Goal: Information Seeking & Learning: Check status

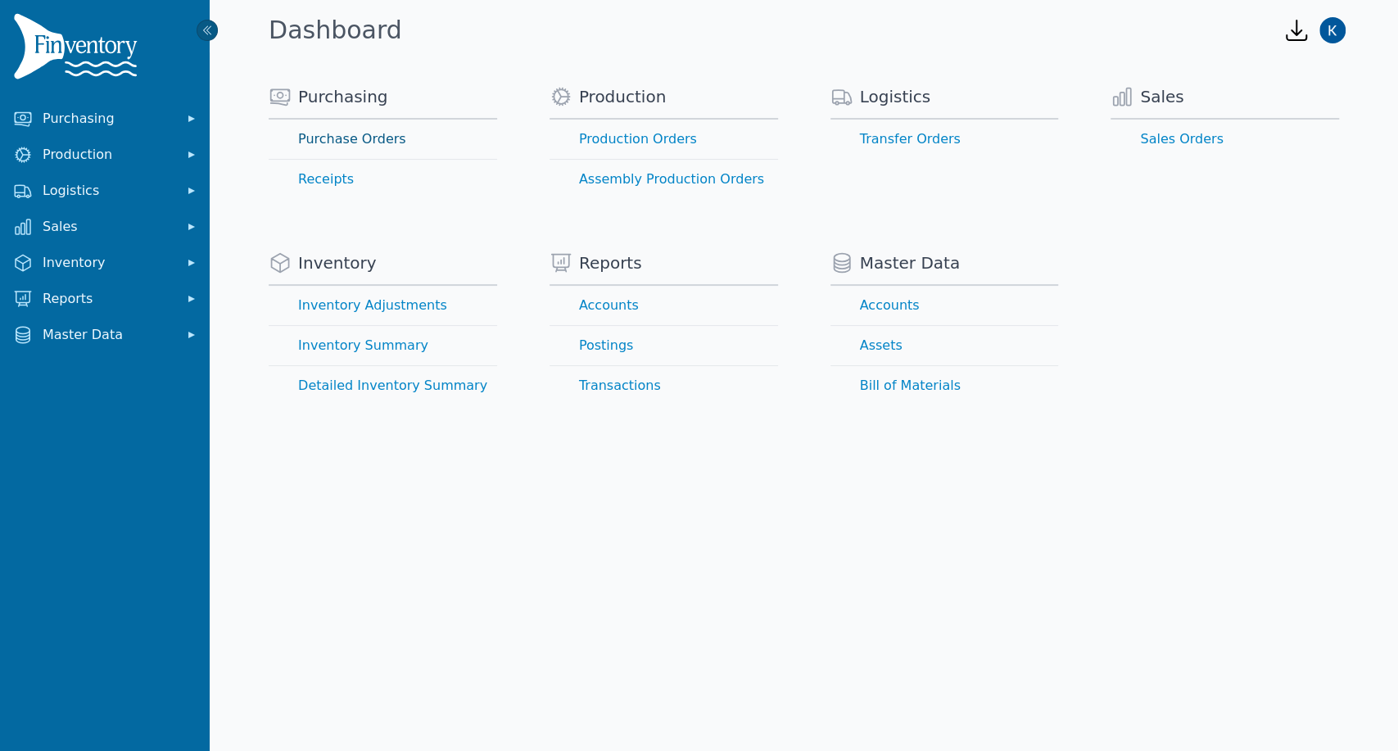
click at [355, 141] on link "Purchase Orders" at bounding box center [383, 139] width 228 height 39
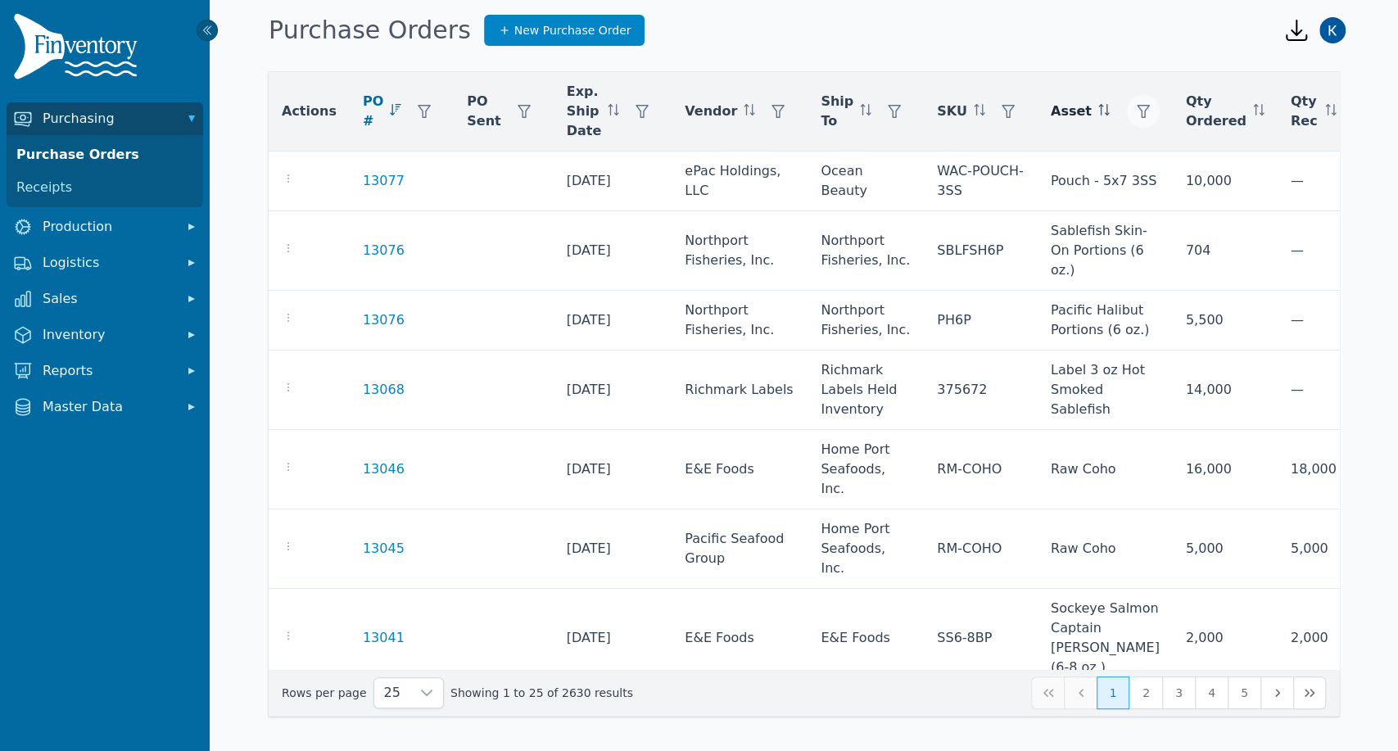
click at [1136, 108] on icon "button" at bounding box center [1142, 111] width 13 height 13
click at [1142, 176] on div "Any Clear Apply" at bounding box center [1154, 173] width 197 height 91
click at [1141, 158] on div "Any" at bounding box center [1138, 155] width 141 height 33
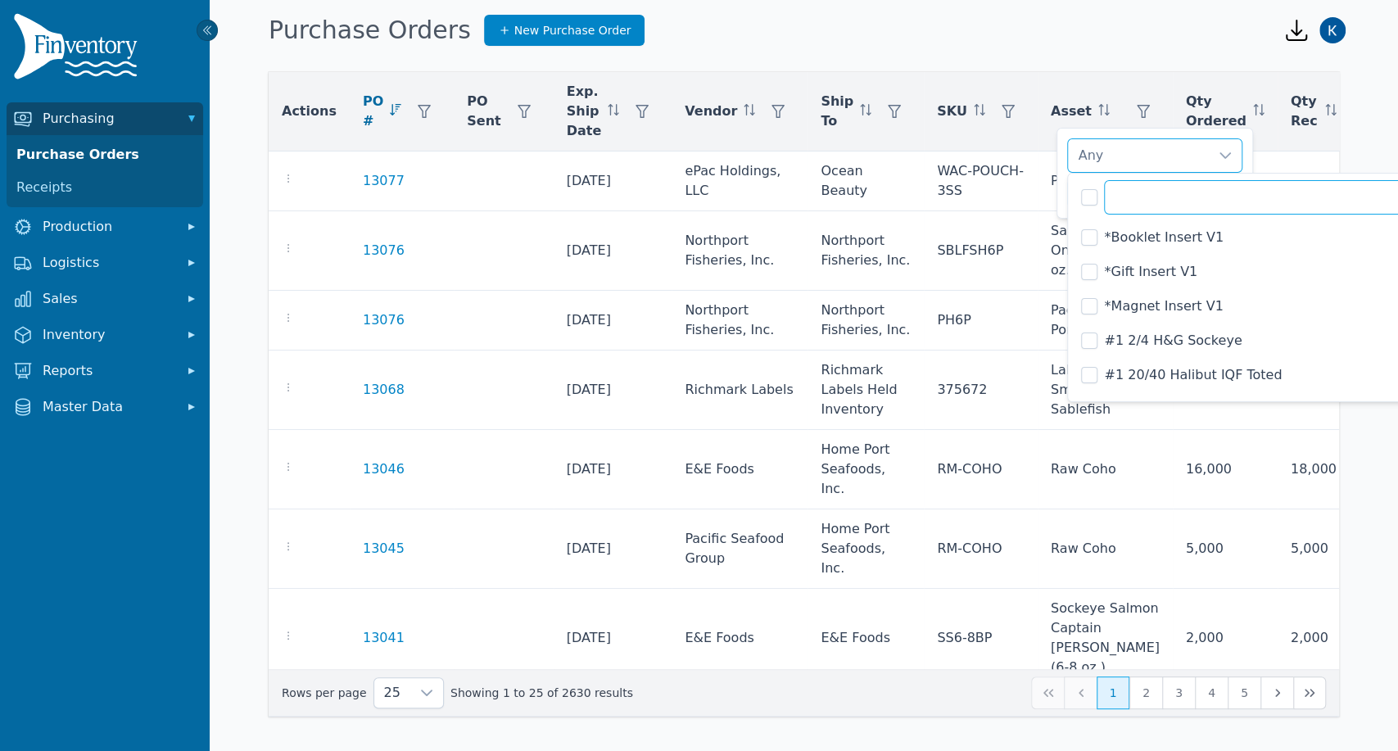
click at [1147, 199] on input "text" at bounding box center [1285, 197] width 363 height 34
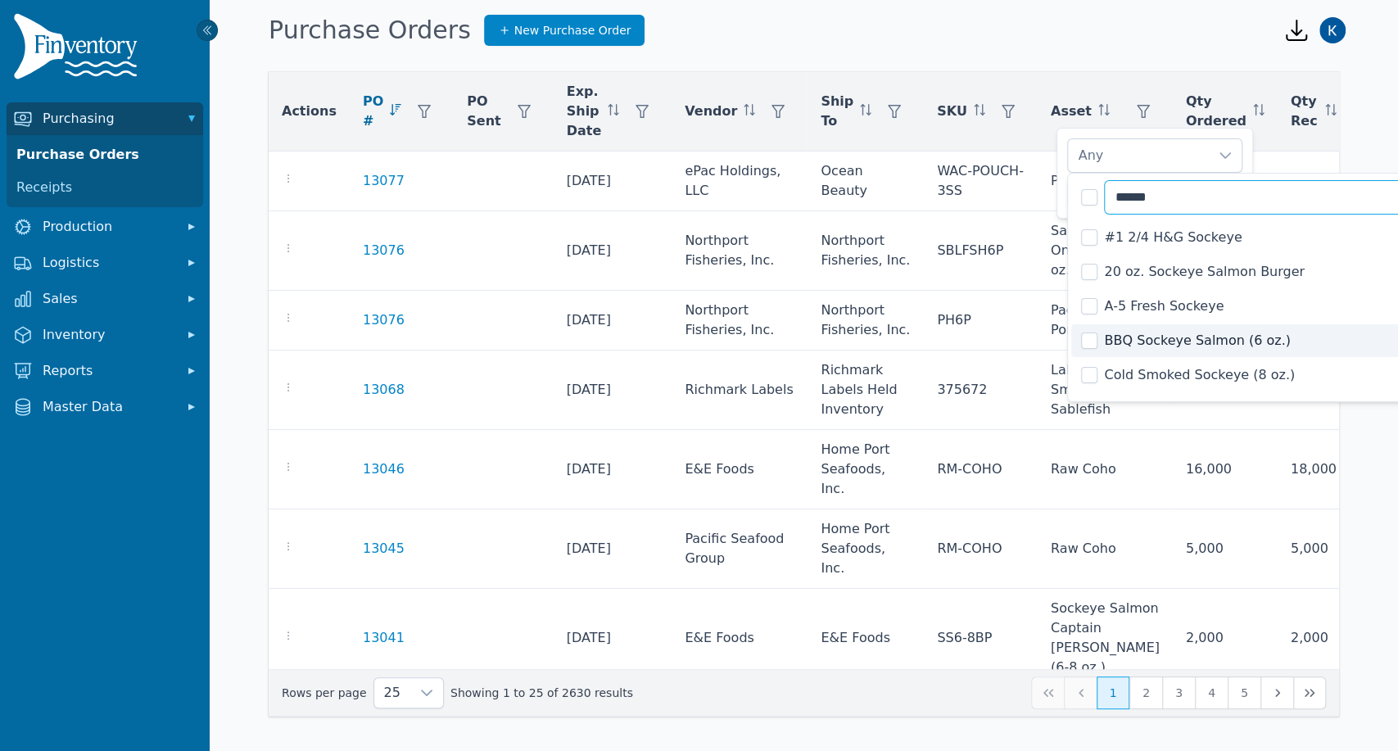
type input "******"
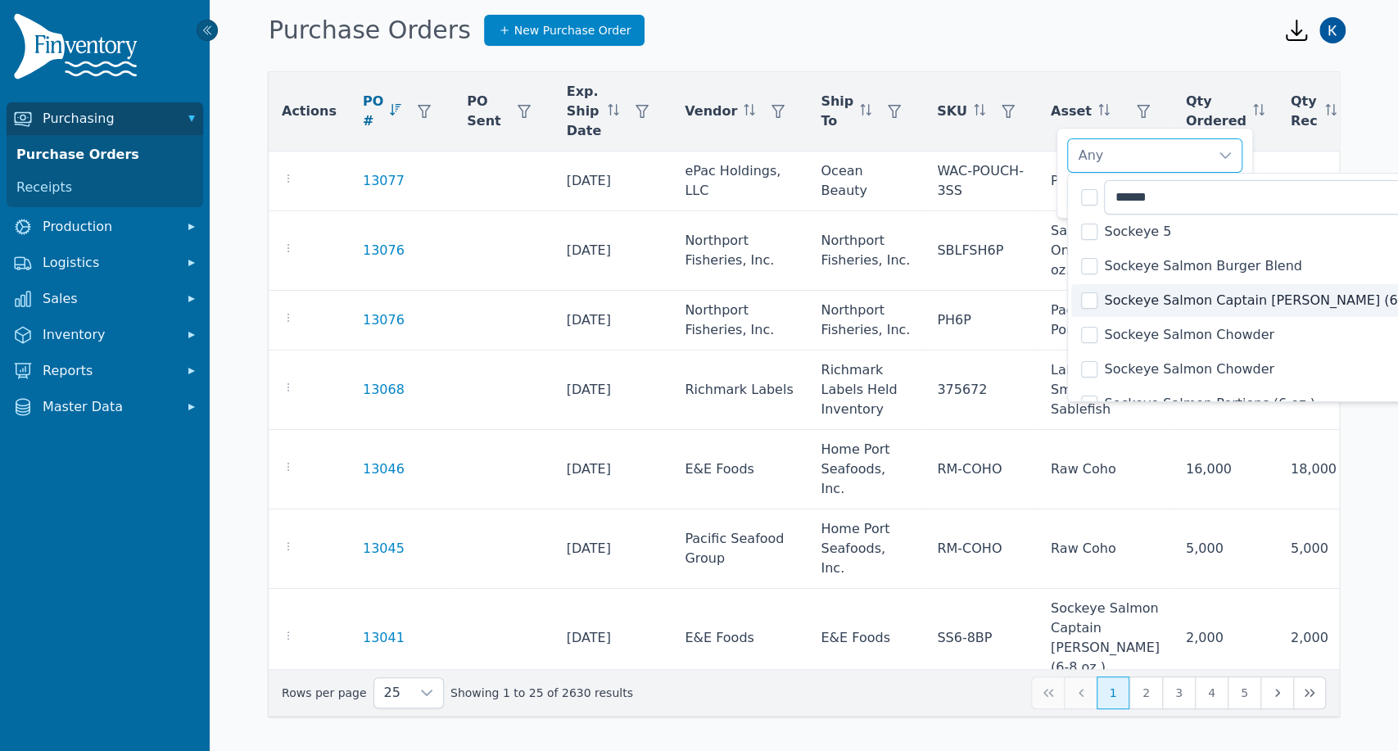
scroll to position [641, 0]
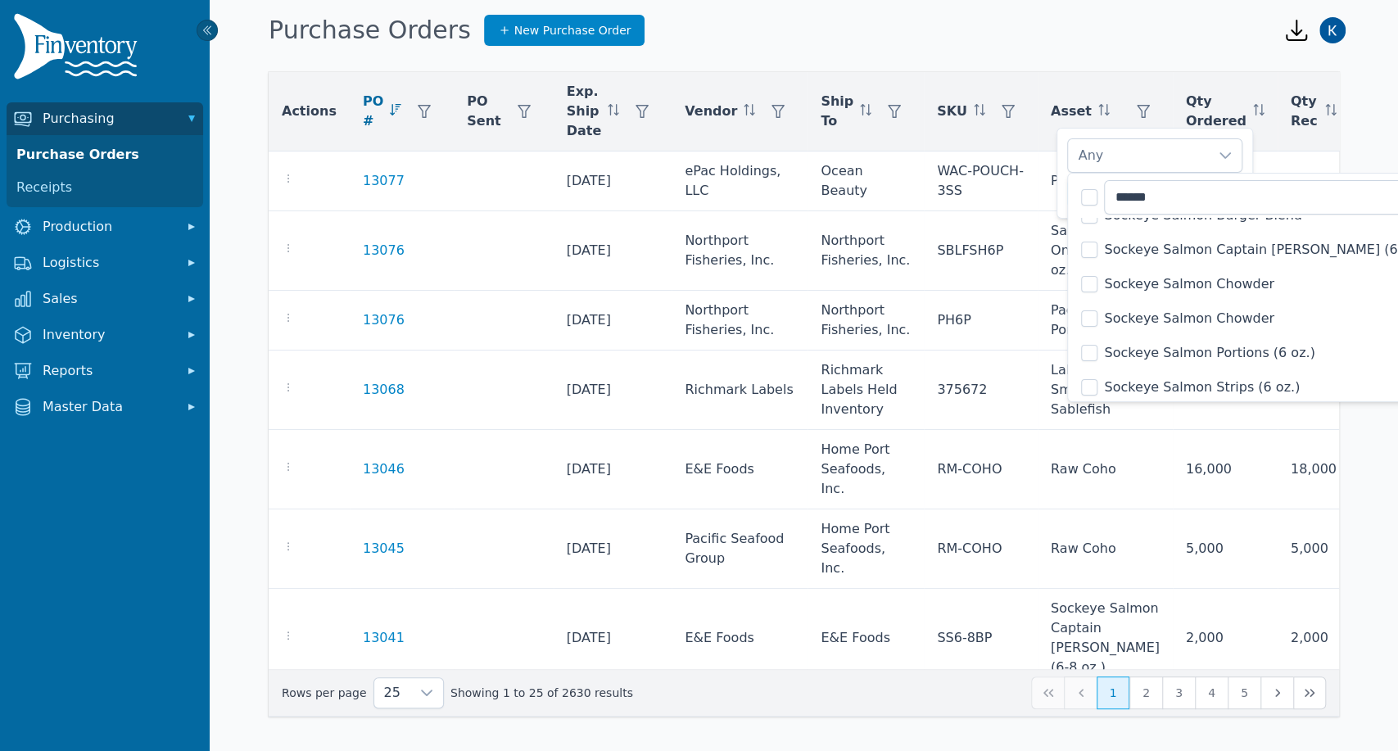
click at [1197, 359] on span "Sockeye Salmon Portions (6 oz.)" at bounding box center [1209, 353] width 210 height 20
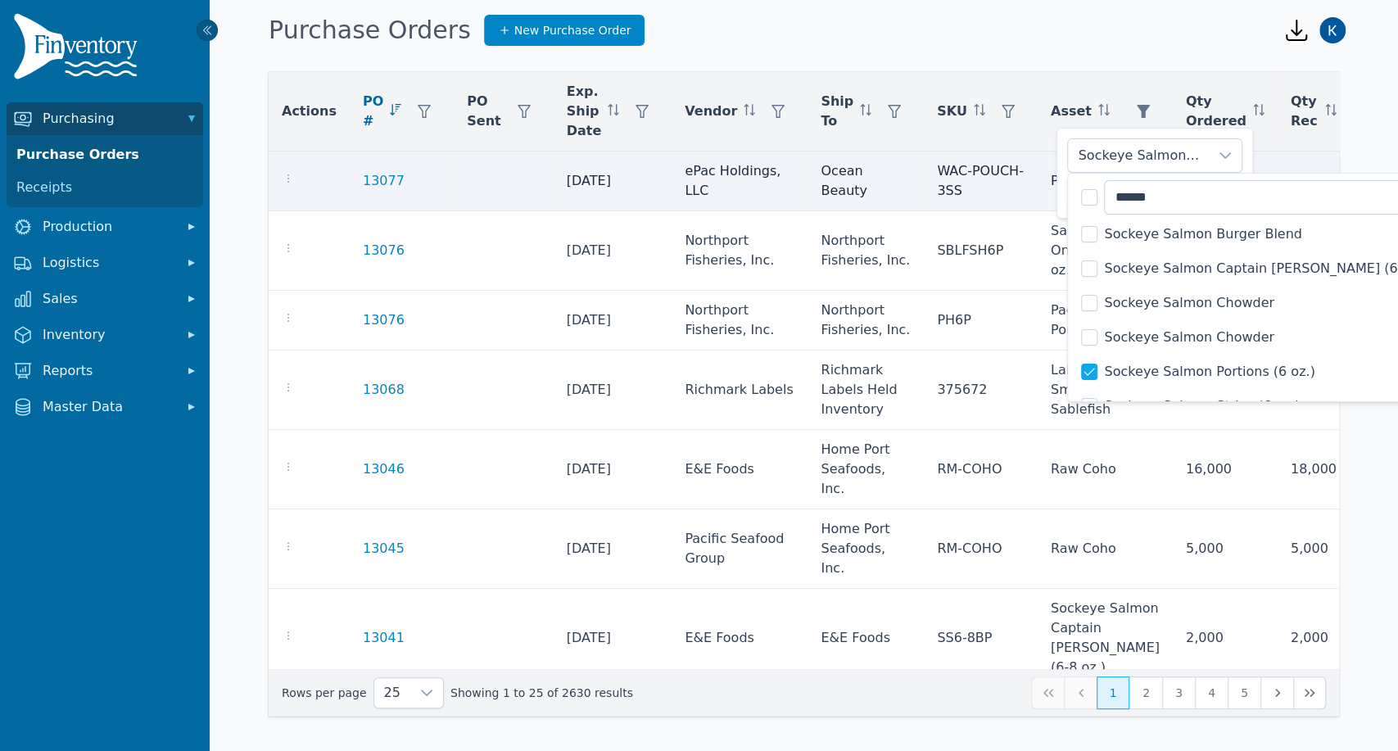
click at [1349, 152] on td "each" at bounding box center [1399, 181] width 101 height 60
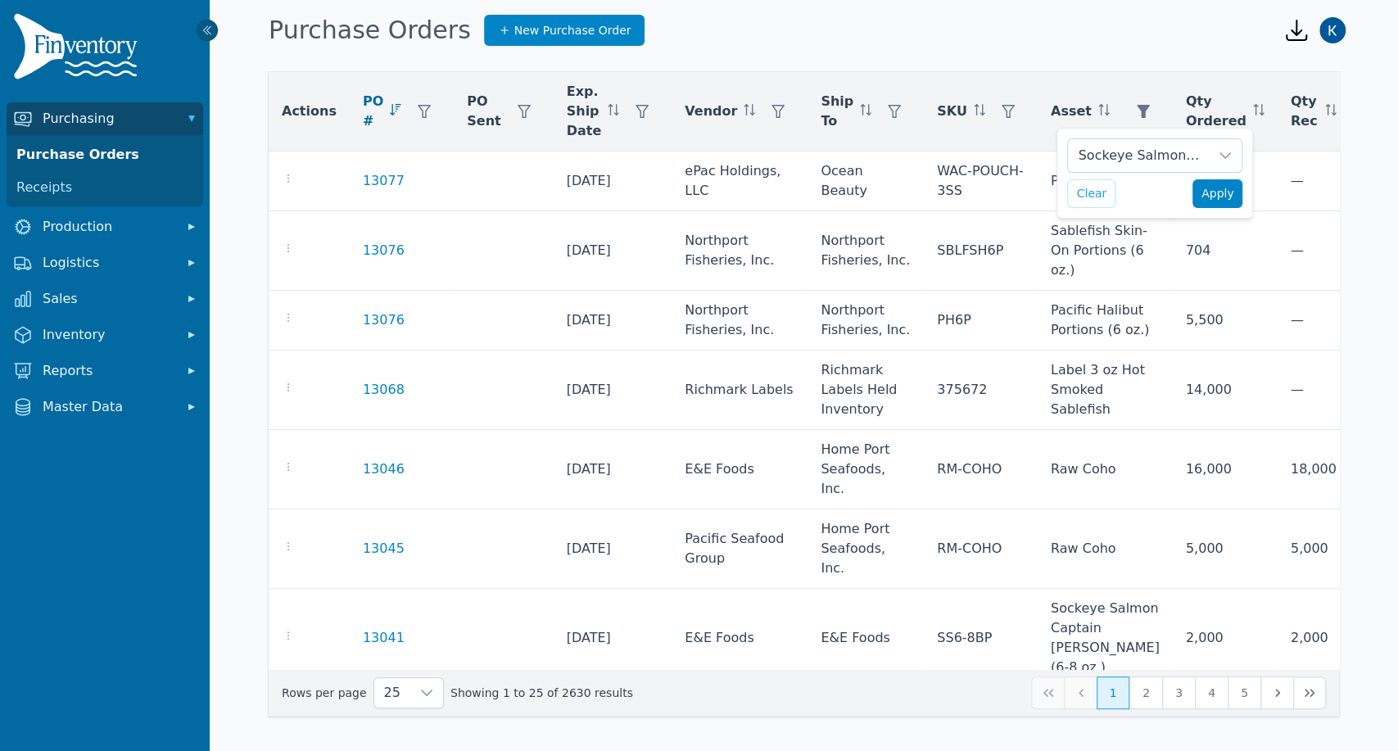
click at [1205, 195] on span "Apply" at bounding box center [1217, 193] width 33 height 17
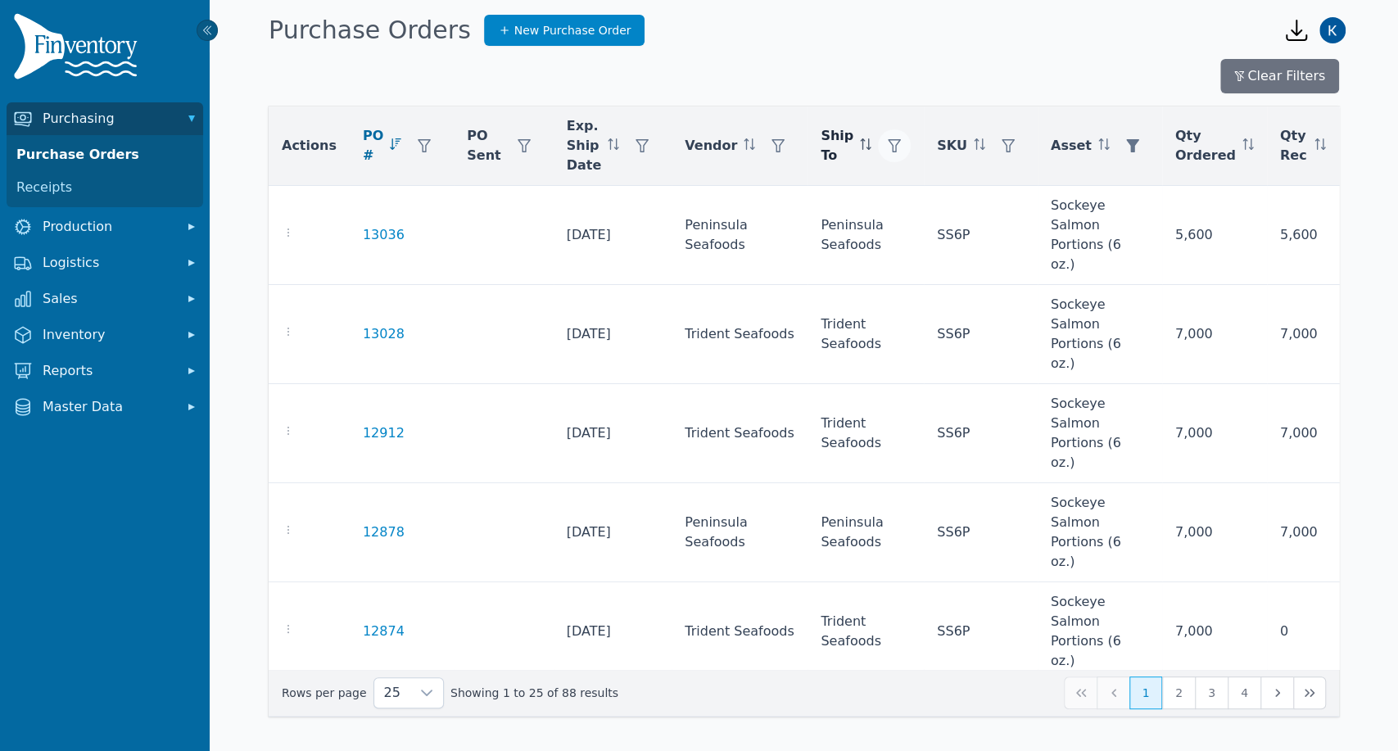
click at [888, 144] on icon "button" at bounding box center [894, 145] width 13 height 13
click at [887, 197] on div "Any" at bounding box center [915, 190] width 141 height 33
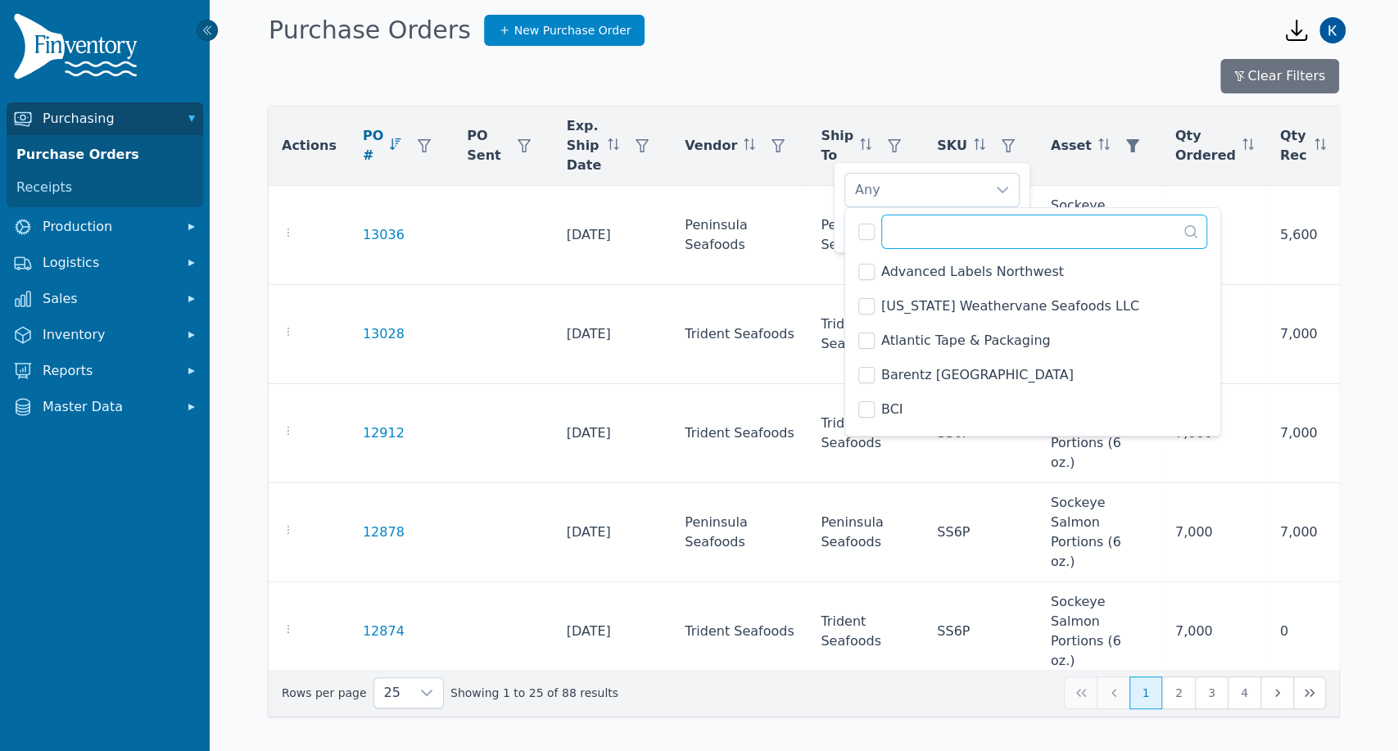
click at [918, 237] on input "text" at bounding box center [1044, 232] width 326 height 34
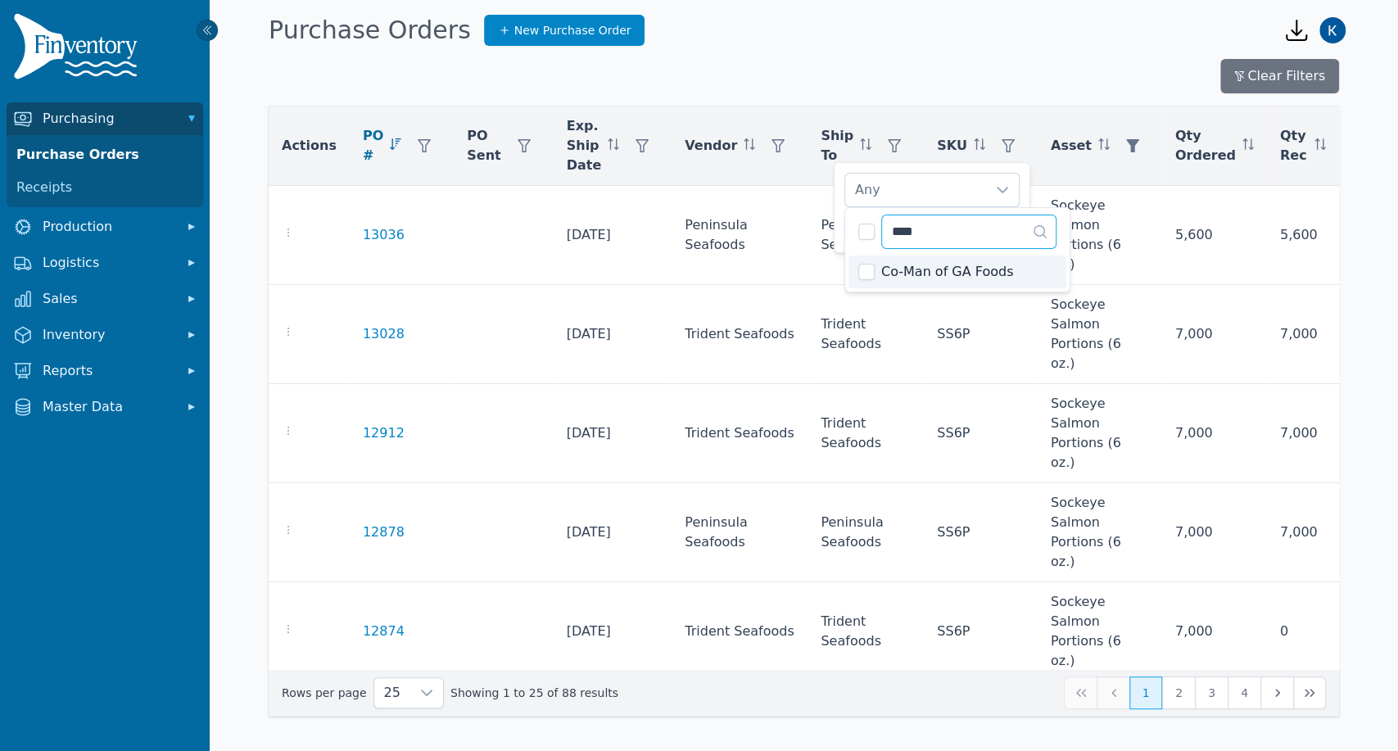
type input "****"
click at [897, 276] on span "Co-Man of GA Foods" at bounding box center [947, 272] width 133 height 20
click at [968, 202] on div "Co-Man of GA Foods" at bounding box center [915, 190] width 141 height 33
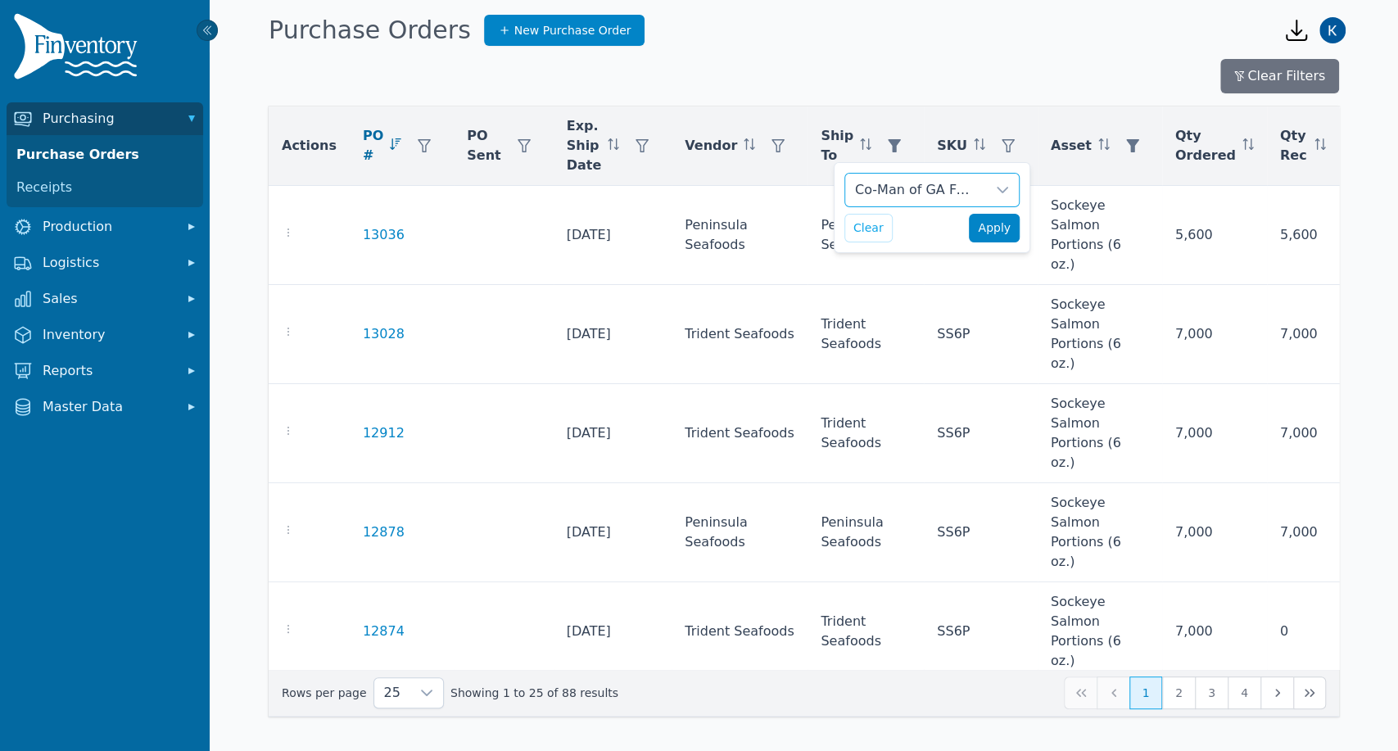
click at [989, 233] on span "Apply" at bounding box center [994, 227] width 33 height 17
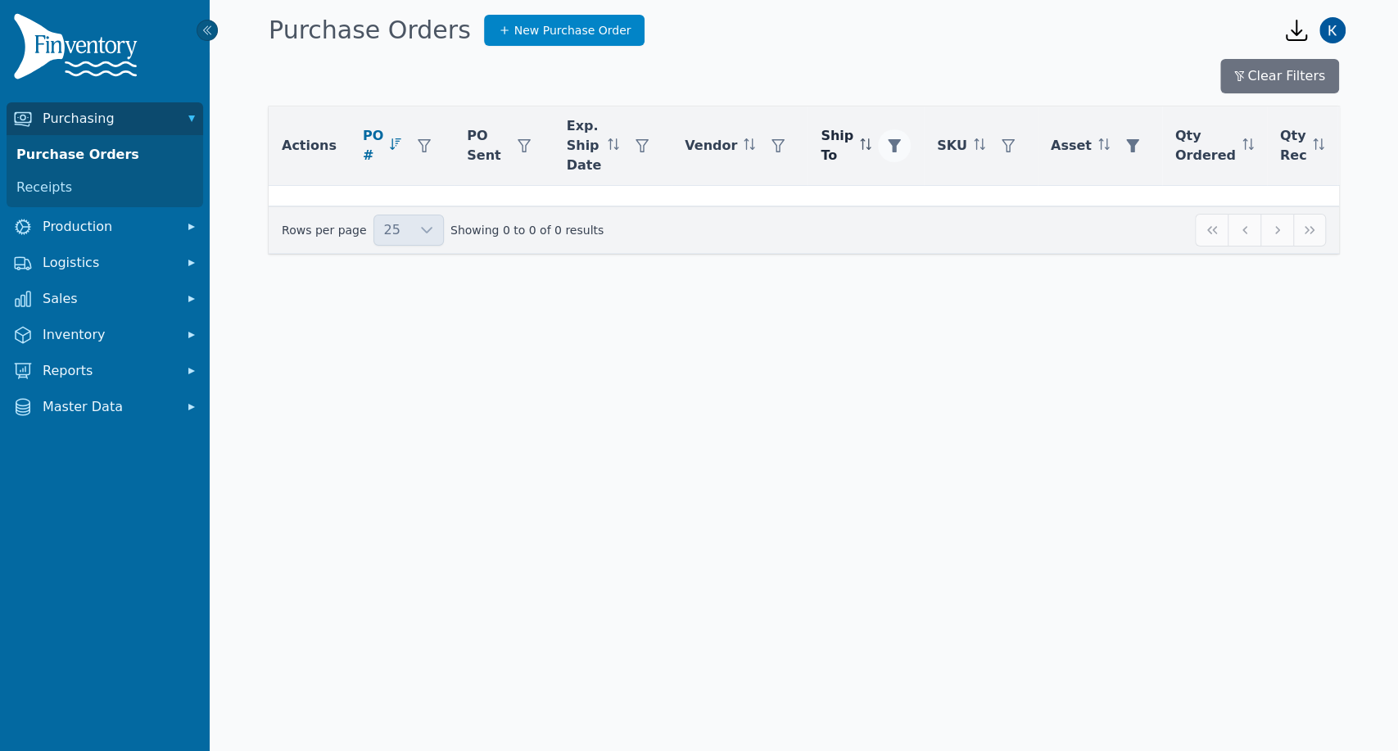
click at [878, 147] on button "button" at bounding box center [894, 145] width 33 height 33
click at [876, 228] on button "Clear" at bounding box center [868, 228] width 48 height 29
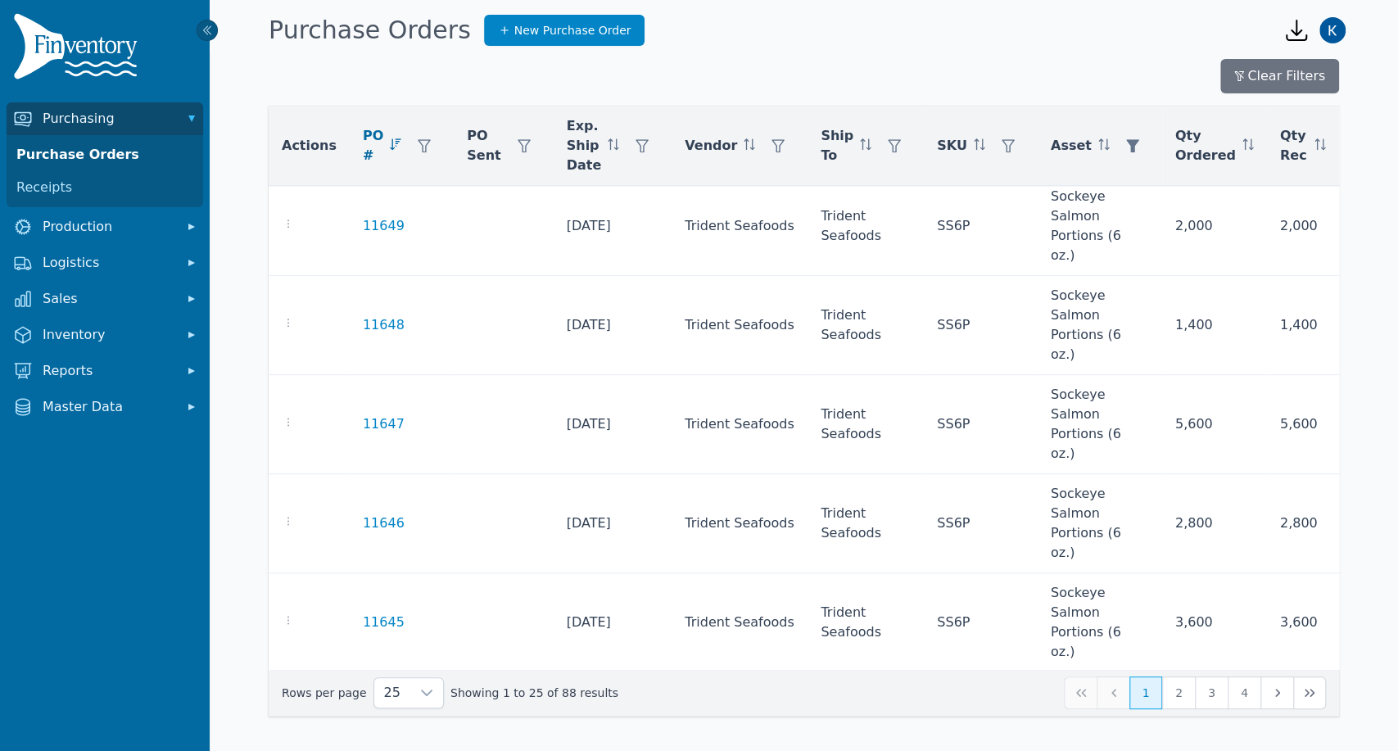
scroll to position [1513, 0]
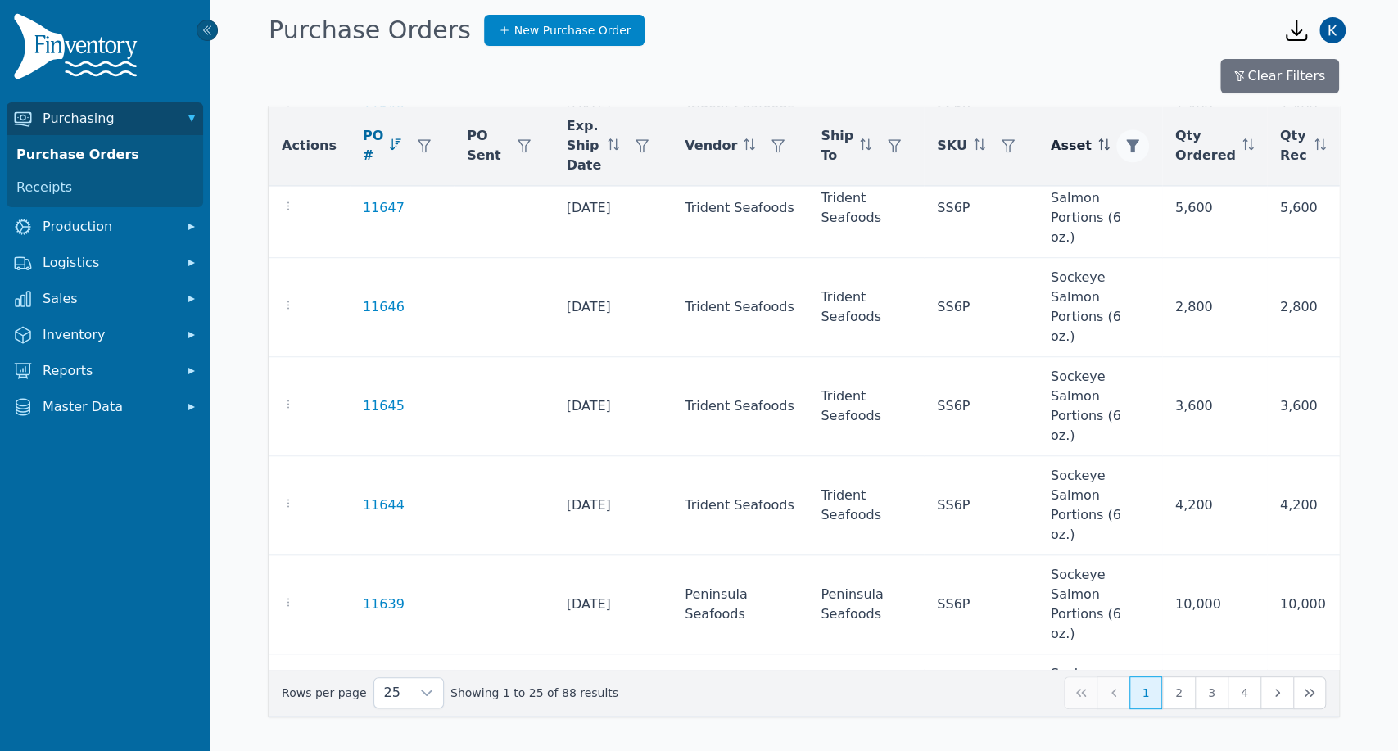
click at [1126, 142] on icon "button" at bounding box center [1132, 145] width 13 height 13
click at [1205, 192] on div "Sockeye Salmon Portions (6 oz.)" at bounding box center [1138, 190] width 141 height 33
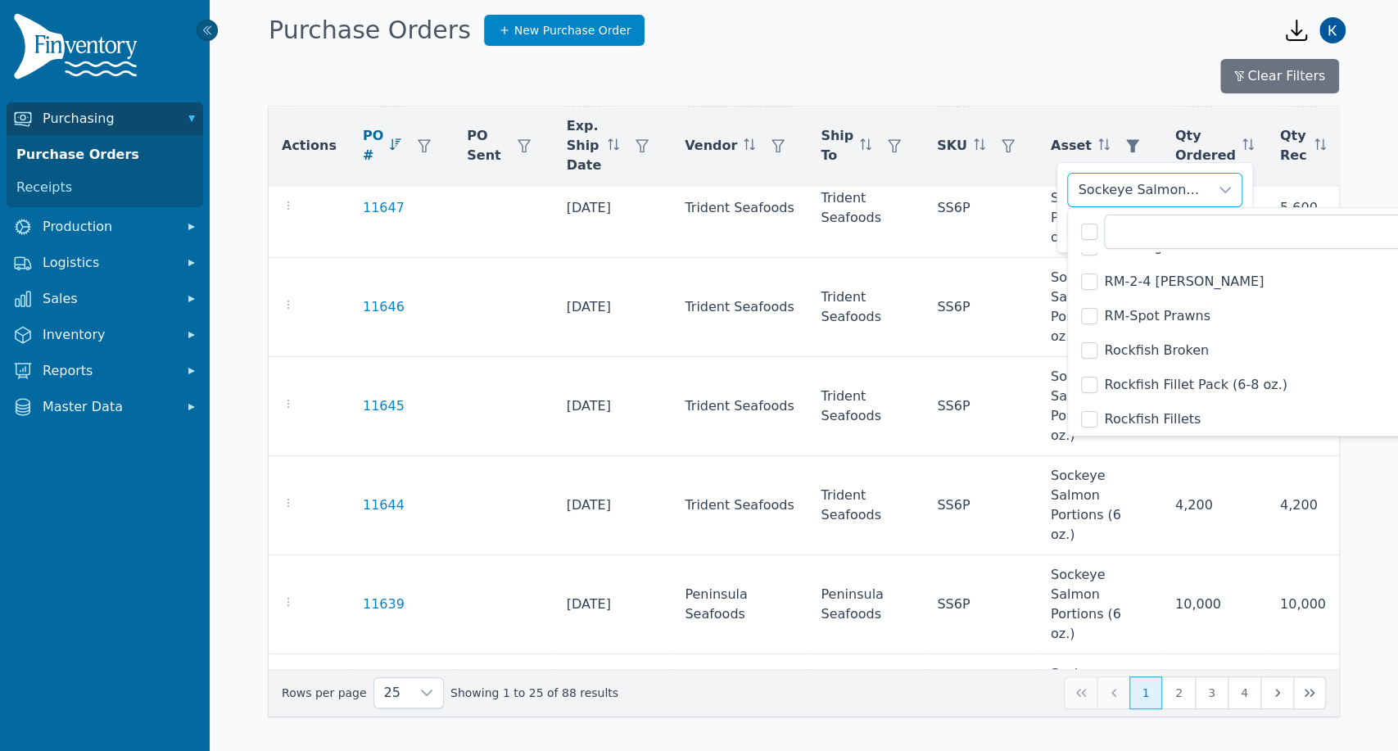
scroll to position [6482, 0]
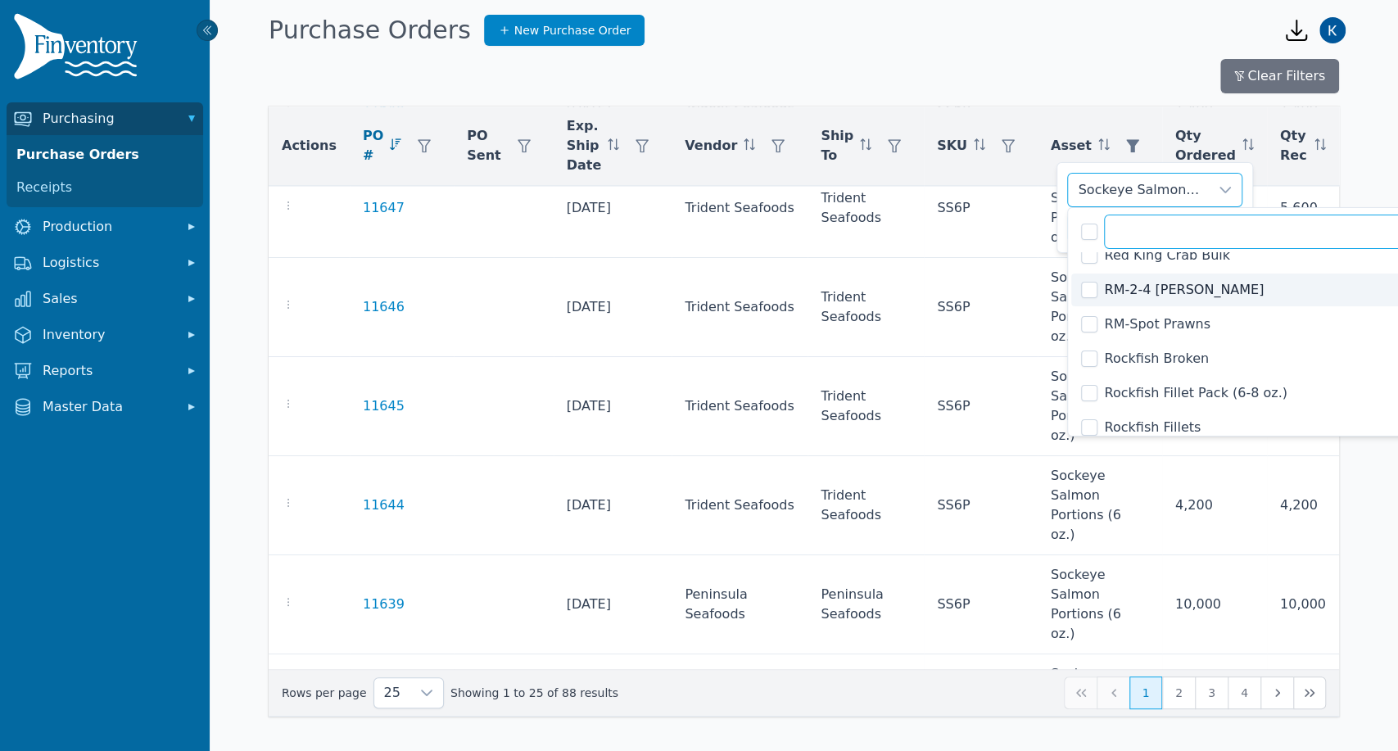
click at [1140, 235] on input "text" at bounding box center [1285, 232] width 363 height 34
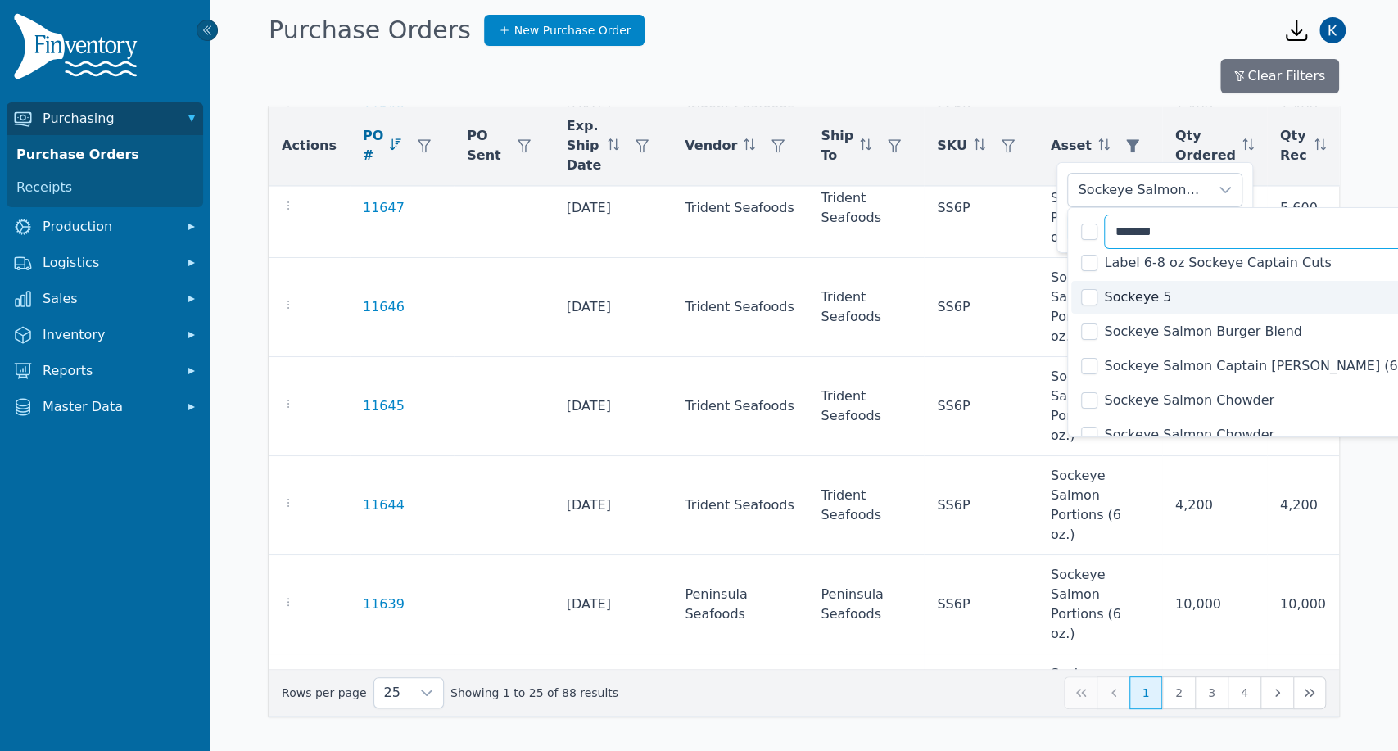
scroll to position [529, 0]
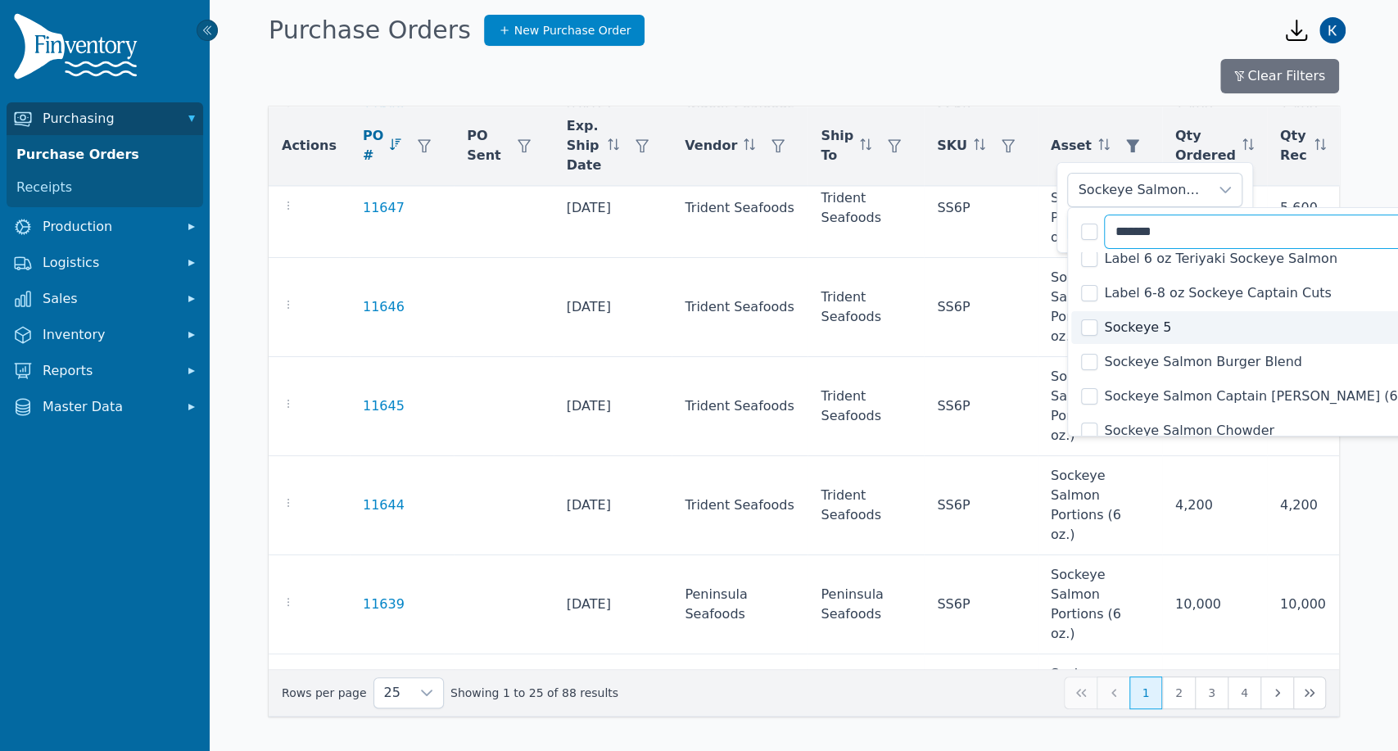
type input "*******"
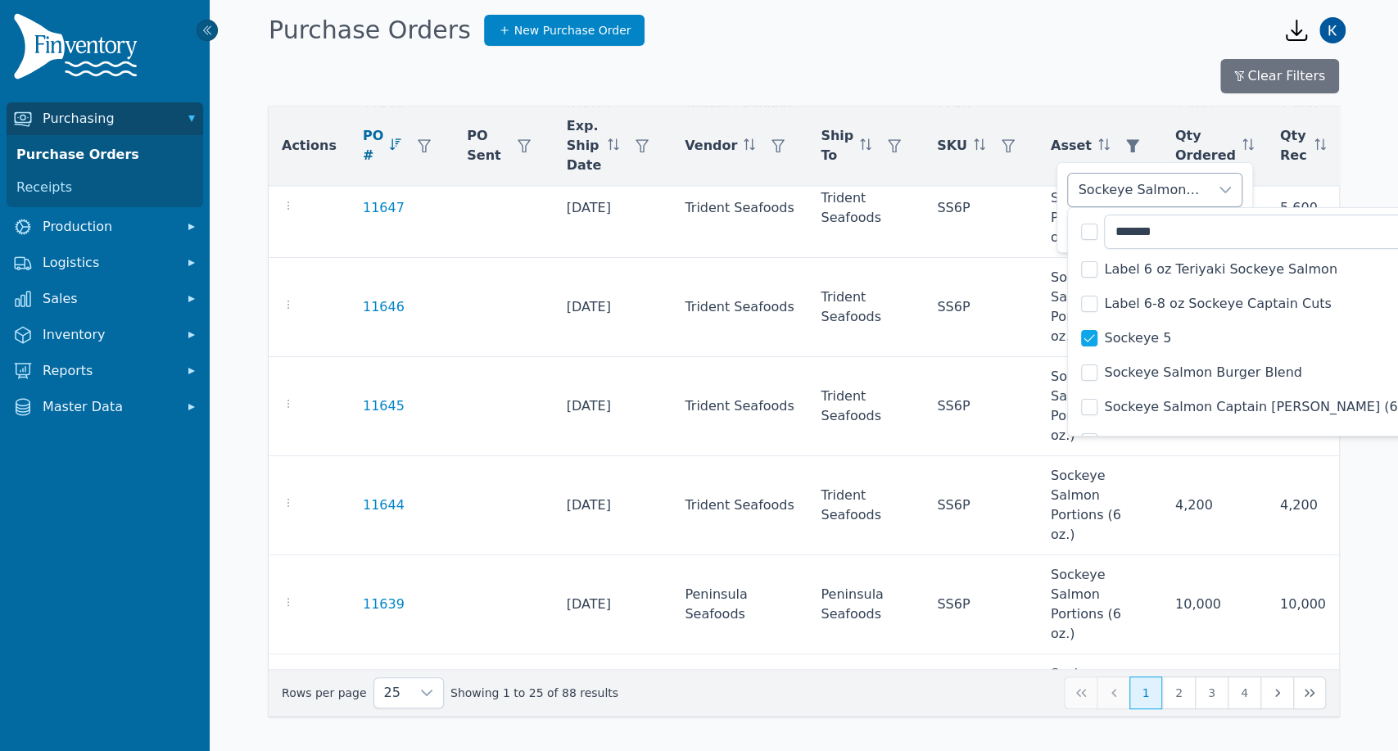
click at [1191, 192] on div "Sockeye Salmon Portions (6 oz.), Sockeye 5" at bounding box center [1138, 190] width 141 height 33
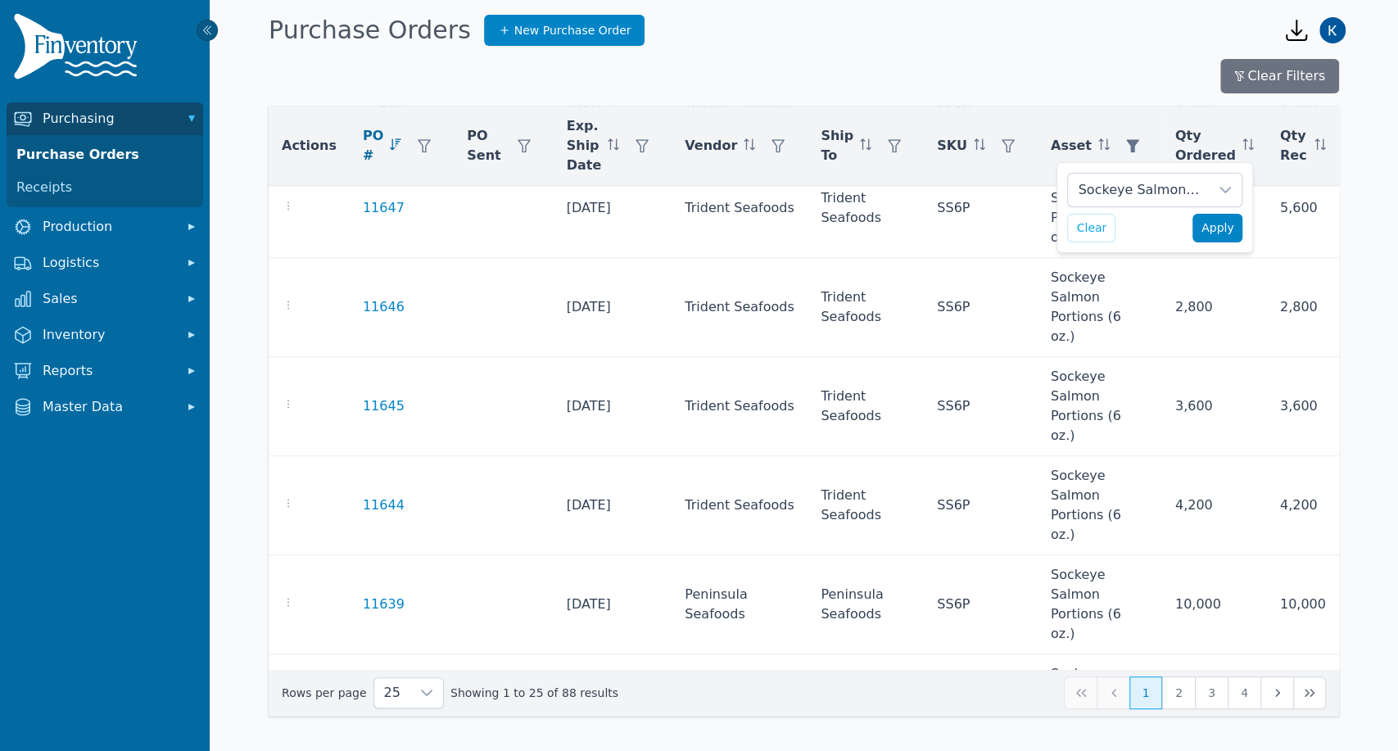
click at [1210, 231] on span "Apply" at bounding box center [1217, 227] width 33 height 17
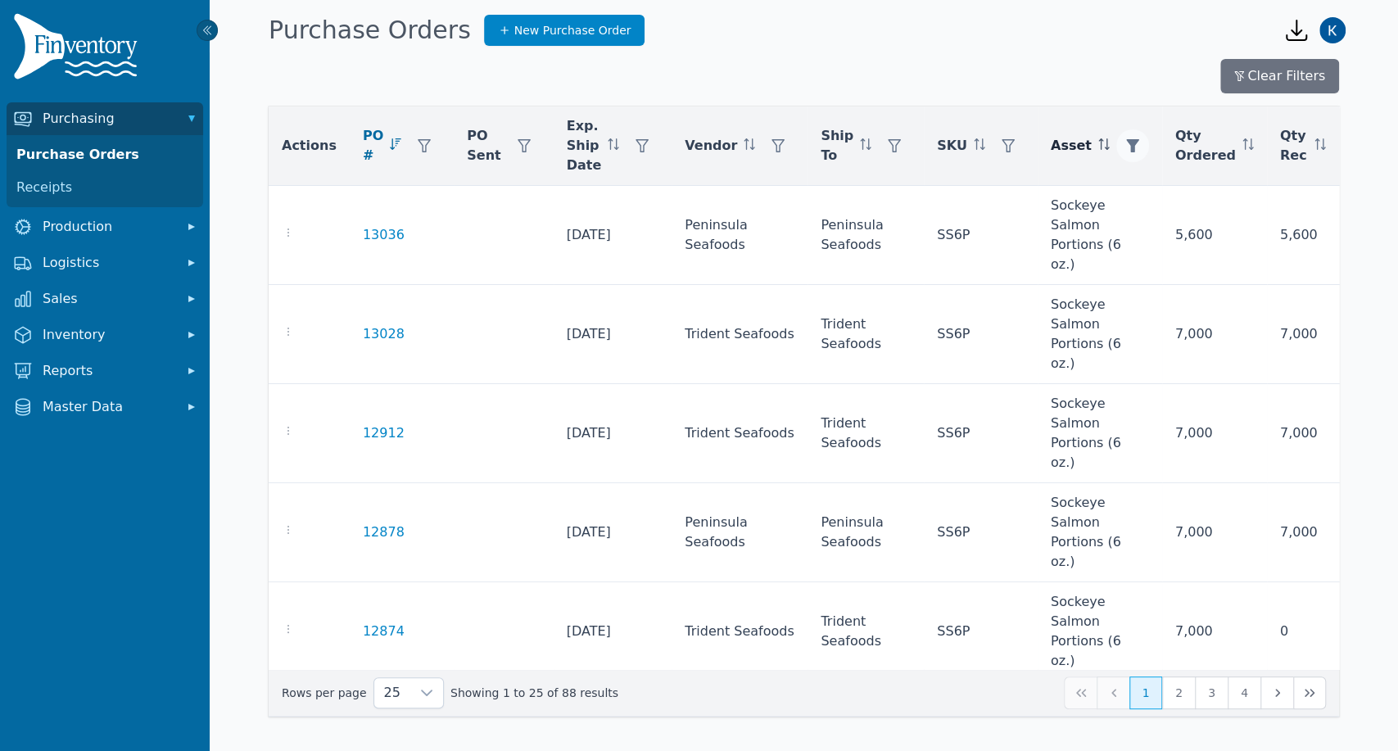
click at [1126, 141] on icon "button" at bounding box center [1132, 145] width 13 height 13
click at [1092, 224] on button "Clear" at bounding box center [1091, 228] width 48 height 29
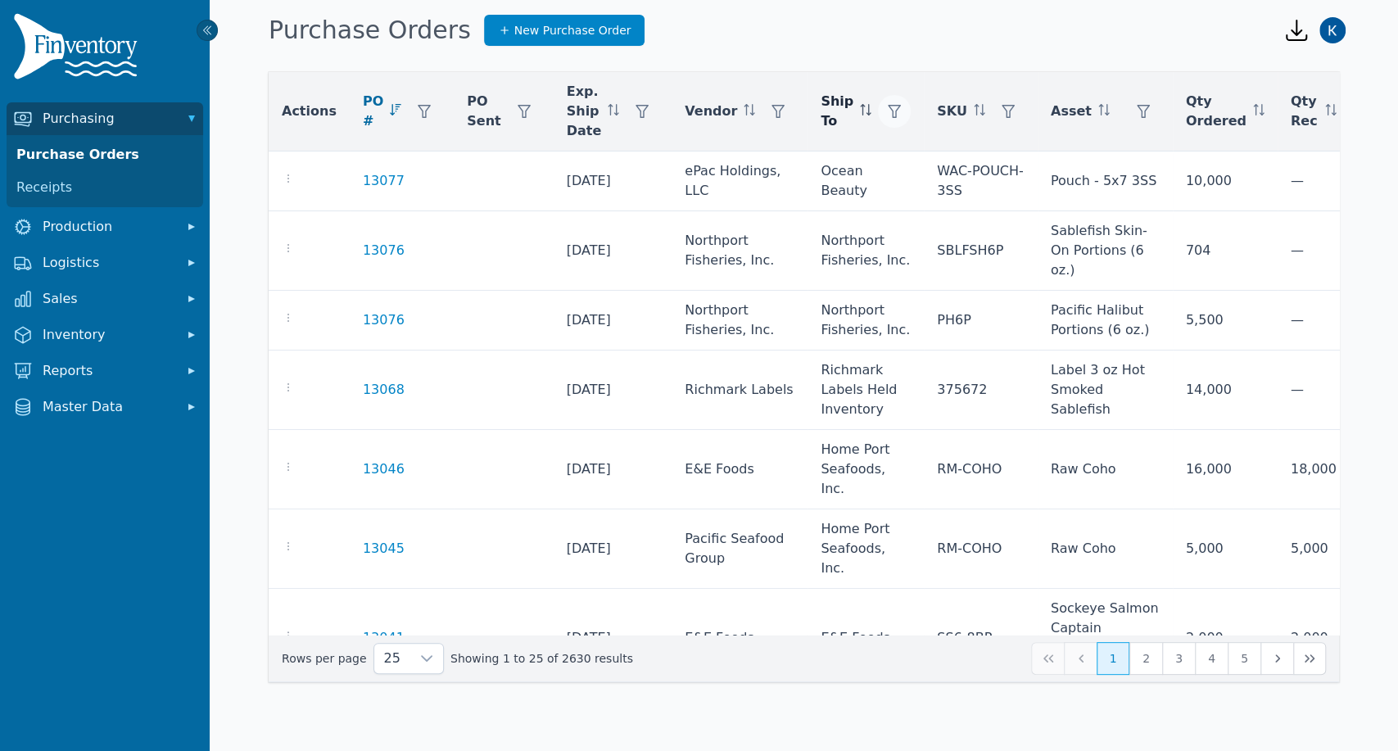
click at [888, 111] on icon "button" at bounding box center [894, 111] width 13 height 13
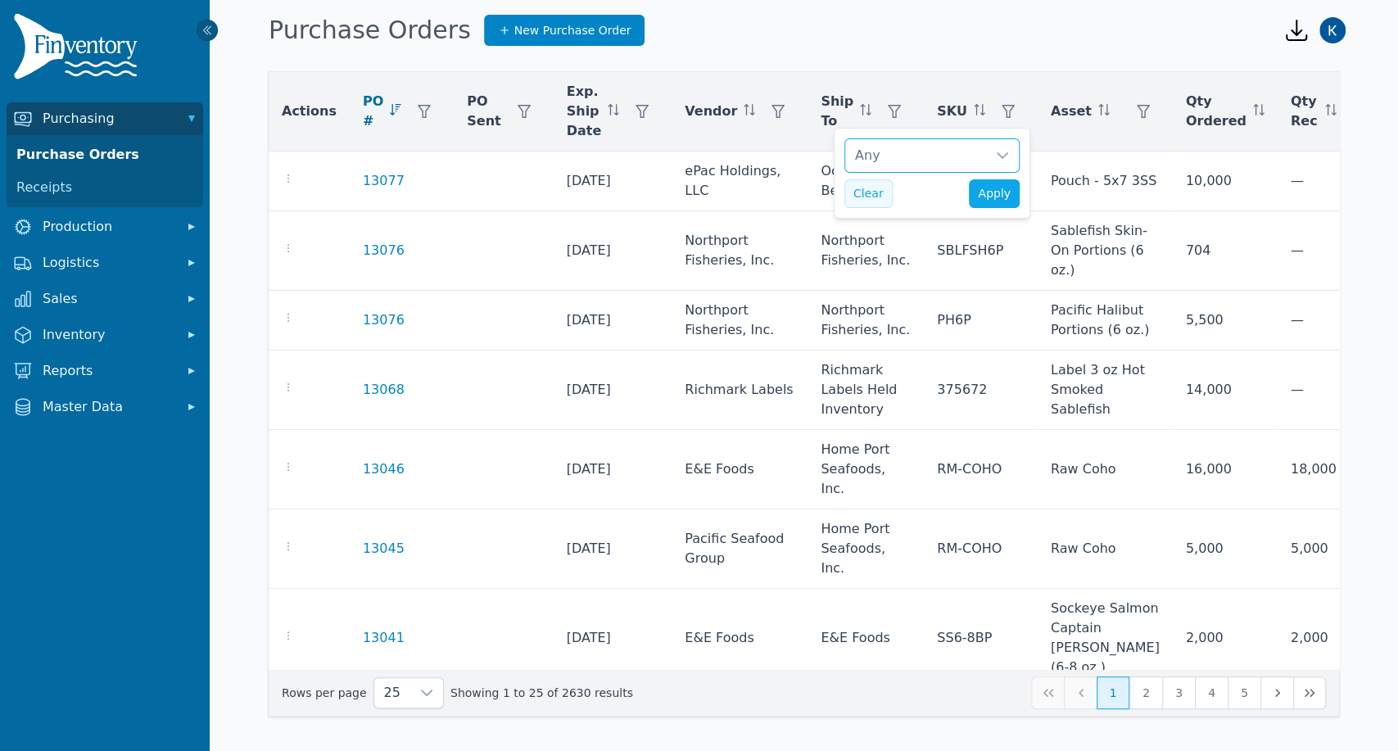
scroll to position [16, 11]
click at [894, 158] on div "Any" at bounding box center [915, 155] width 141 height 33
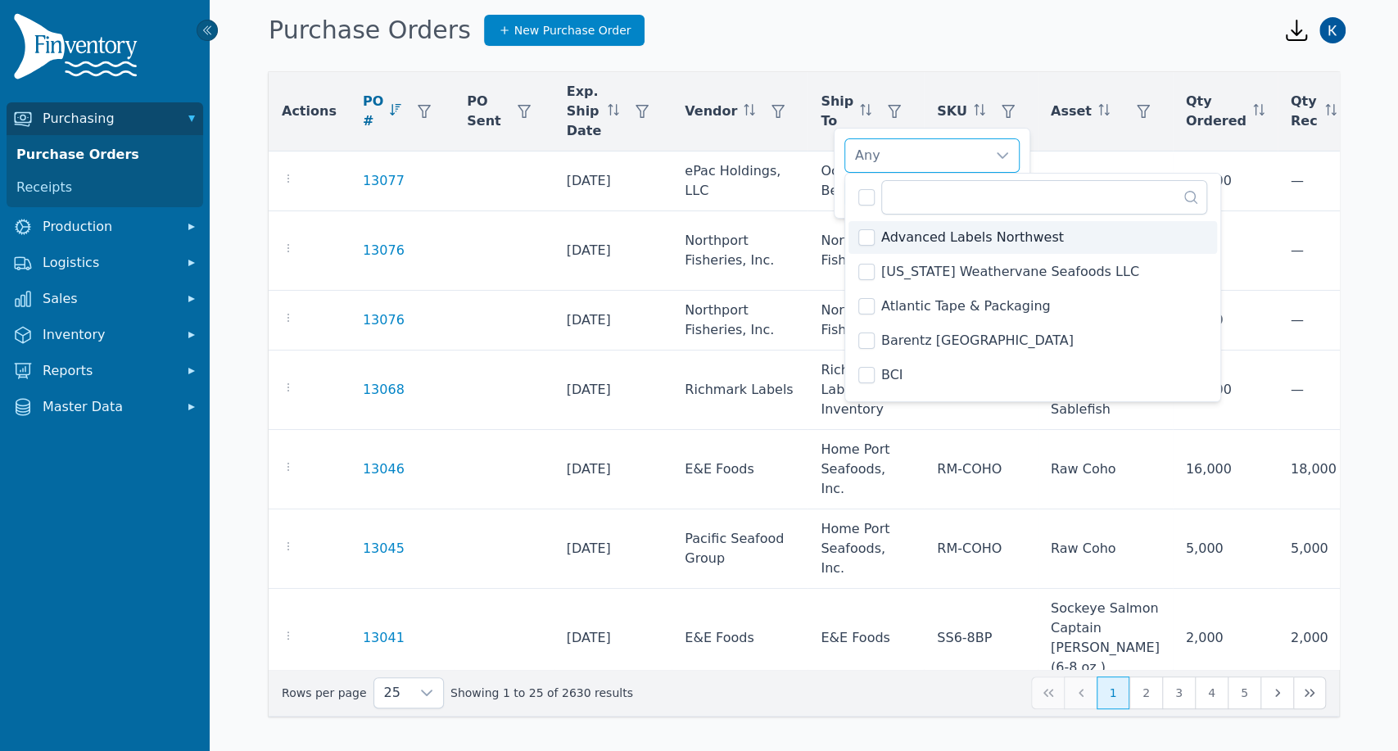
click at [861, 37] on div "Purchase Orders New Purchase Order" at bounding box center [762, 30] width 1001 height 44
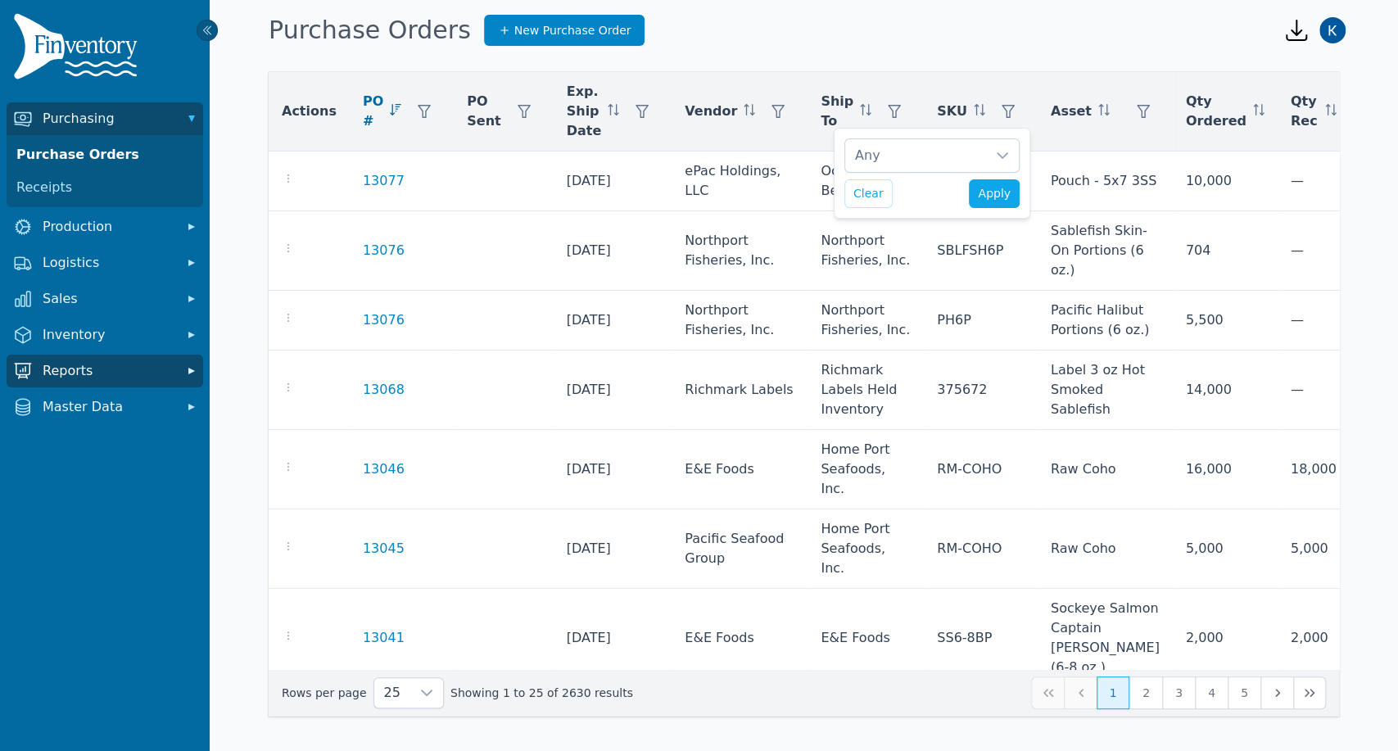
click at [47, 369] on span "Reports" at bounding box center [108, 371] width 131 height 20
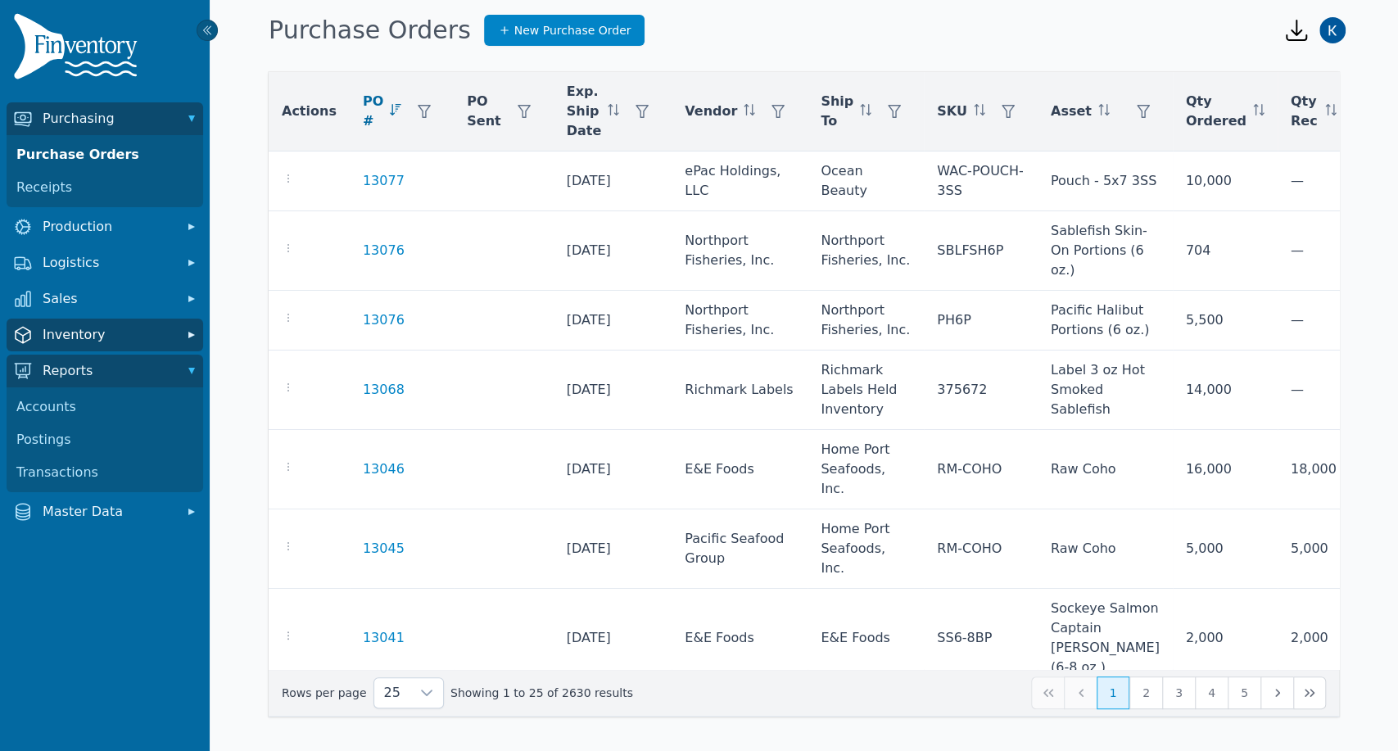
click at [52, 339] on span "Inventory" at bounding box center [108, 335] width 131 height 20
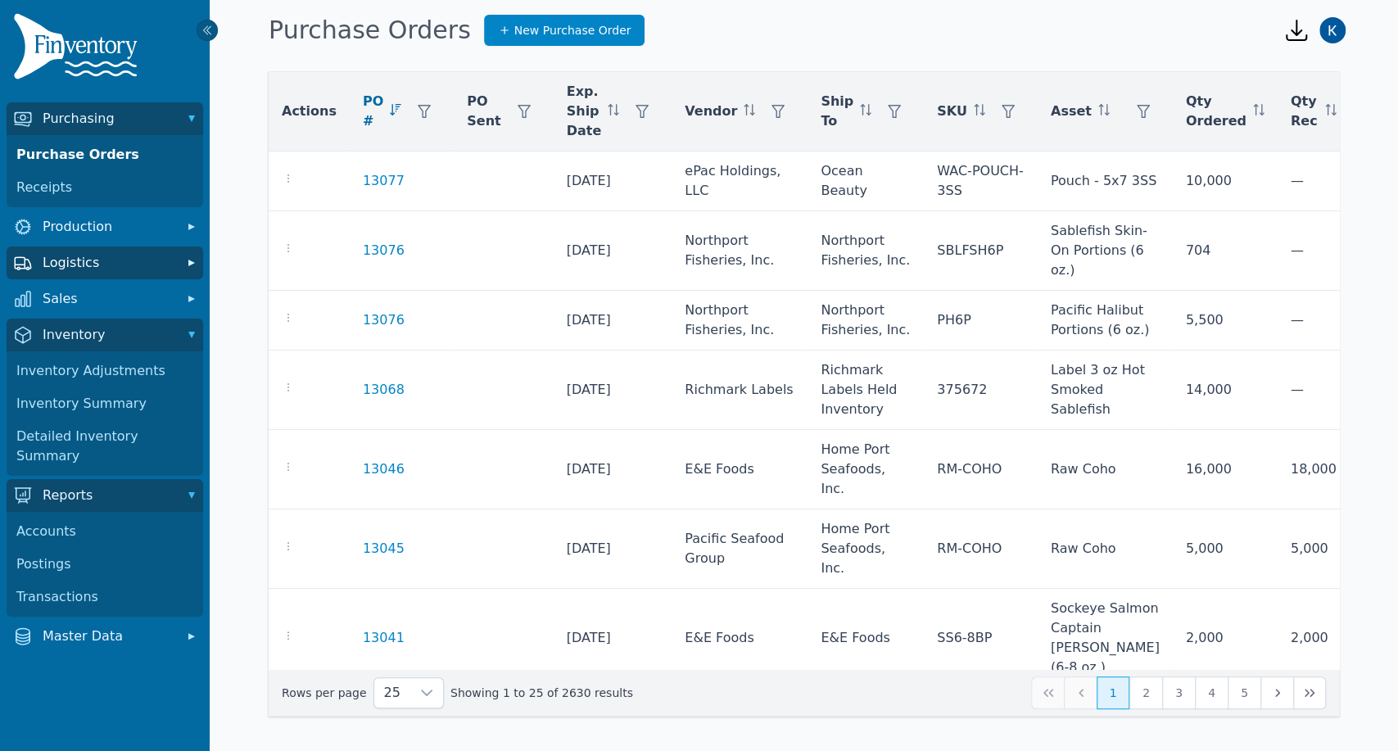
click at [79, 261] on span "Logistics" at bounding box center [108, 263] width 131 height 20
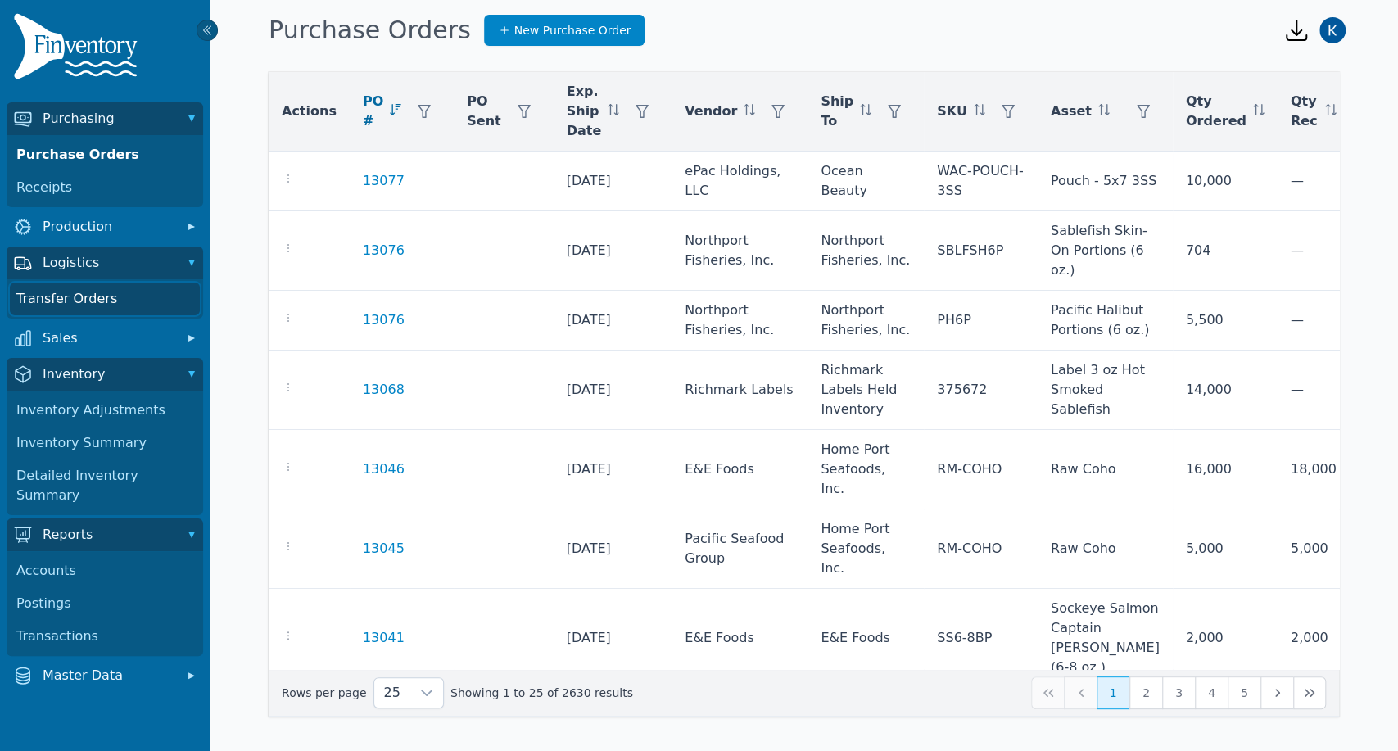
click at [79, 314] on link "Transfer Orders" at bounding box center [105, 298] width 190 height 33
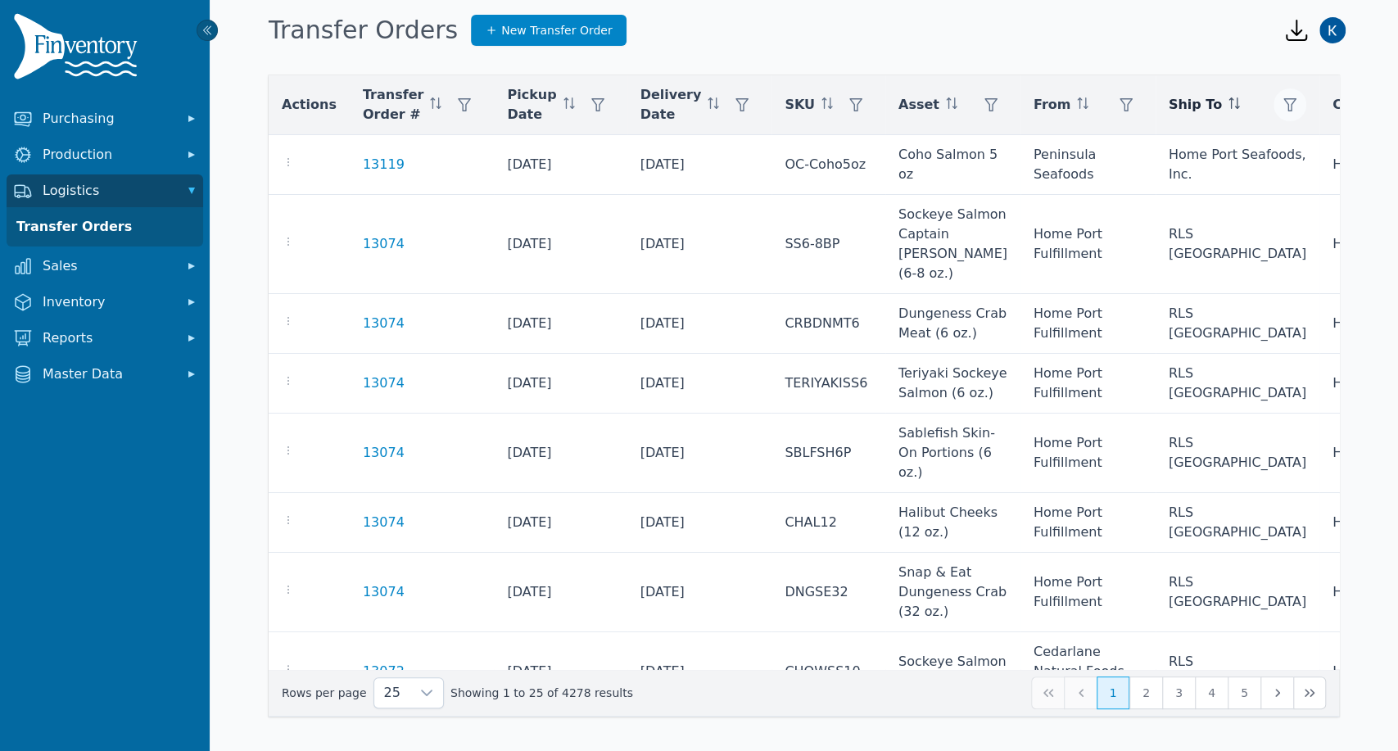
click at [1283, 100] on icon "button" at bounding box center [1289, 104] width 13 height 13
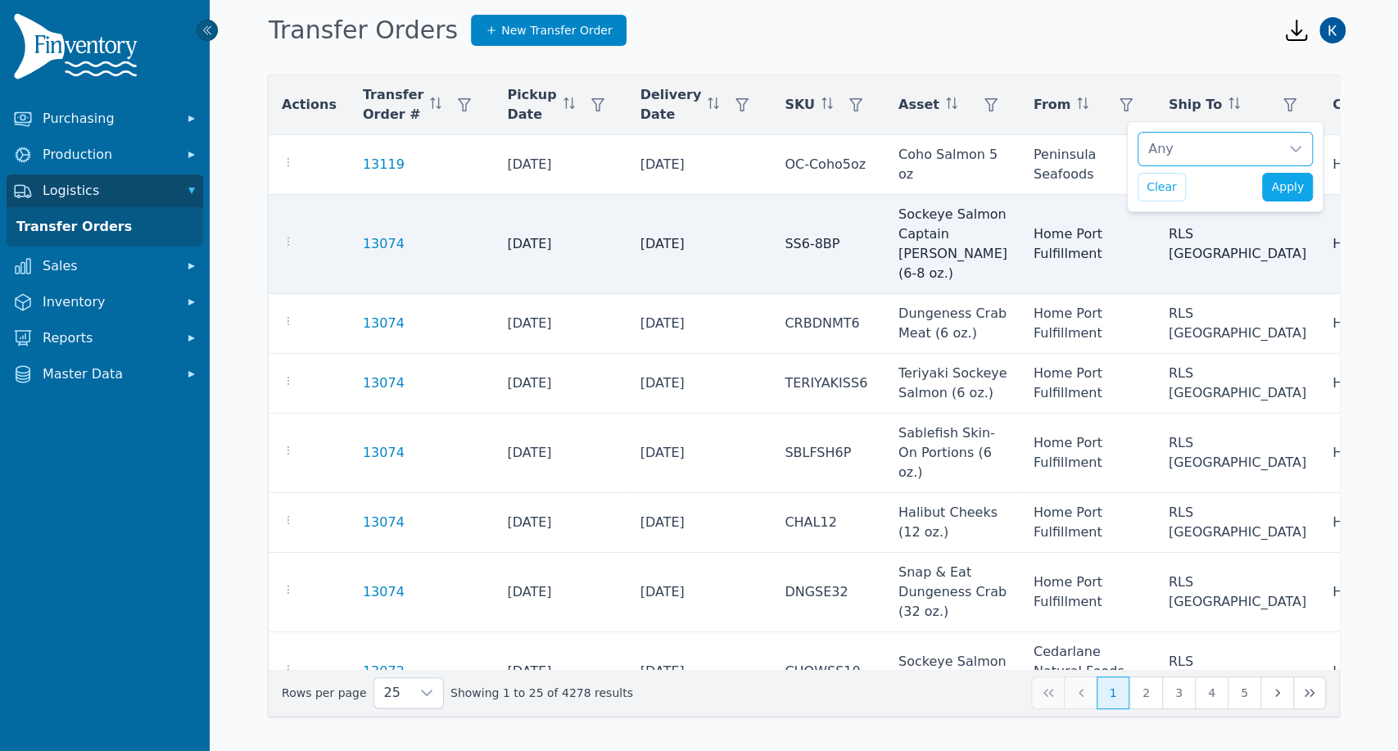
scroll to position [16, 11]
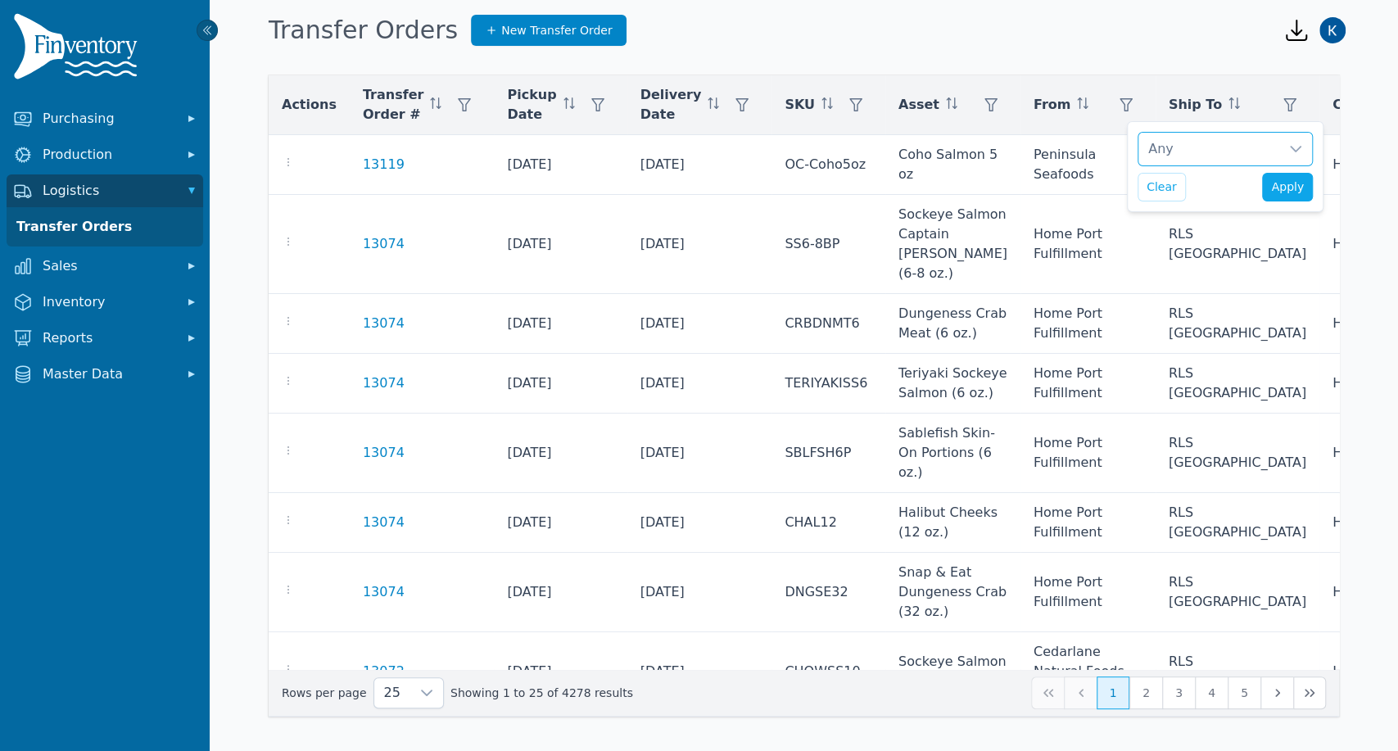
click at [1193, 151] on div "Any" at bounding box center [1208, 149] width 141 height 33
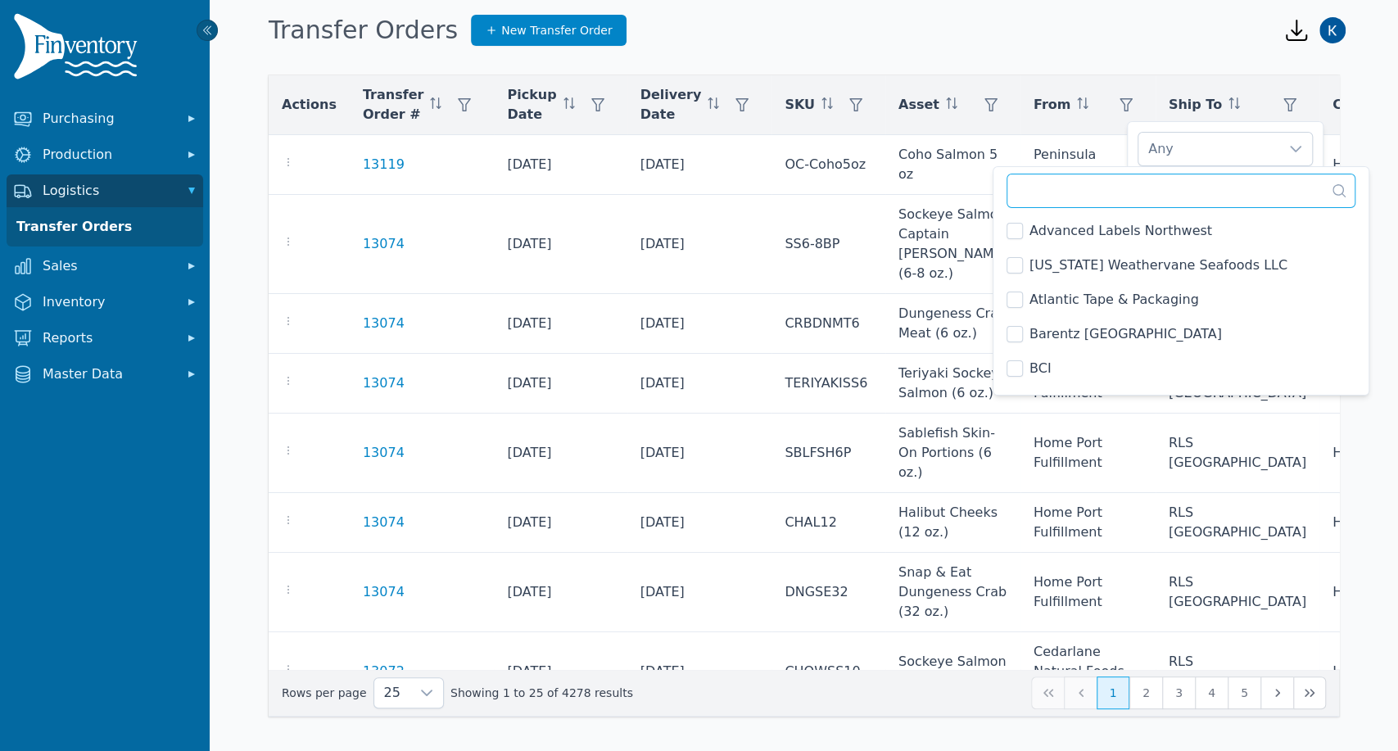
click at [1157, 182] on input "text" at bounding box center [1180, 191] width 349 height 34
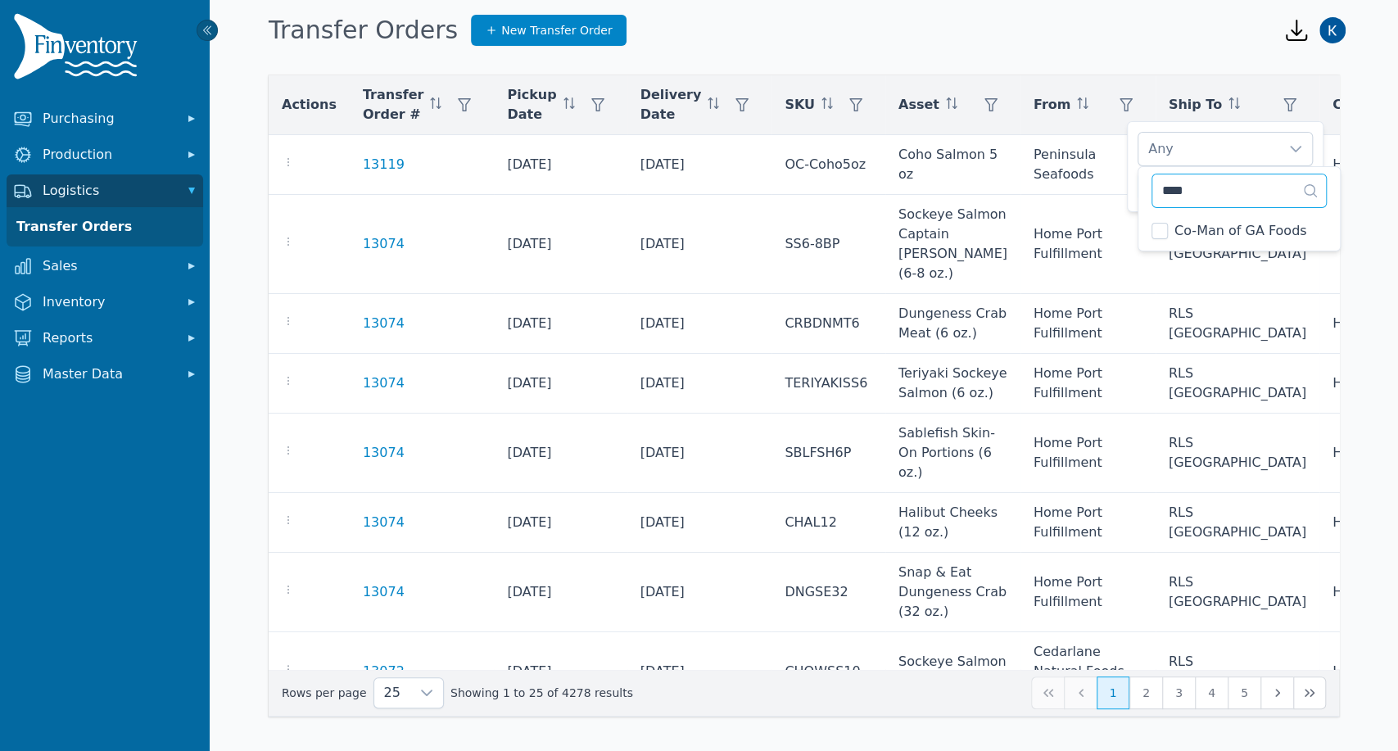
type input "****"
click at [1230, 165] on div "Co-Man of GA Foods" at bounding box center [1224, 149] width 175 height 34
click at [1290, 193] on span "Apply" at bounding box center [1287, 186] width 33 height 17
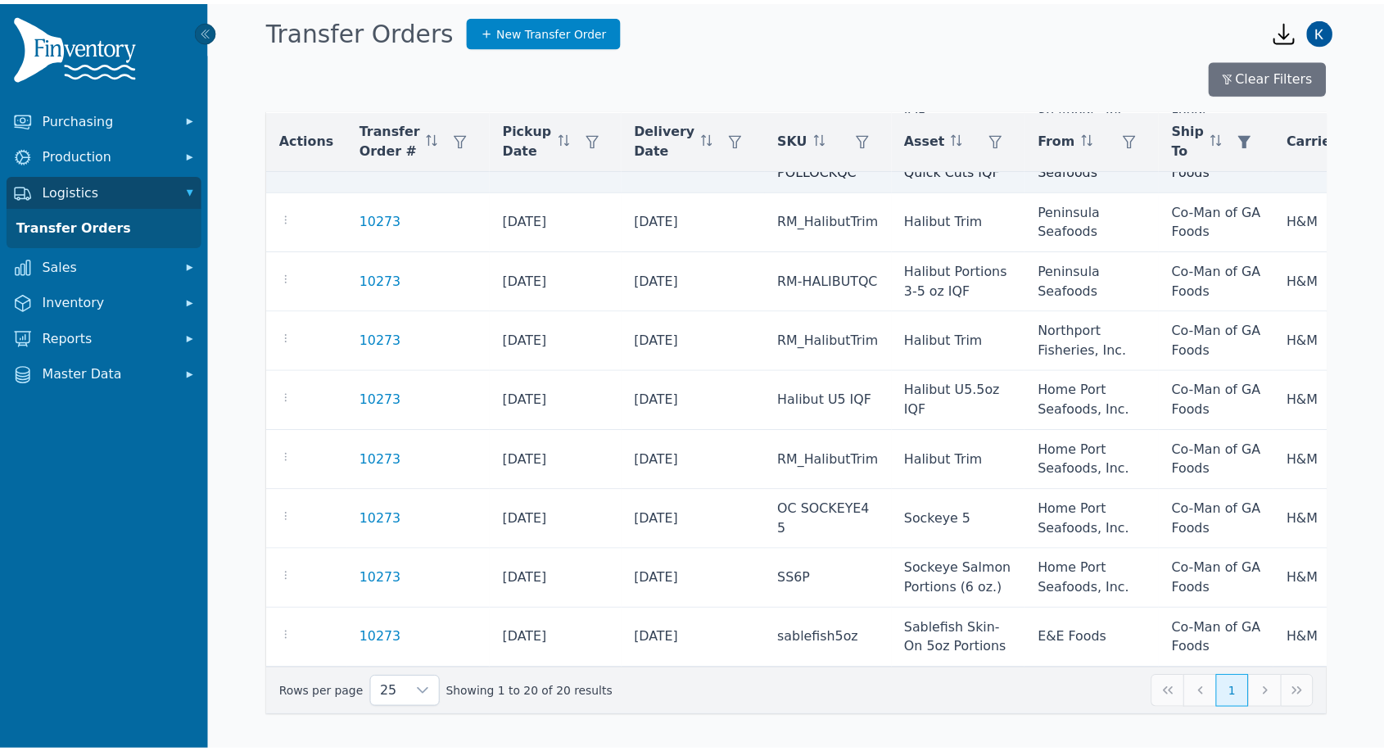
scroll to position [884, 0]
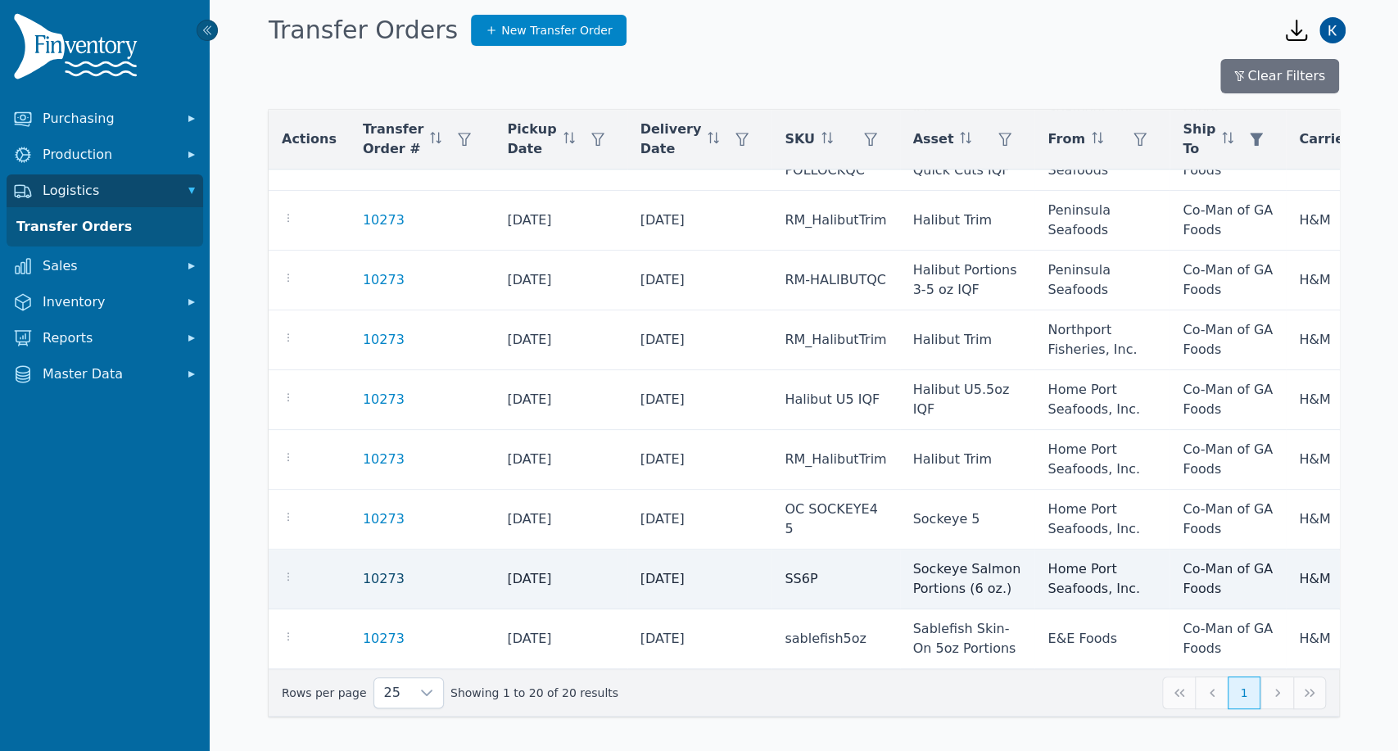
click at [382, 569] on link "10273" at bounding box center [384, 579] width 42 height 20
click at [363, 569] on link "10273" at bounding box center [384, 579] width 42 height 20
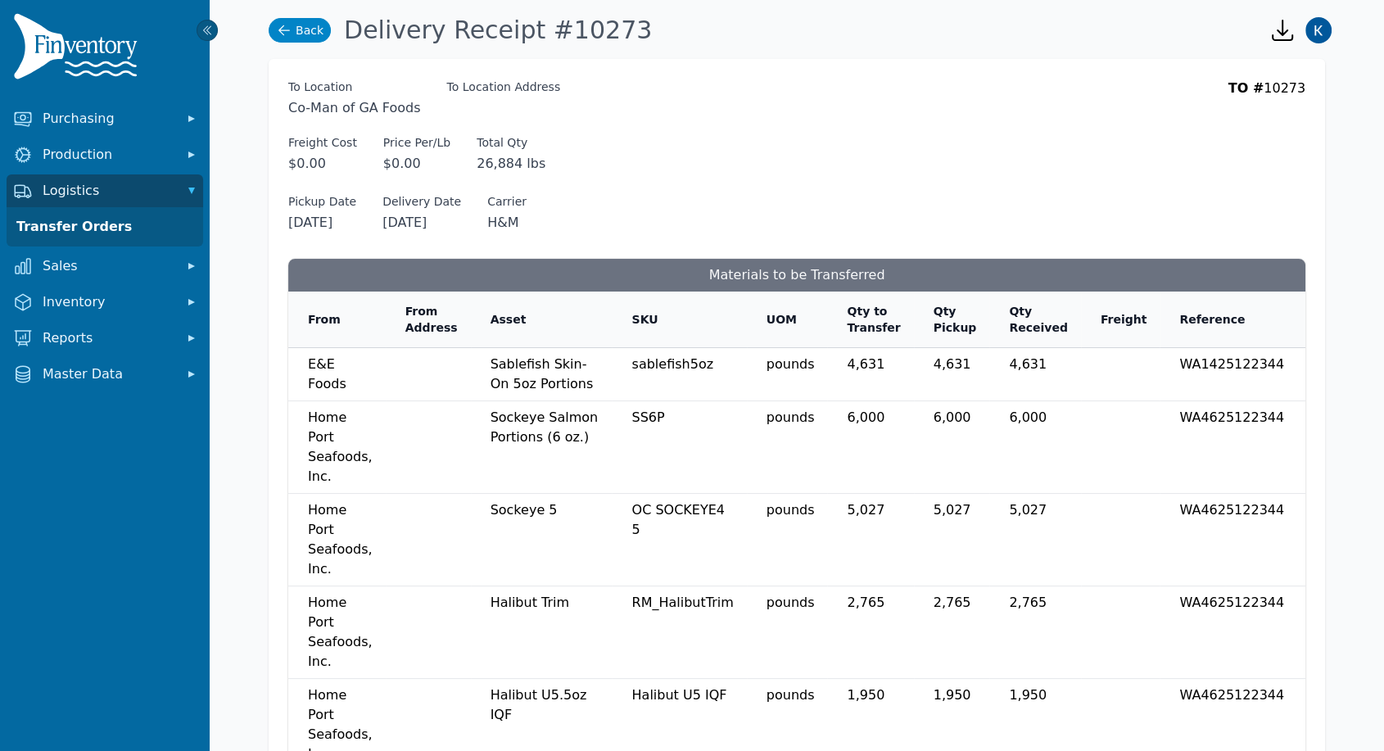
click at [291, 21] on link "Back" at bounding box center [300, 30] width 62 height 25
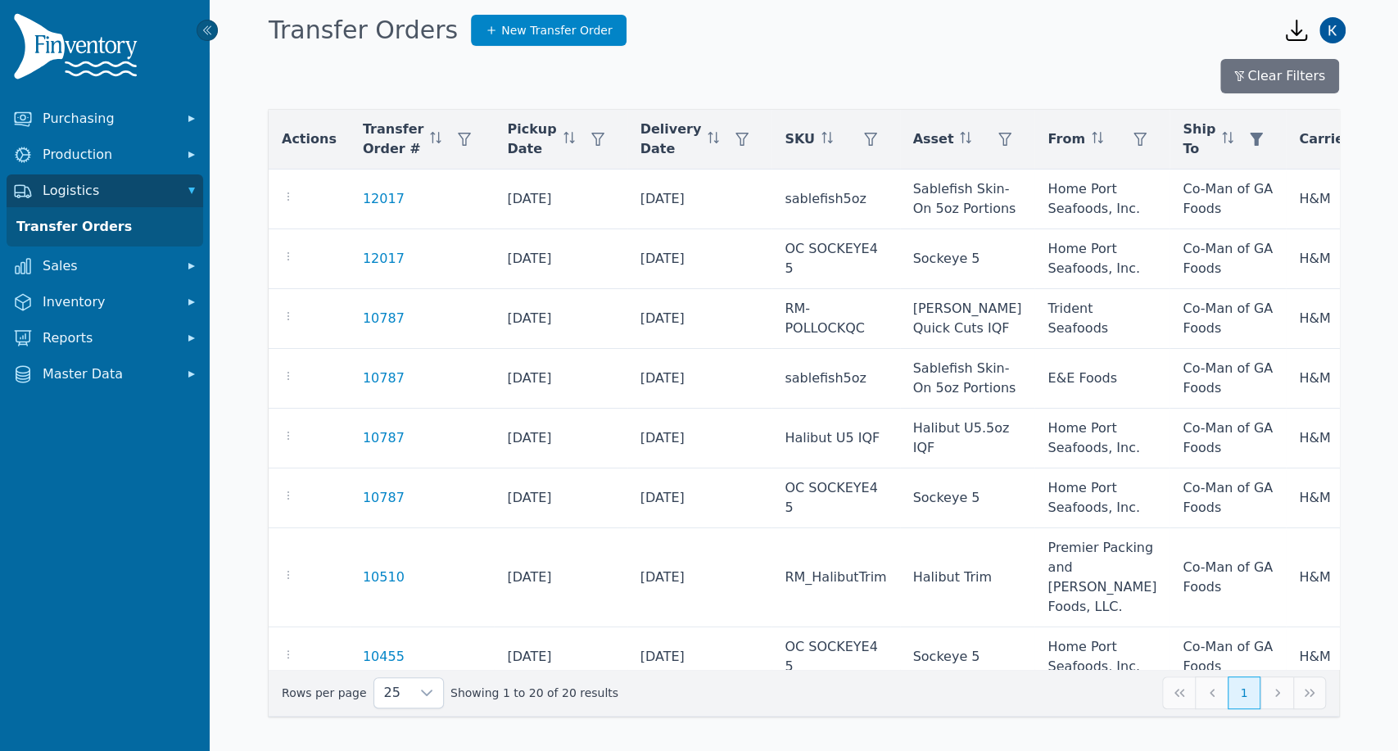
click at [70, 134] on nav "Purchasing Production Logistics Transfer Orders Sales Inventory Reports Master …" at bounding box center [105, 426] width 210 height 649
click at [72, 125] on span "Purchasing" at bounding box center [108, 119] width 131 height 20
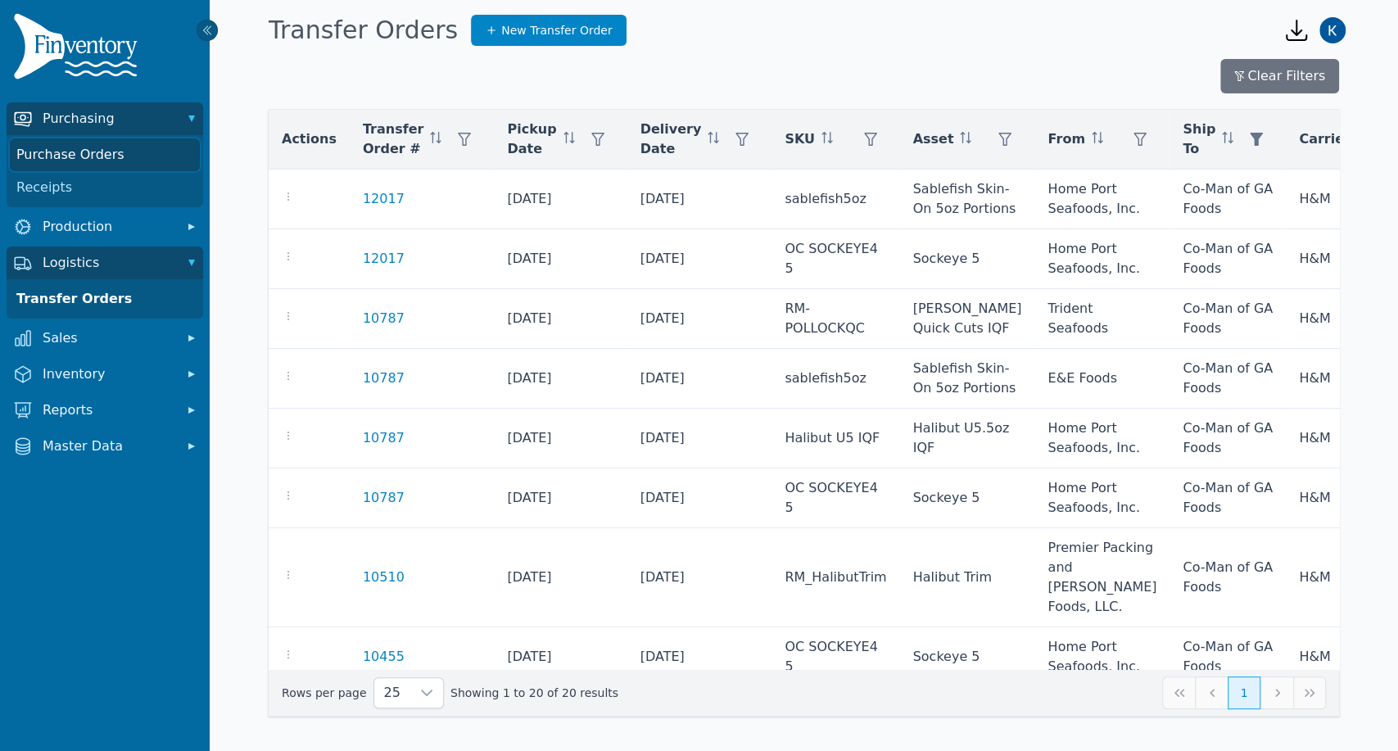
click at [86, 159] on link "Purchase Orders" at bounding box center [105, 154] width 190 height 33
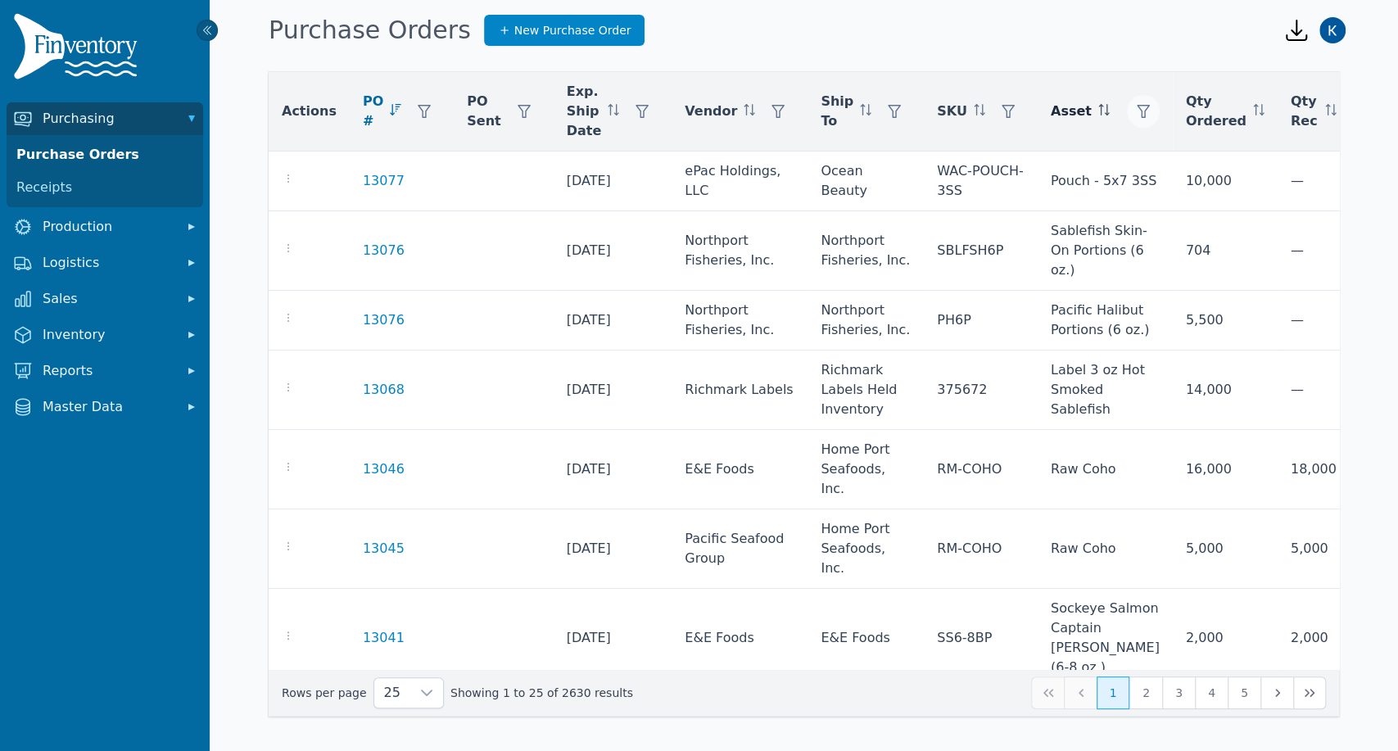
click at [1127, 103] on button "button" at bounding box center [1143, 111] width 33 height 33
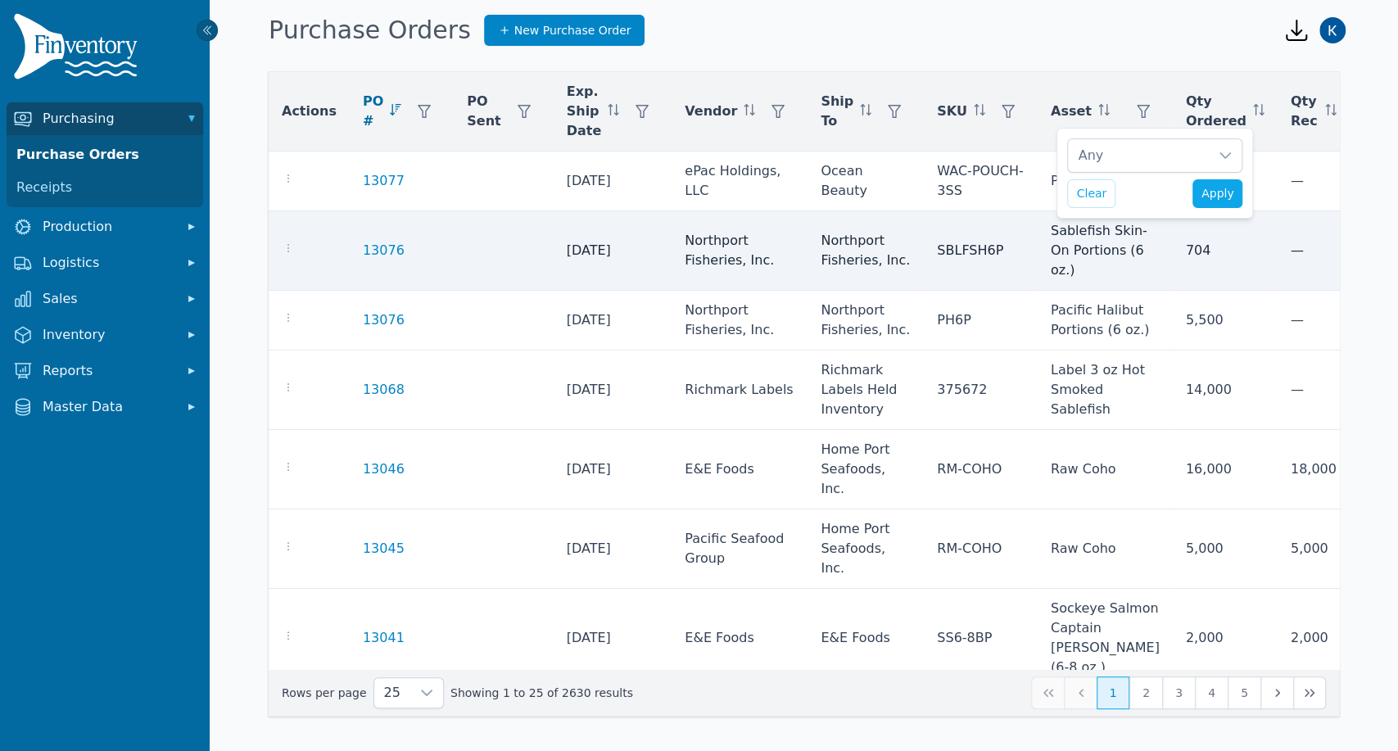
scroll to position [16, 11]
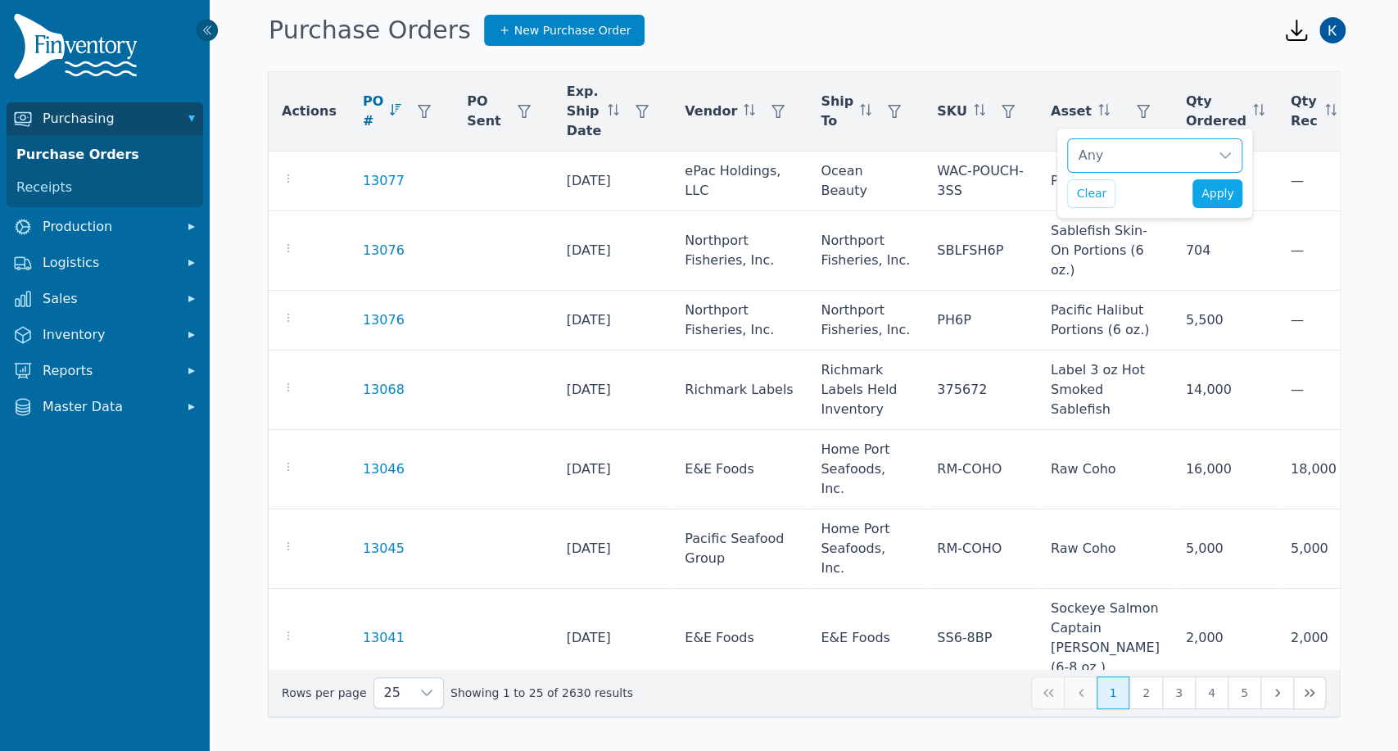
click at [1112, 159] on div "Any" at bounding box center [1138, 155] width 141 height 33
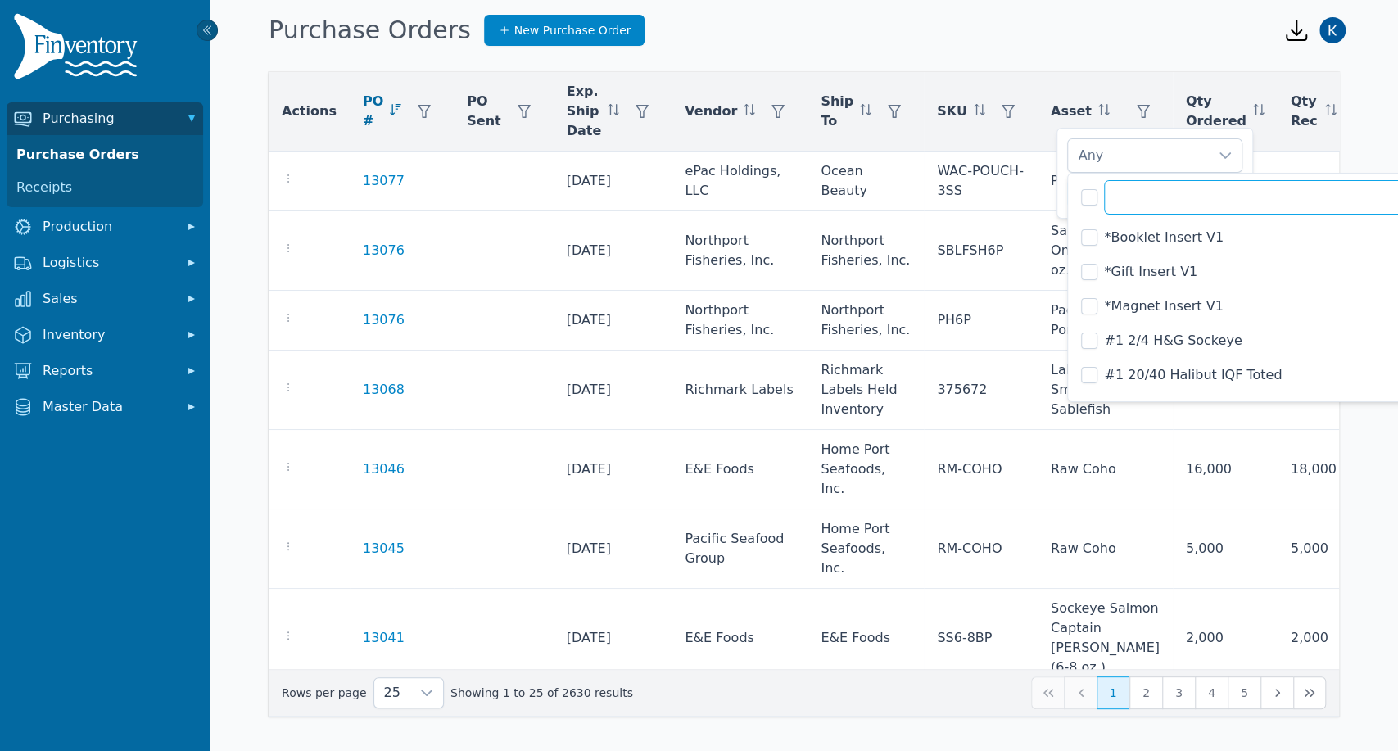
click at [1131, 201] on input "text" at bounding box center [1285, 197] width 363 height 34
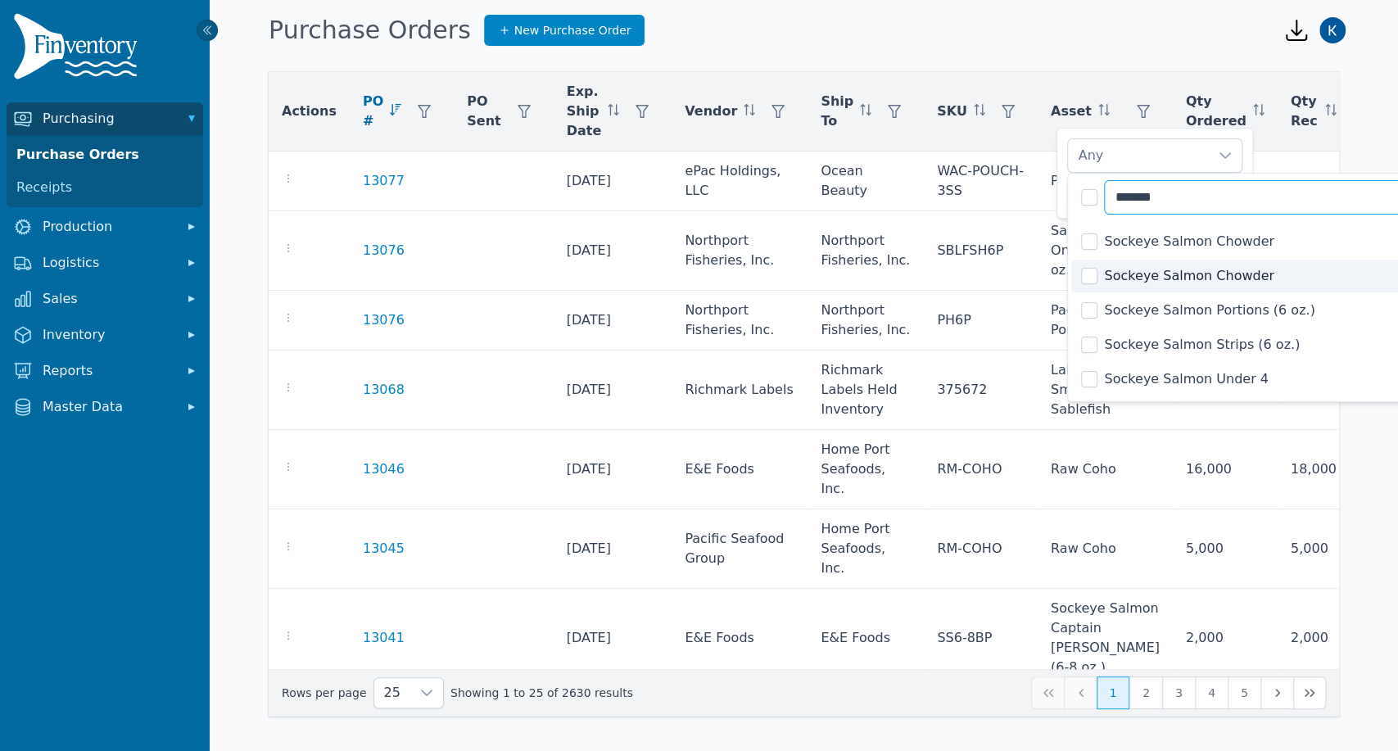
scroll to position [727, 0]
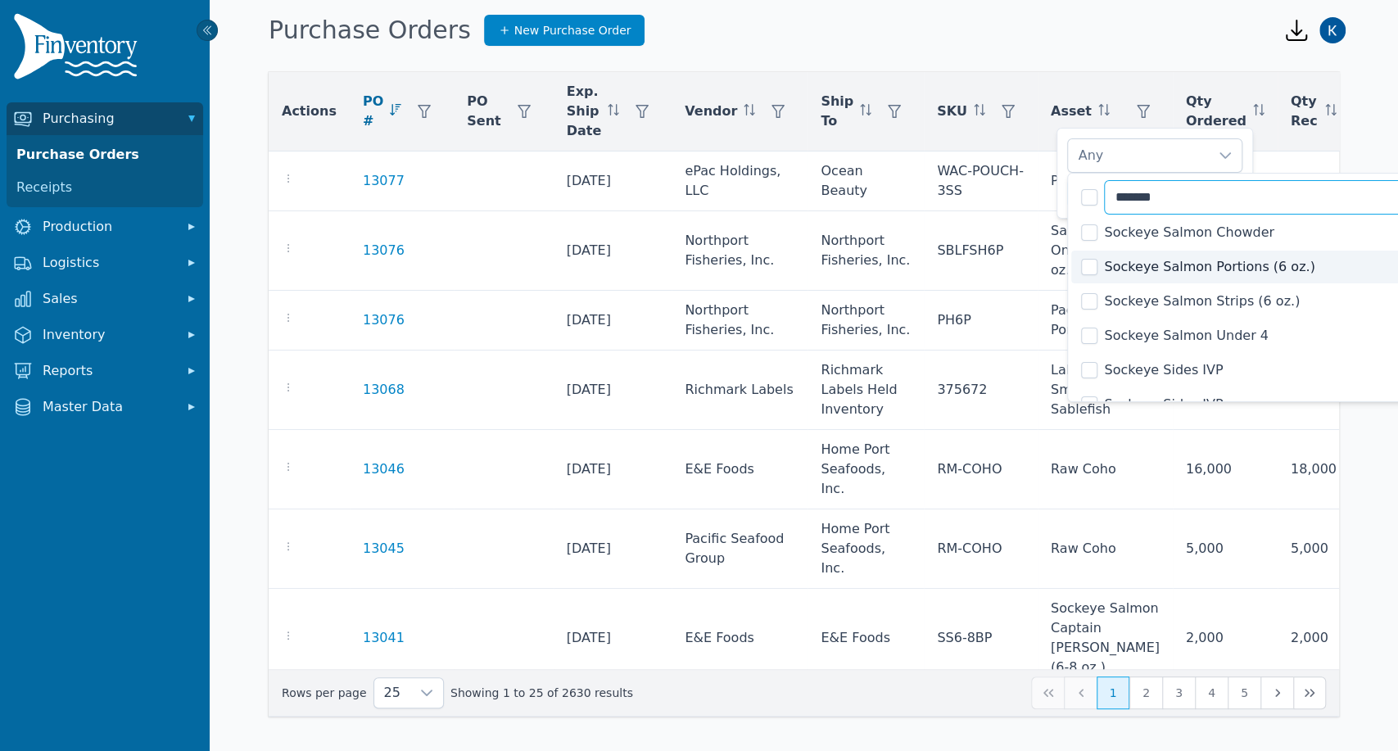
type input "*******"
click at [1098, 270] on li "Sockeye Salmon Portions (6 oz.)" at bounding box center [1259, 267] width 377 height 33
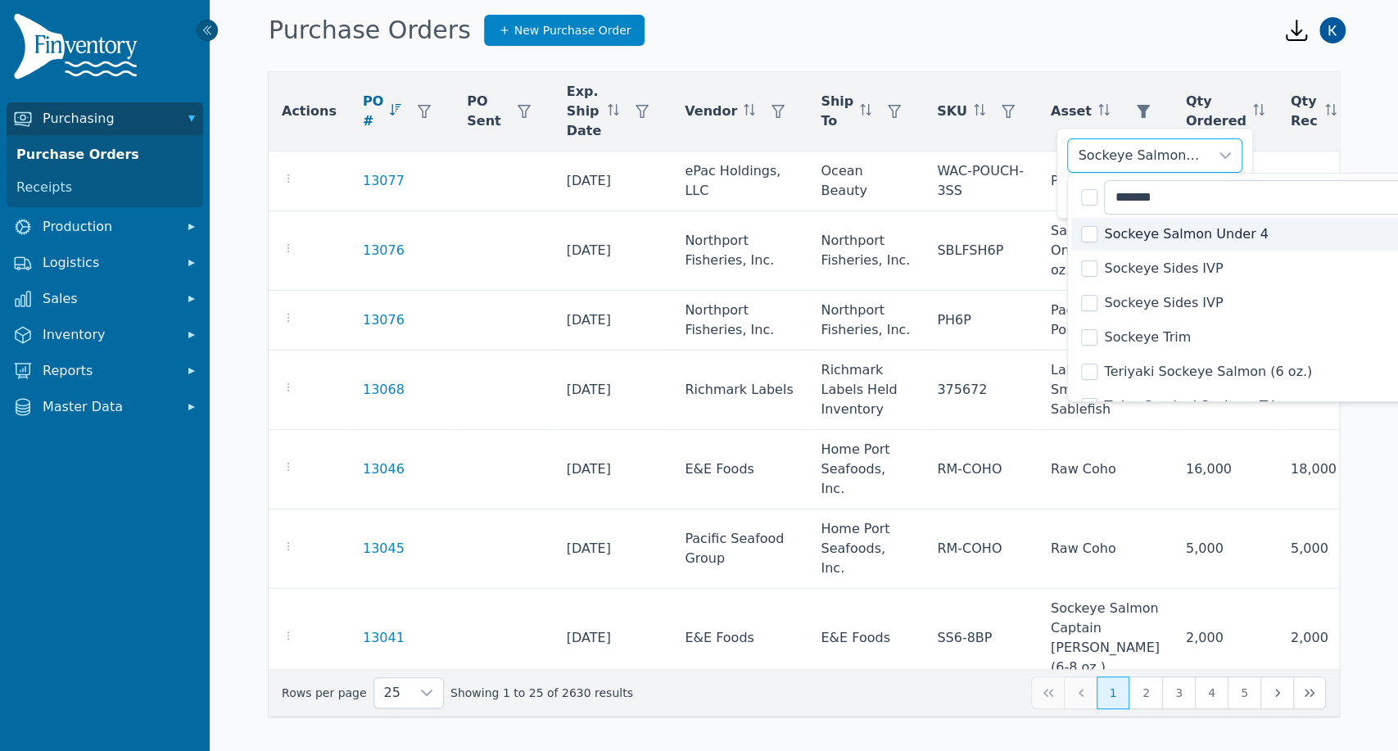
click at [1195, 165] on div "Sockeye Salmon Portions (6 oz.)" at bounding box center [1138, 155] width 141 height 33
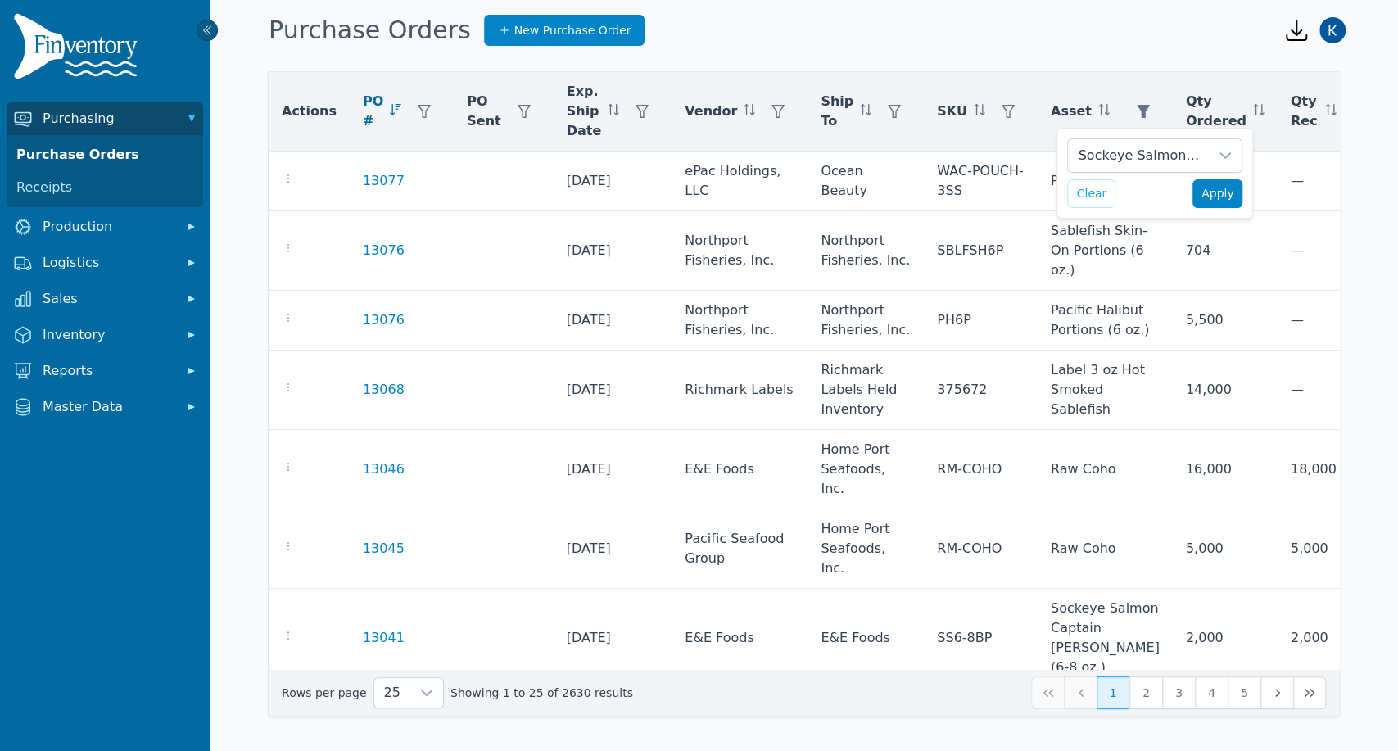
click at [1218, 194] on span "Apply" at bounding box center [1217, 193] width 33 height 17
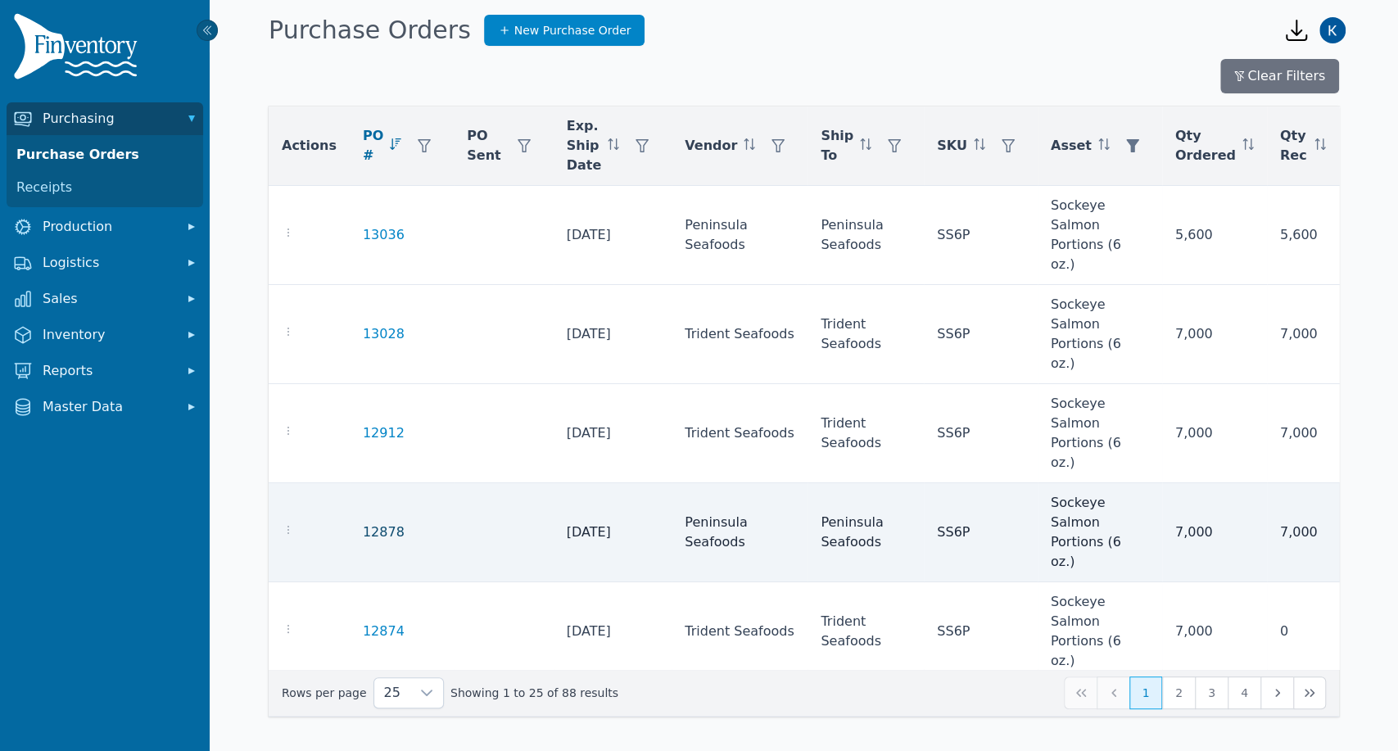
click at [375, 522] on link "12878" at bounding box center [384, 532] width 42 height 20
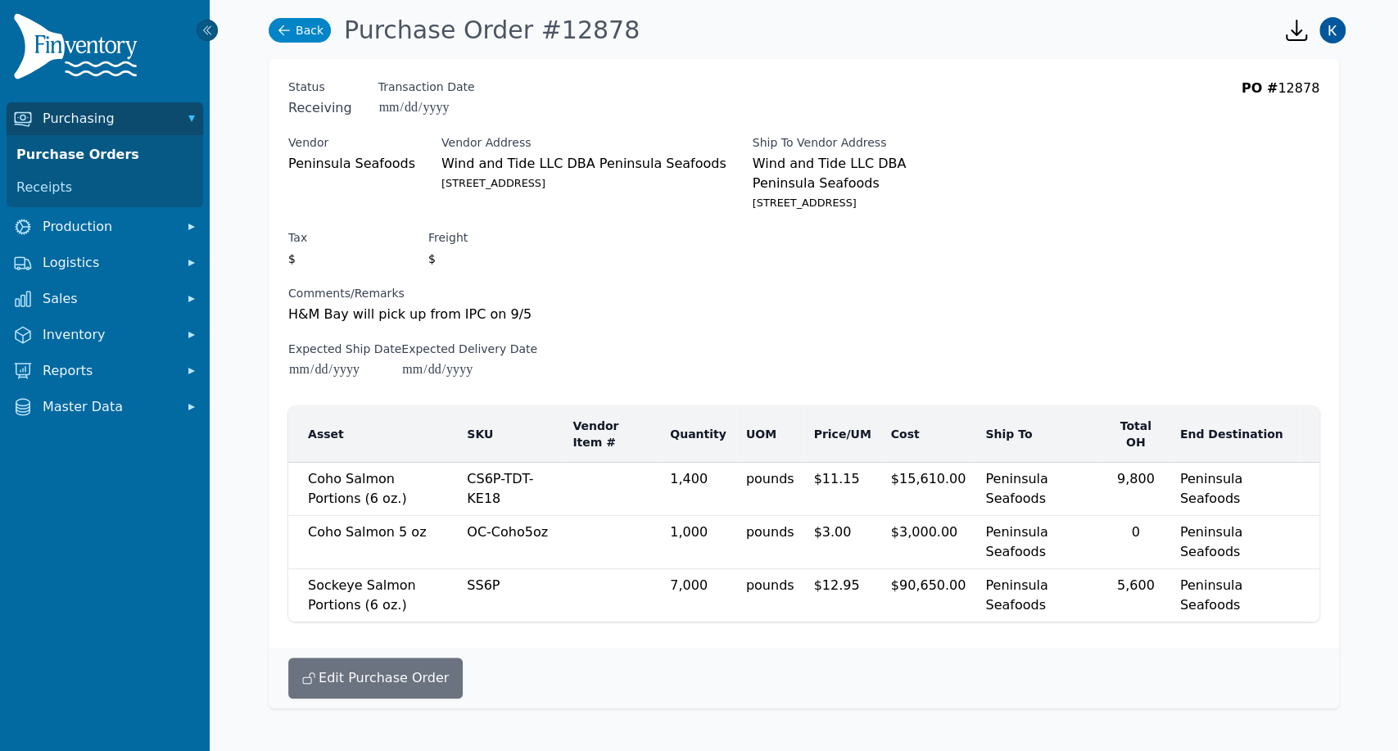
click at [311, 35] on link "Back" at bounding box center [300, 30] width 62 height 25
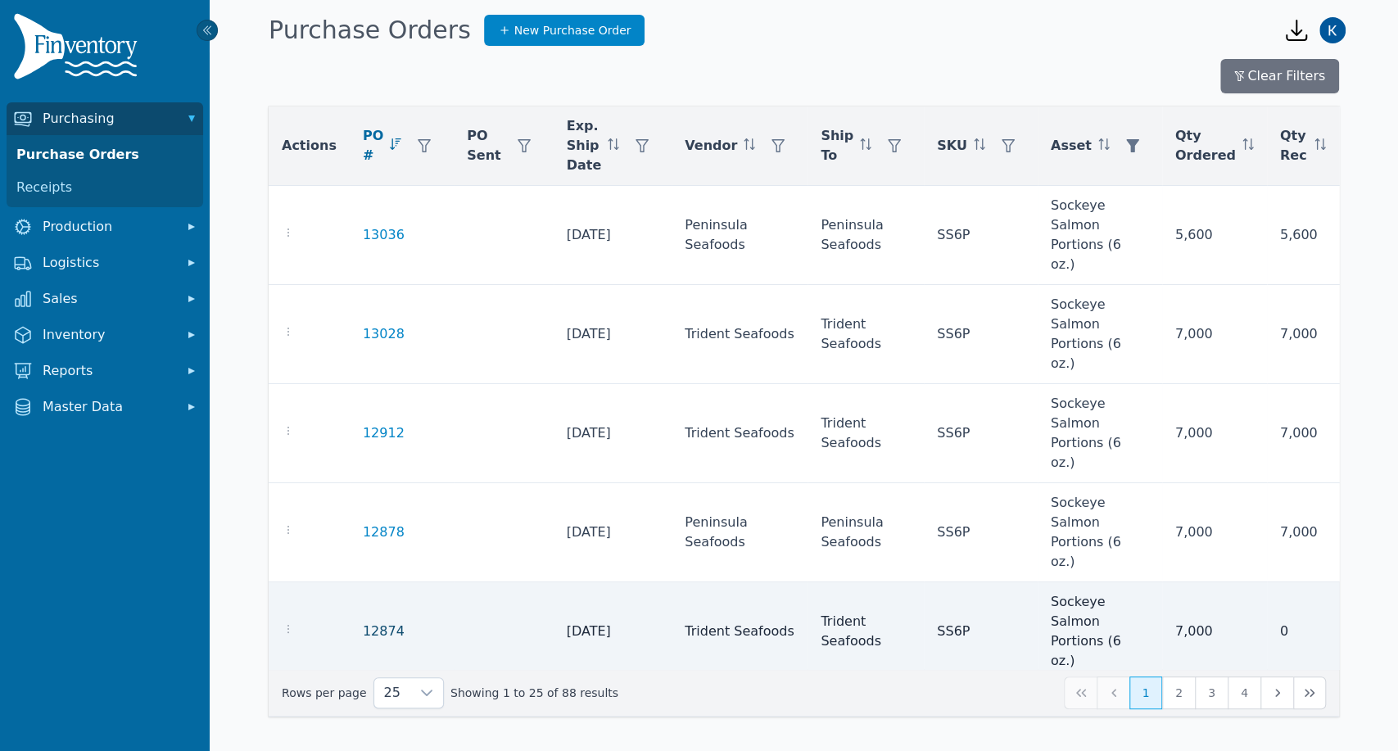
click at [376, 621] on link "12874" at bounding box center [384, 631] width 42 height 20
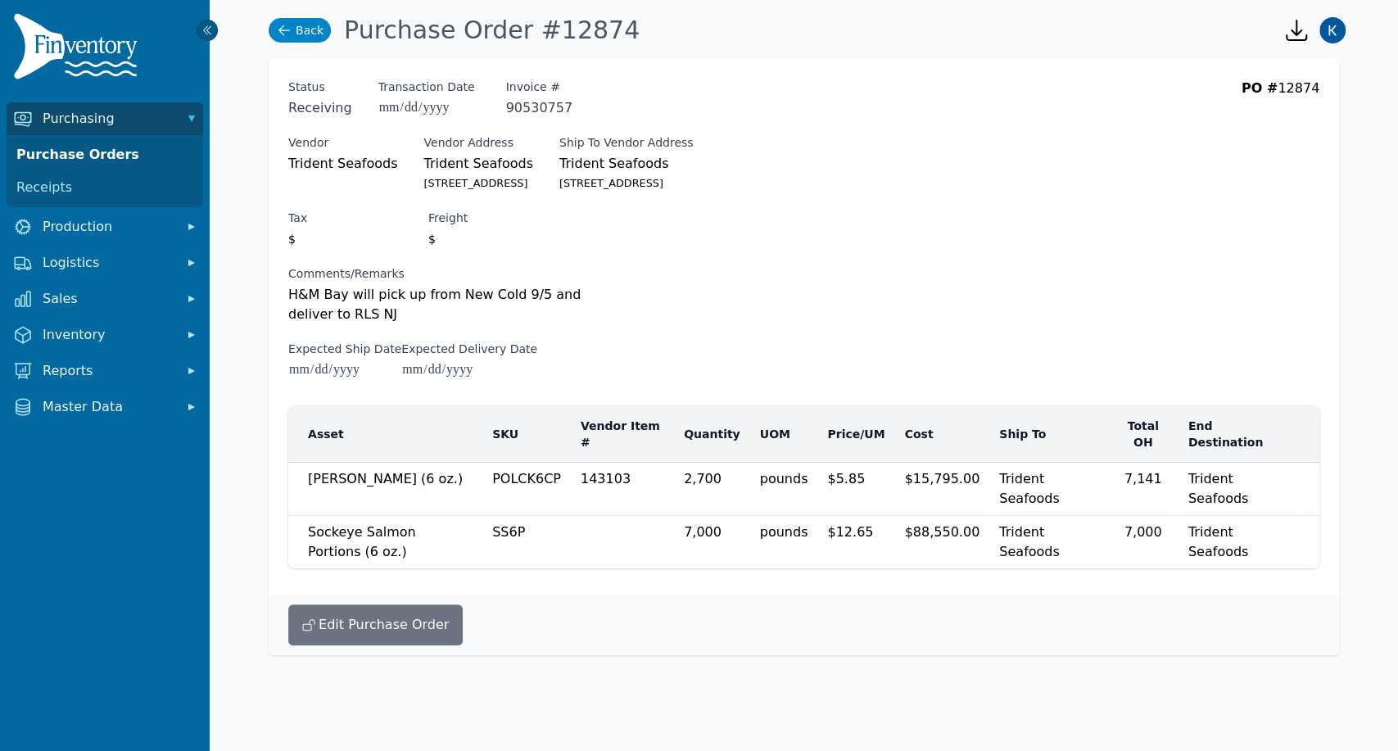
click at [285, 24] on icon at bounding box center [284, 30] width 16 height 16
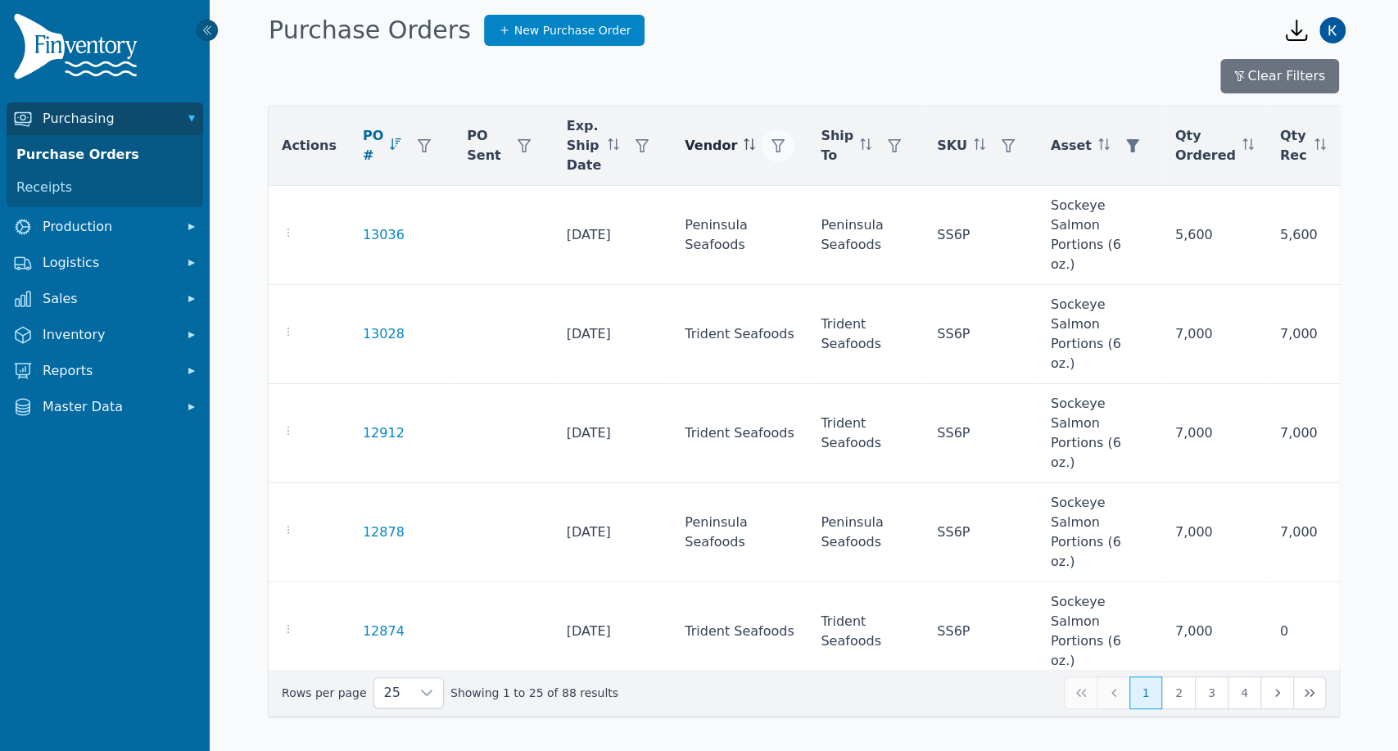
click at [771, 144] on icon "button" at bounding box center [777, 145] width 13 height 13
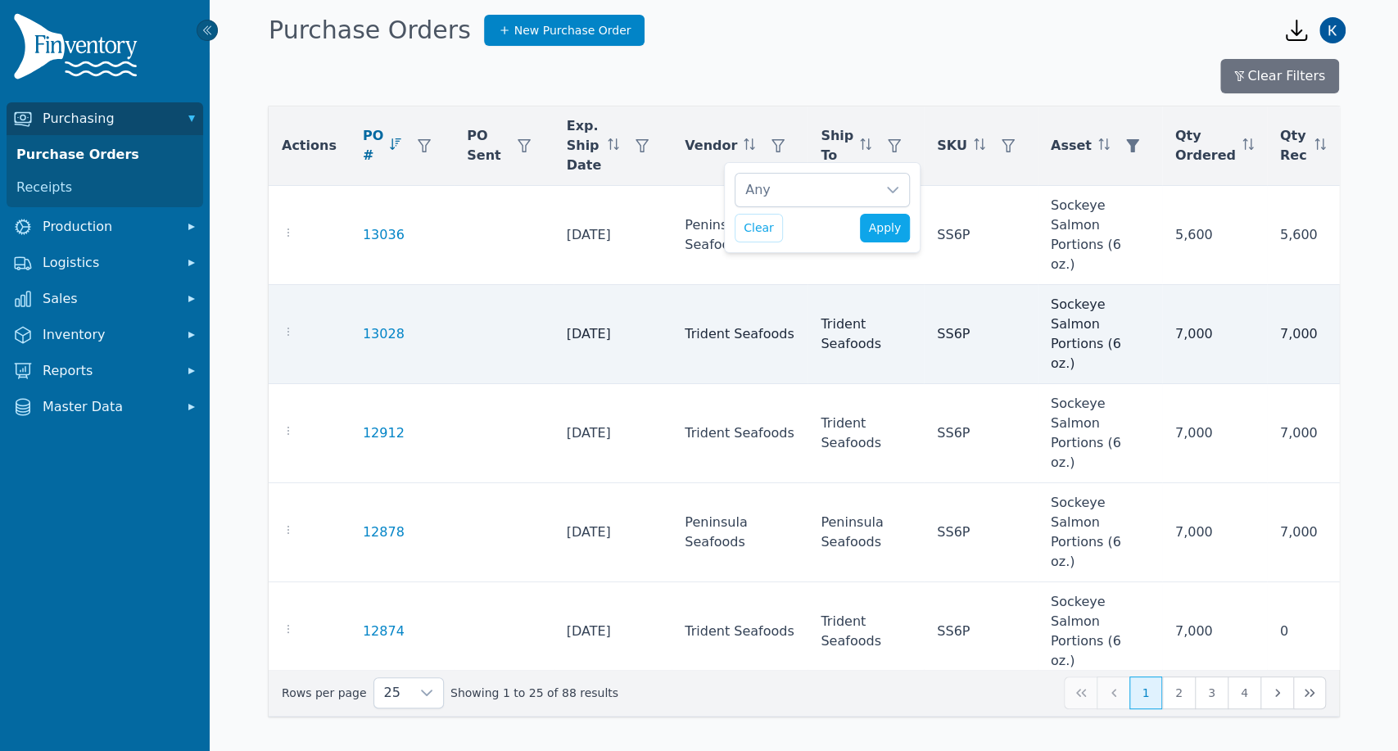
scroll to position [16, 11]
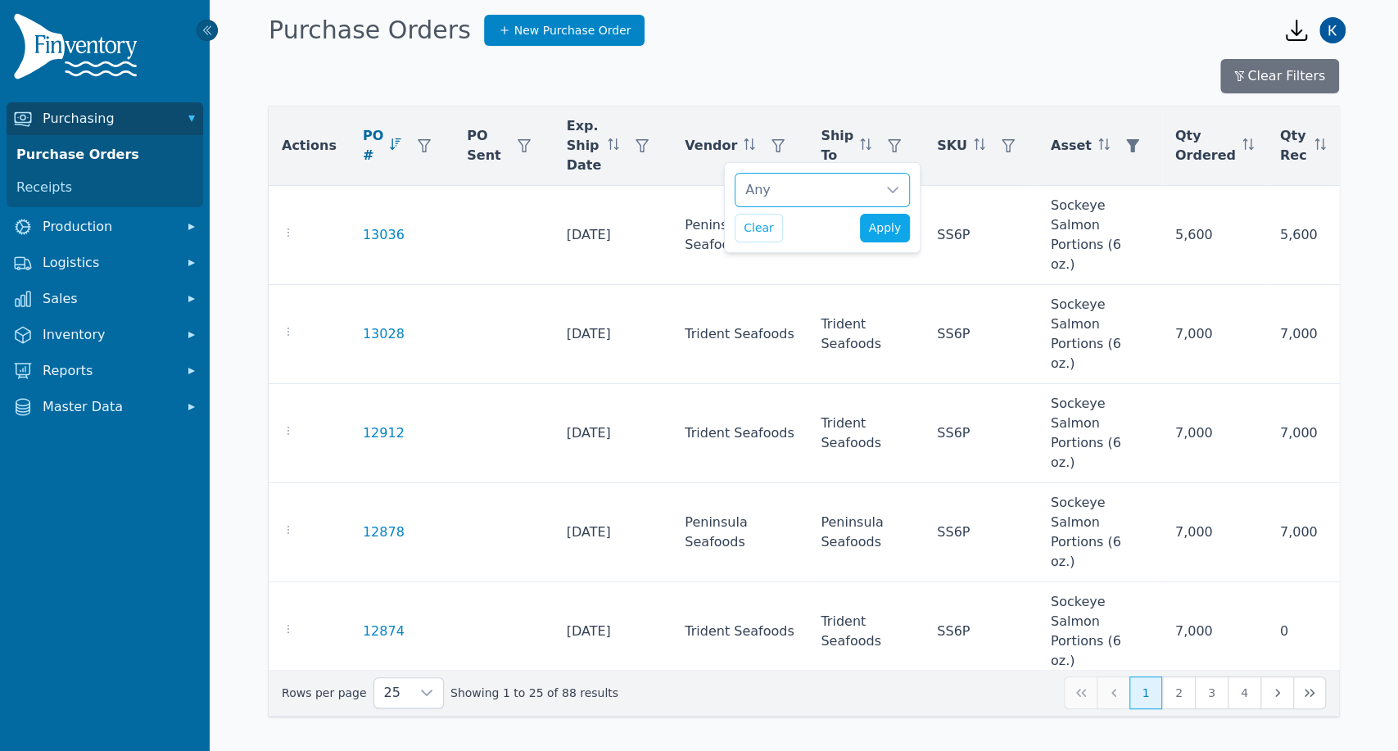
click at [788, 193] on div "Any" at bounding box center [805, 190] width 141 height 33
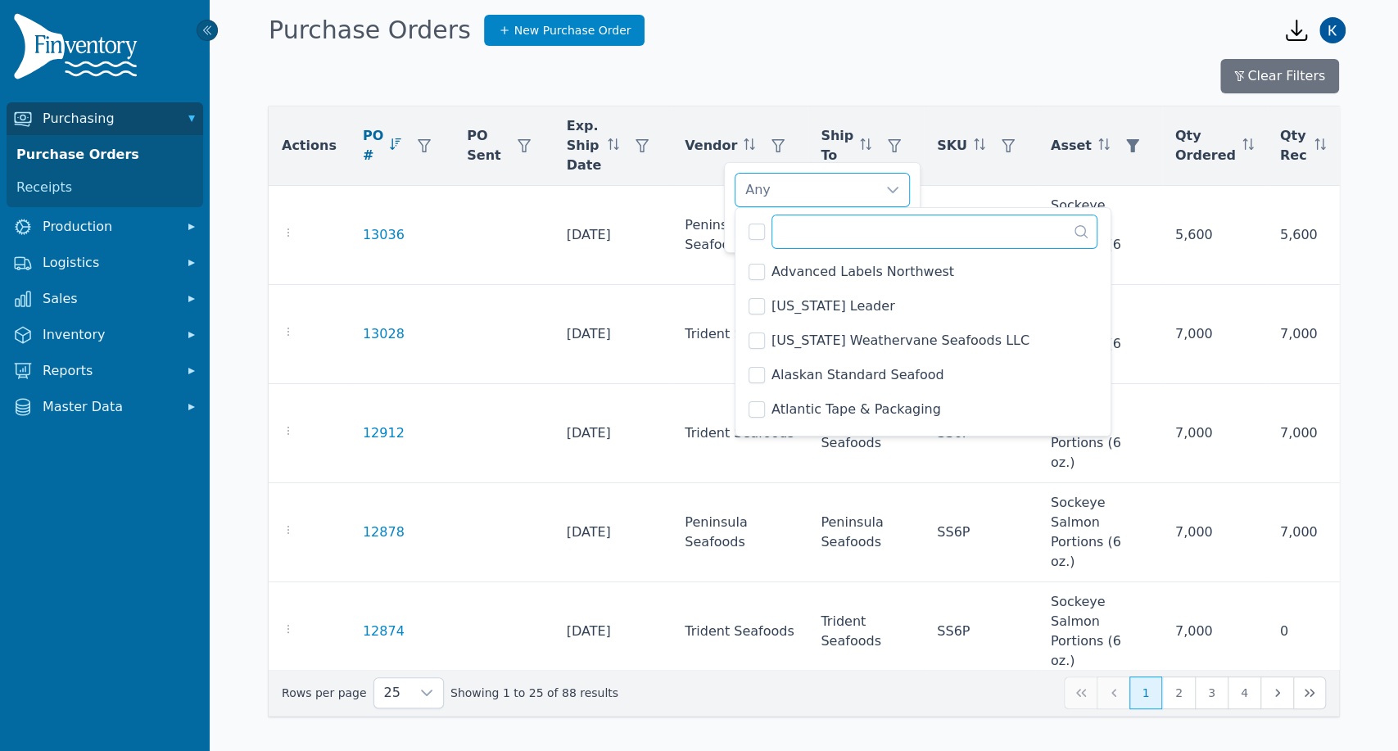
click at [799, 242] on input "text" at bounding box center [934, 232] width 326 height 34
type input "*"
click at [819, 19] on div "Purchase Orders New Purchase Order" at bounding box center [762, 30] width 1001 height 44
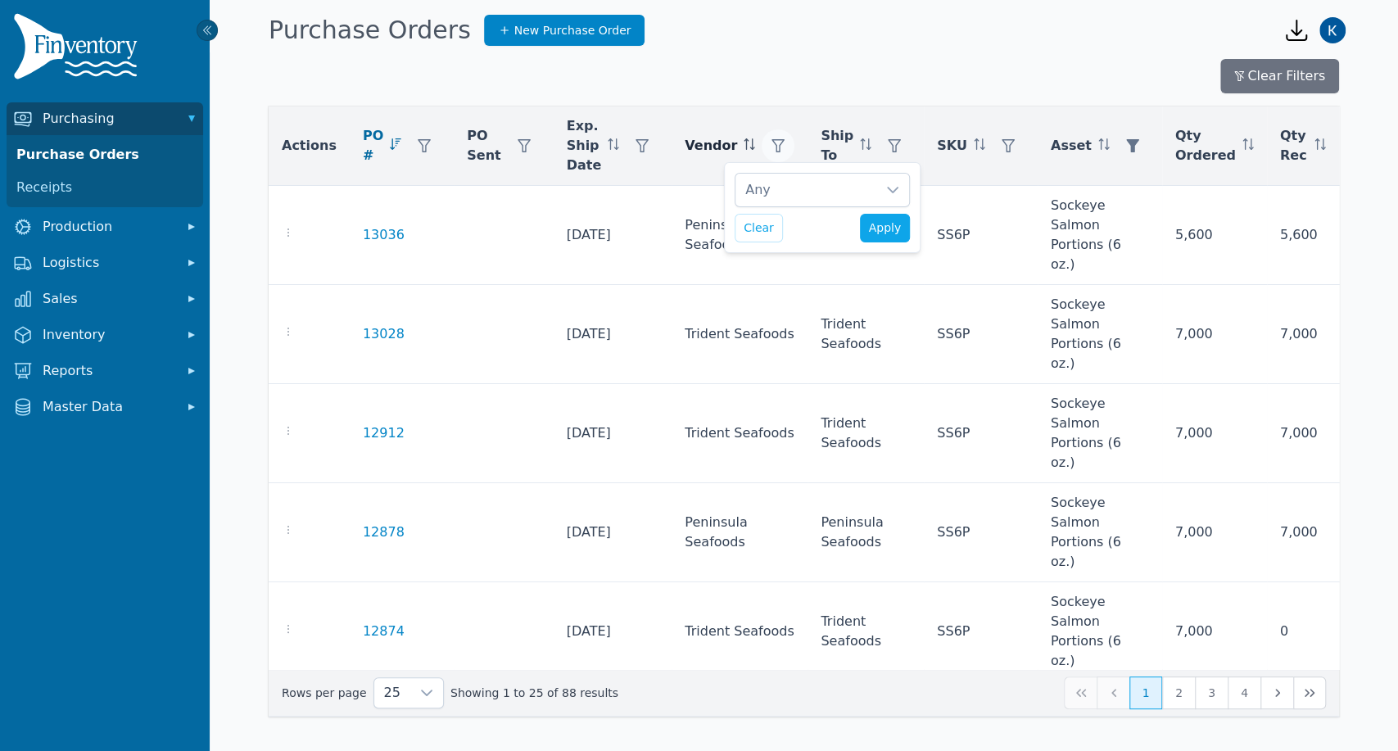
click at [761, 145] on button "button" at bounding box center [777, 145] width 33 height 33
click at [771, 144] on icon "button" at bounding box center [777, 145] width 13 height 13
click at [753, 188] on div "Any" at bounding box center [805, 190] width 141 height 33
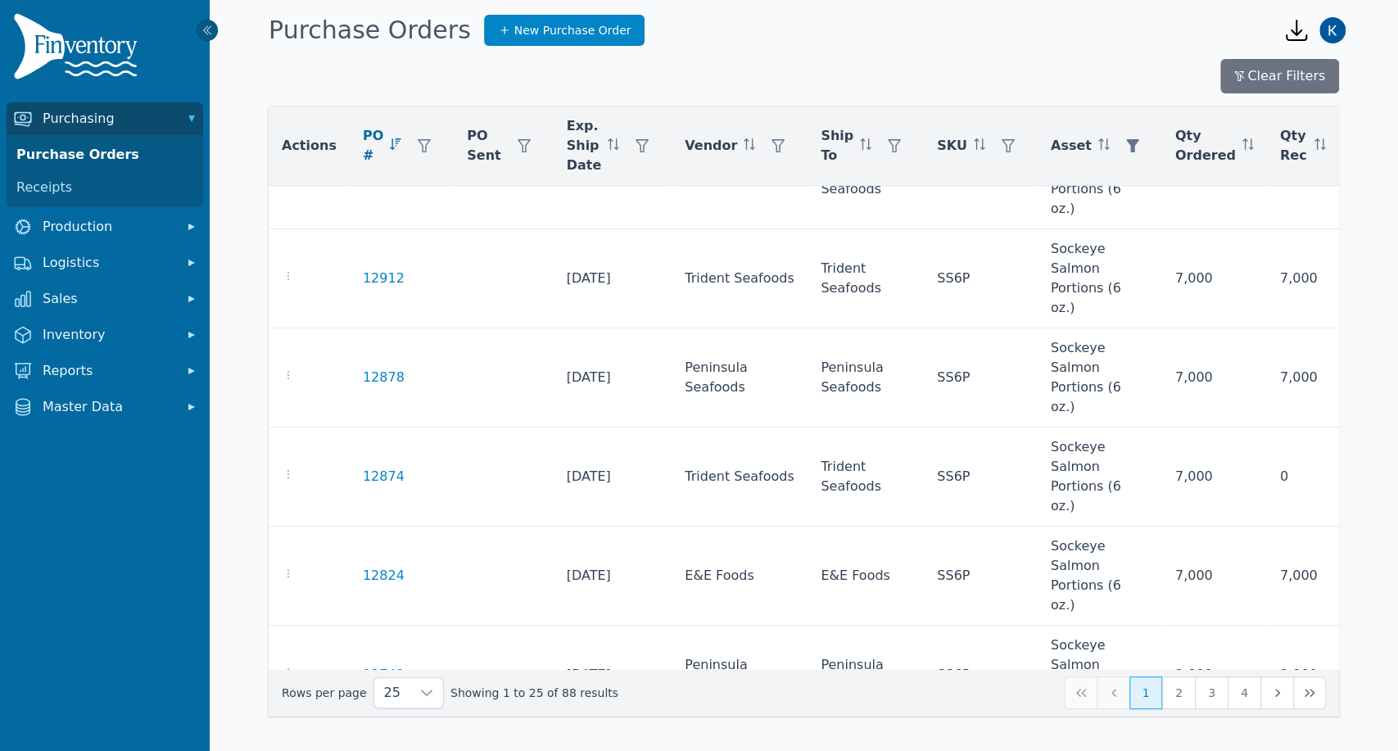
scroll to position [0, 0]
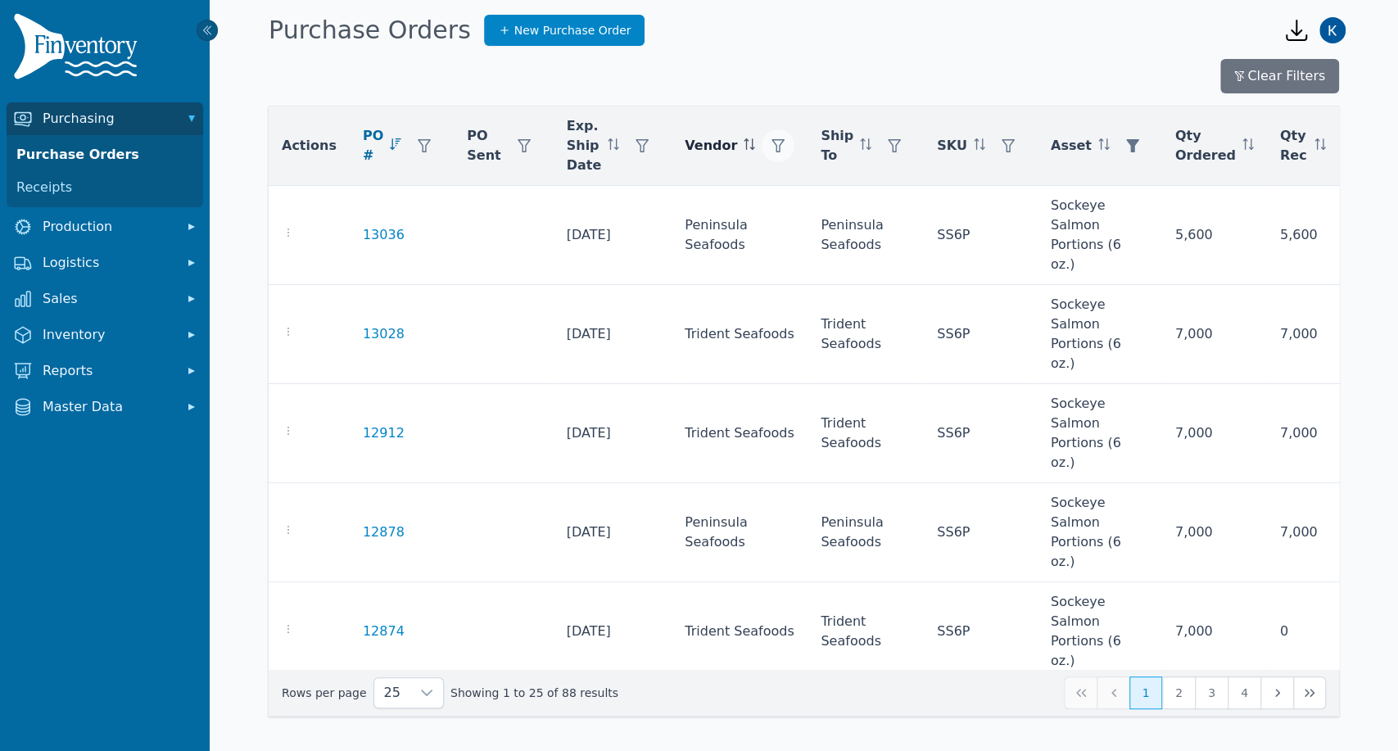
click at [761, 151] on button "button" at bounding box center [777, 145] width 33 height 33
click at [788, 182] on div "Any" at bounding box center [805, 190] width 141 height 33
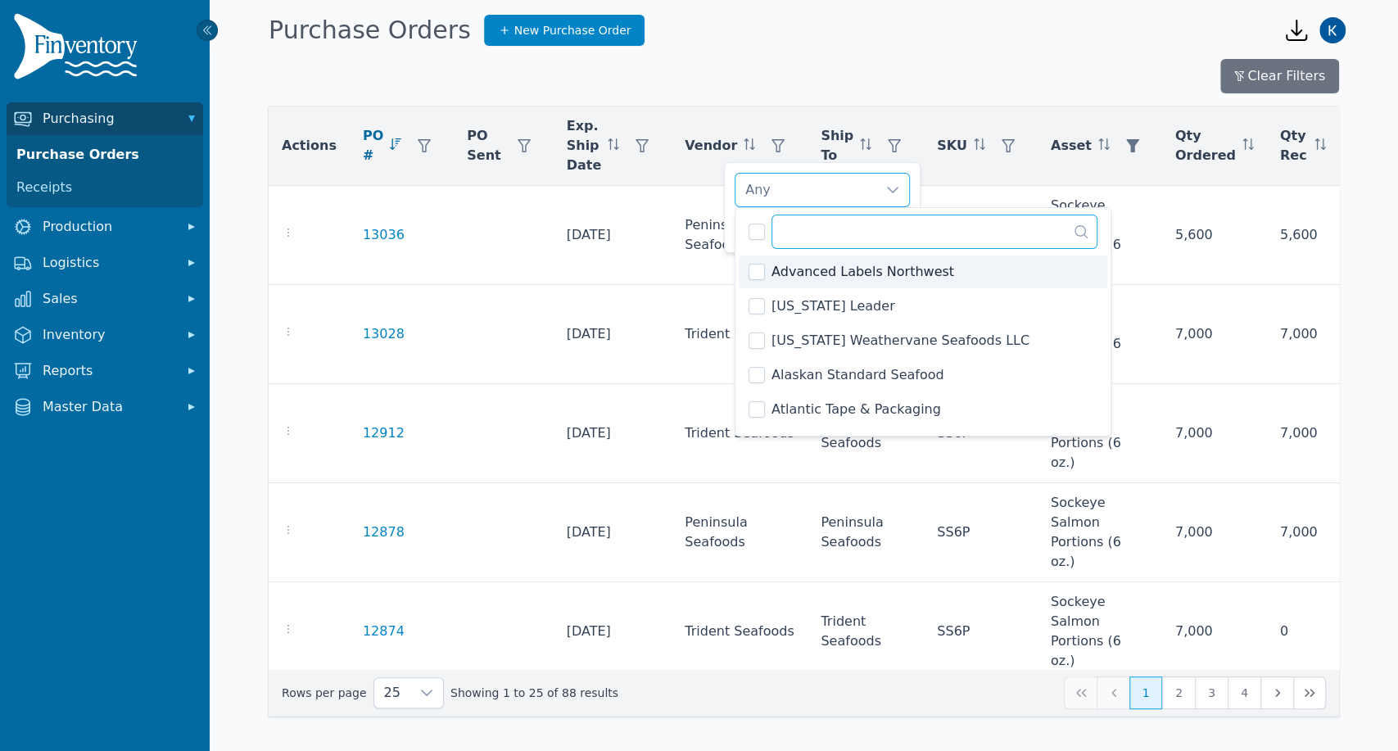
click at [801, 226] on input "text" at bounding box center [934, 232] width 326 height 34
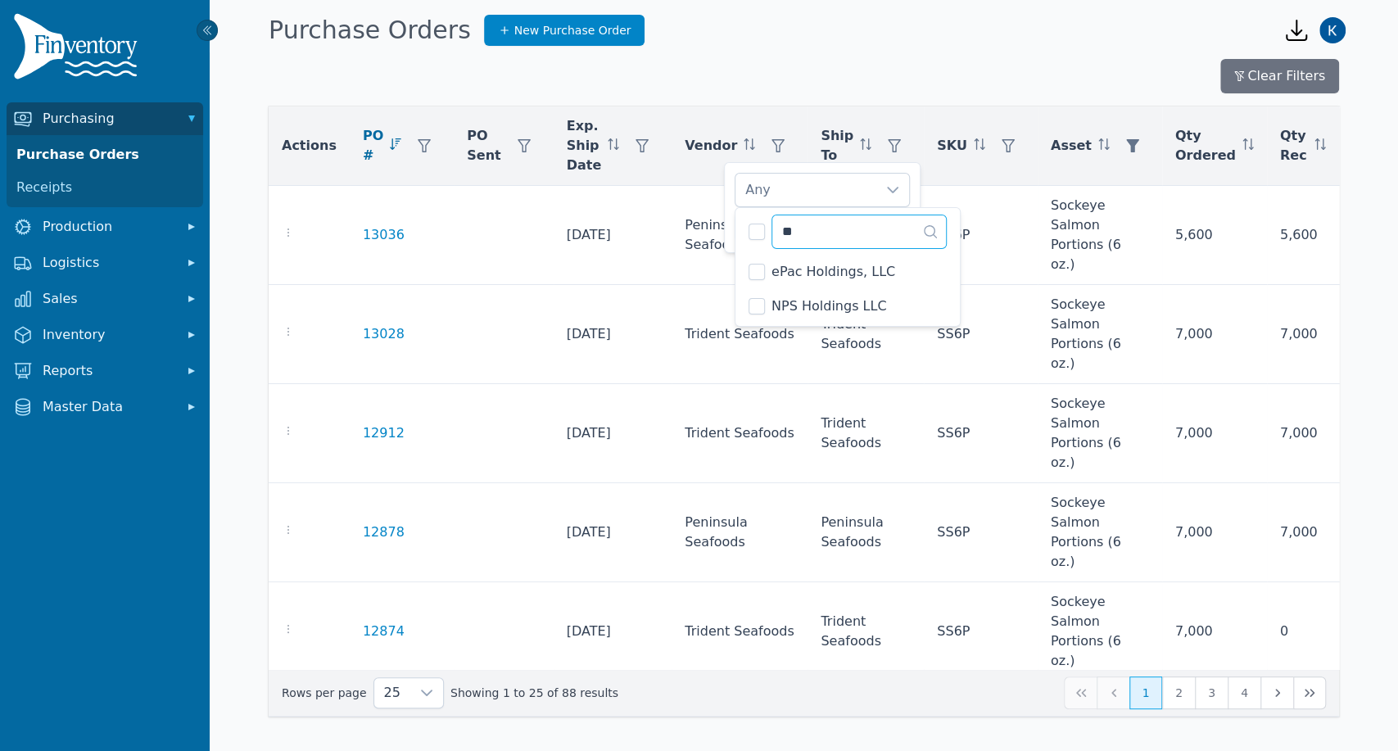
type input "*"
type input "****"
click at [873, 122] on th "Ship To" at bounding box center [865, 145] width 116 height 79
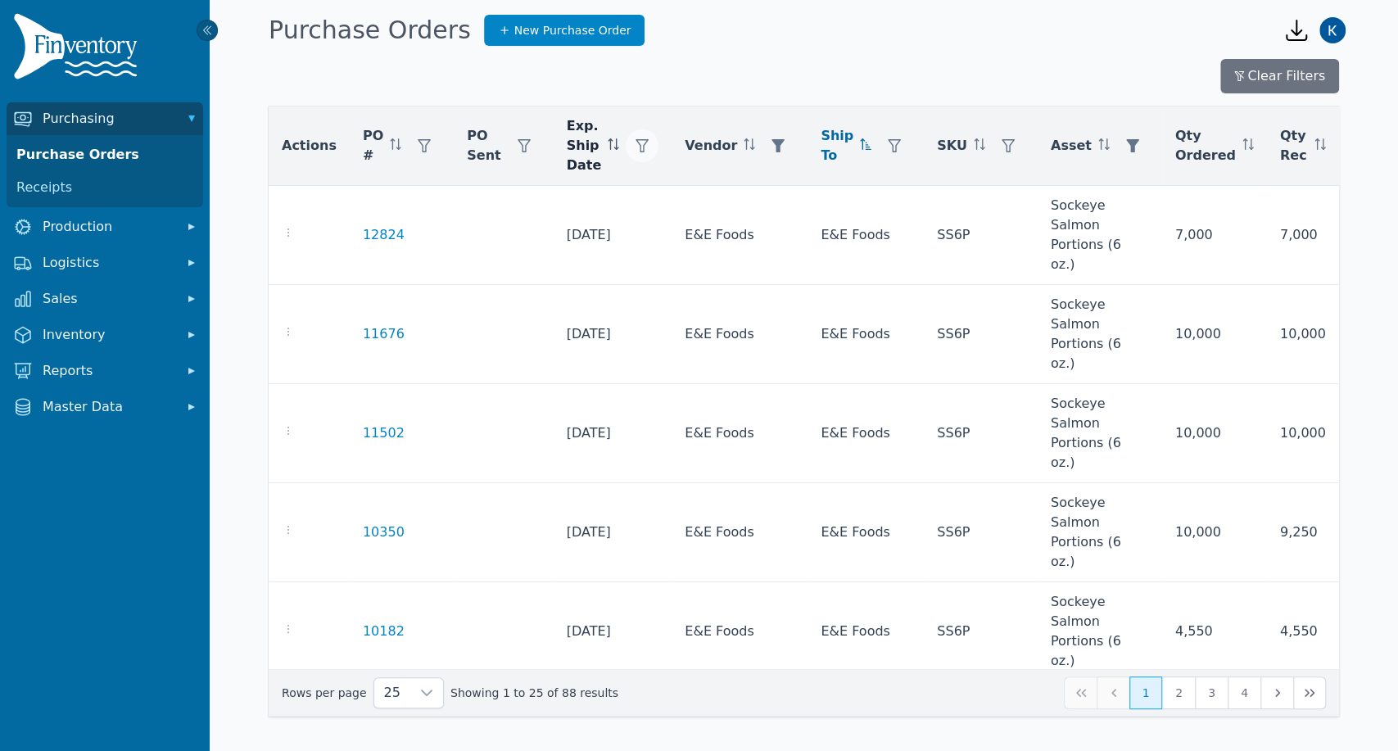
click at [635, 141] on icon "button" at bounding box center [641, 145] width 13 height 13
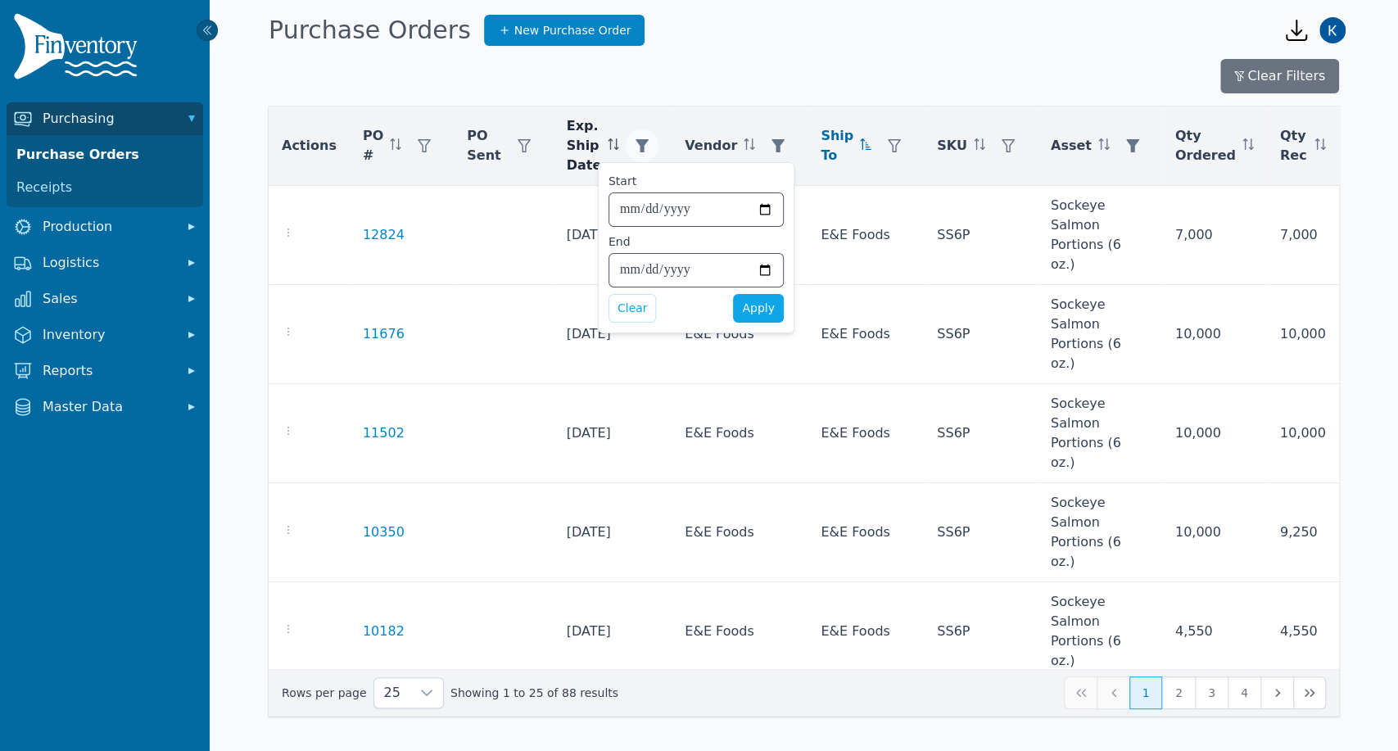
type input "**********"
click at [624, 274] on input "End" at bounding box center [696, 270] width 174 height 33
type input "**********"
click at [771, 317] on button "Apply" at bounding box center [758, 308] width 51 height 29
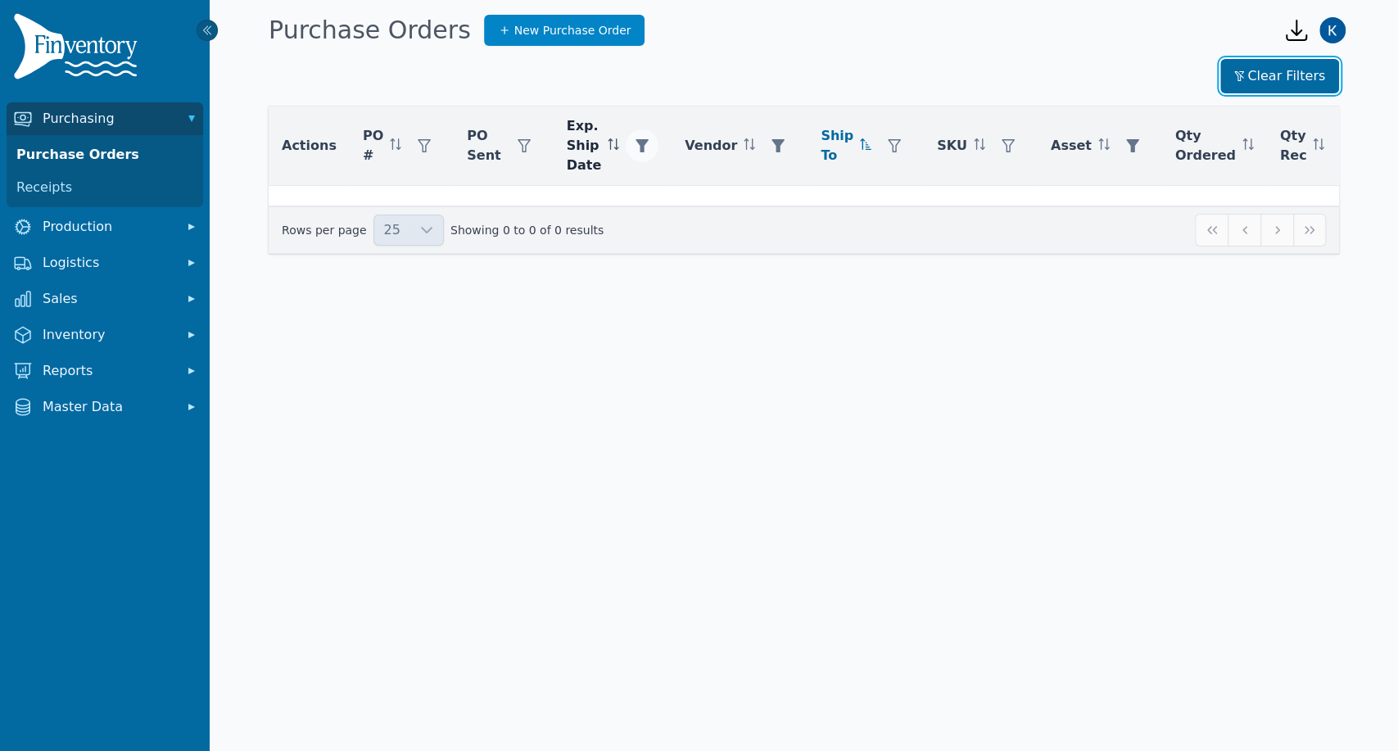
click at [1249, 85] on button "Clear Filters" at bounding box center [1279, 76] width 119 height 34
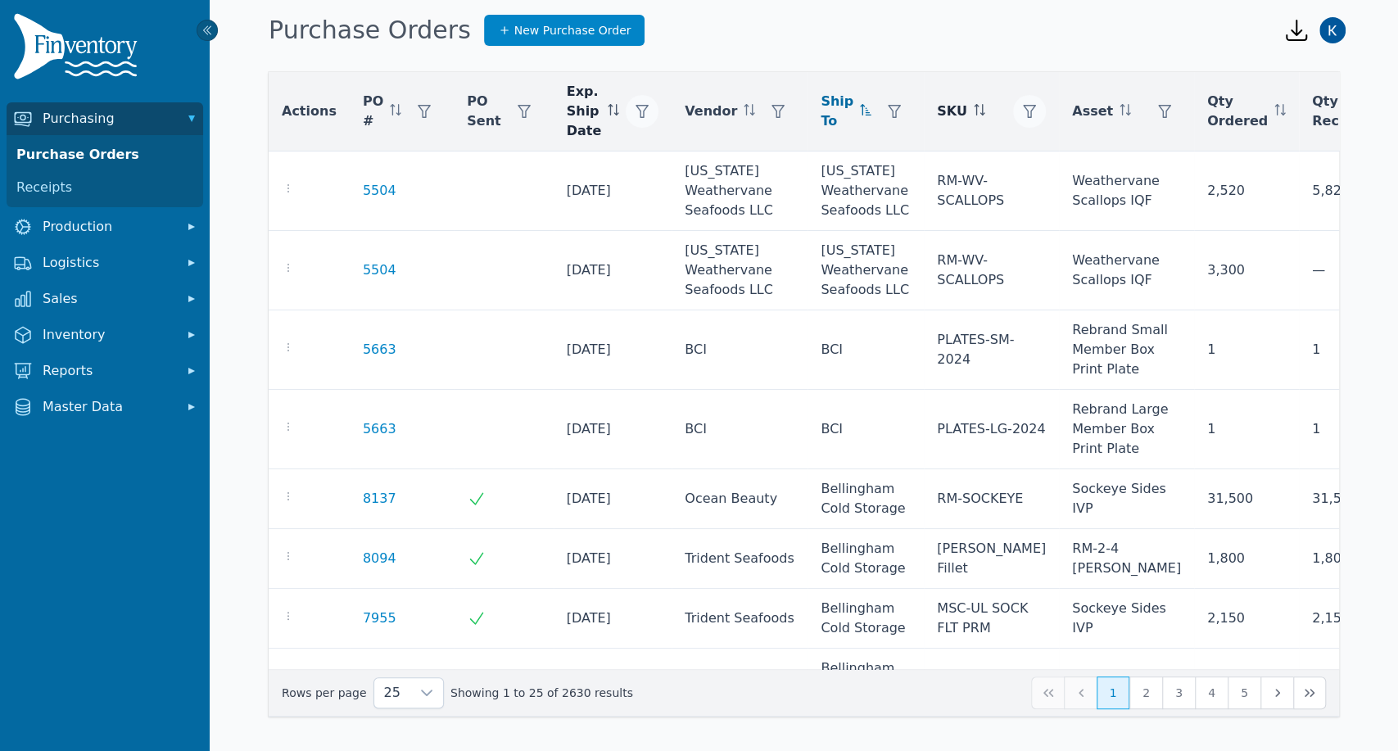
click at [1023, 109] on icon "button" at bounding box center [1029, 111] width 13 height 13
click at [1005, 162] on div "Any" at bounding box center [1026, 155] width 141 height 33
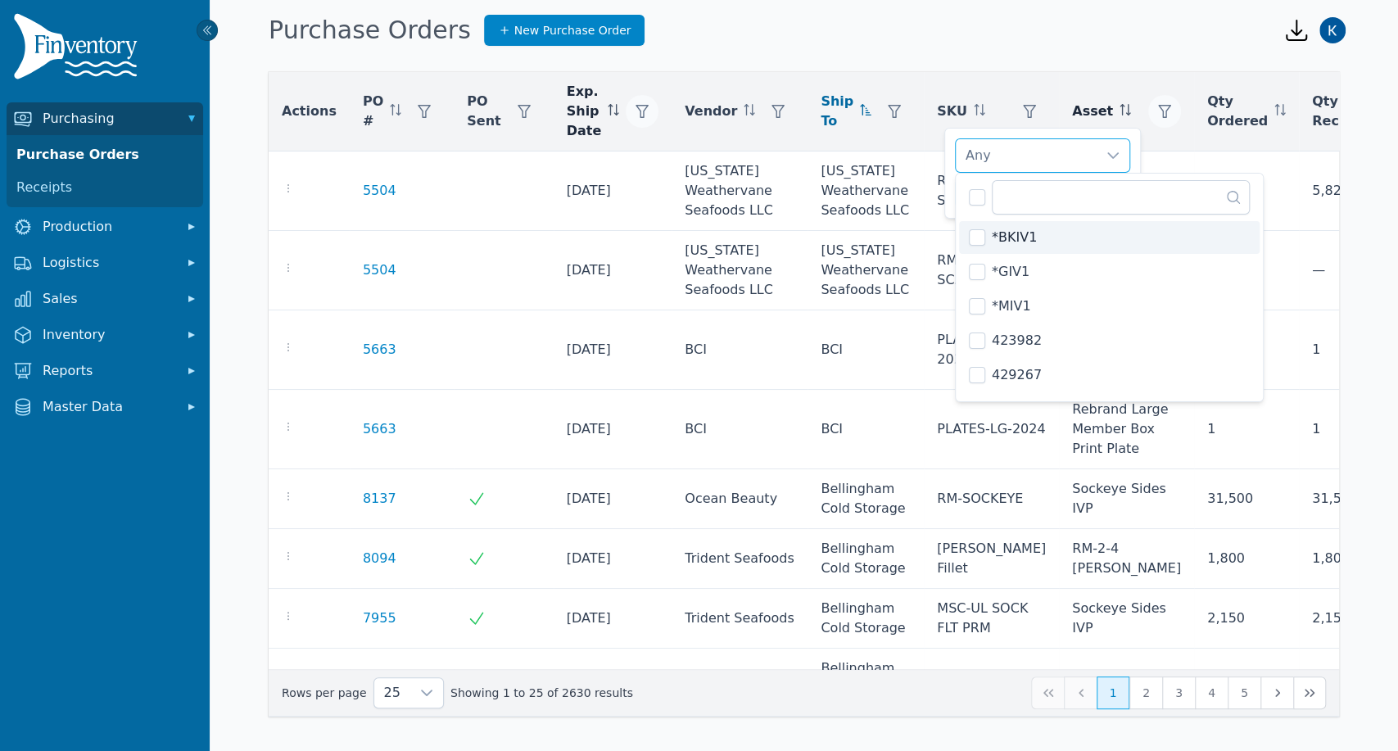
click at [1158, 111] on icon "button" at bounding box center [1164, 111] width 13 height 13
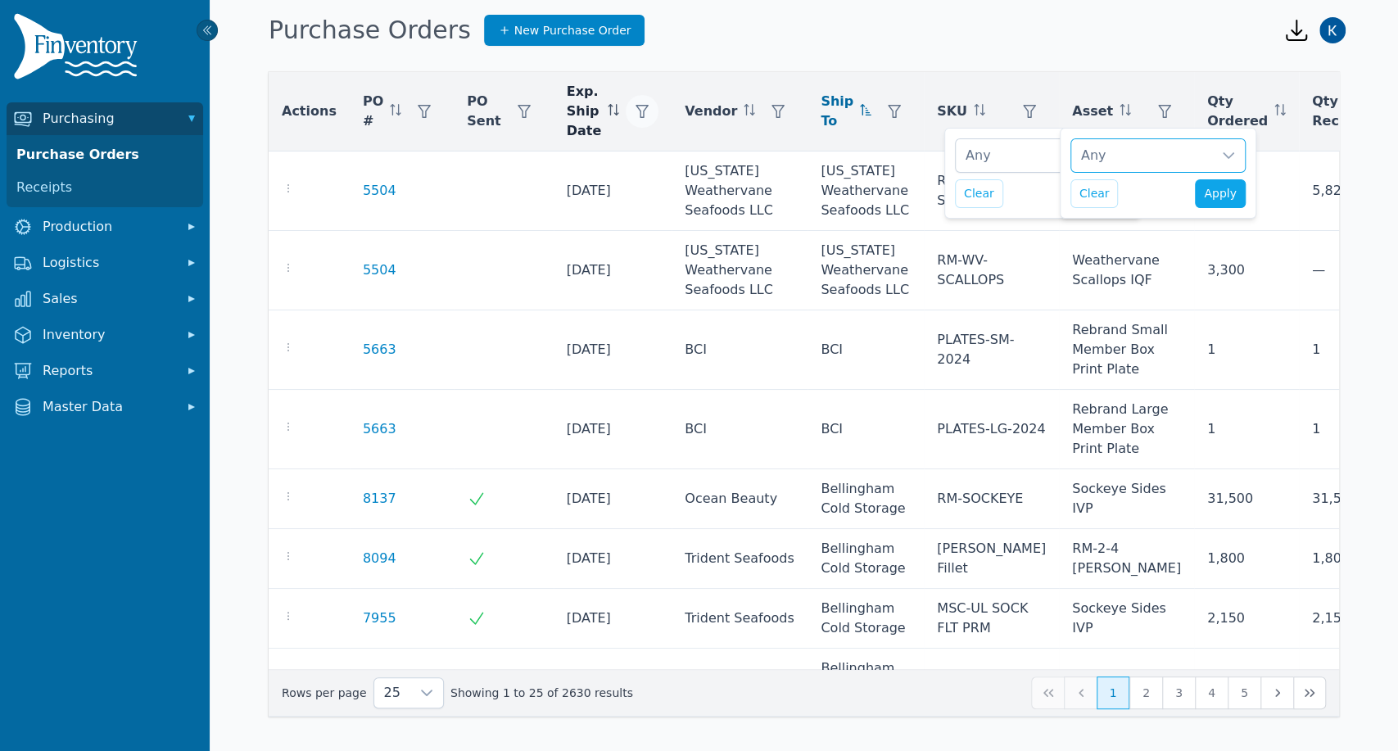
click at [1096, 149] on div "Any" at bounding box center [1141, 155] width 141 height 33
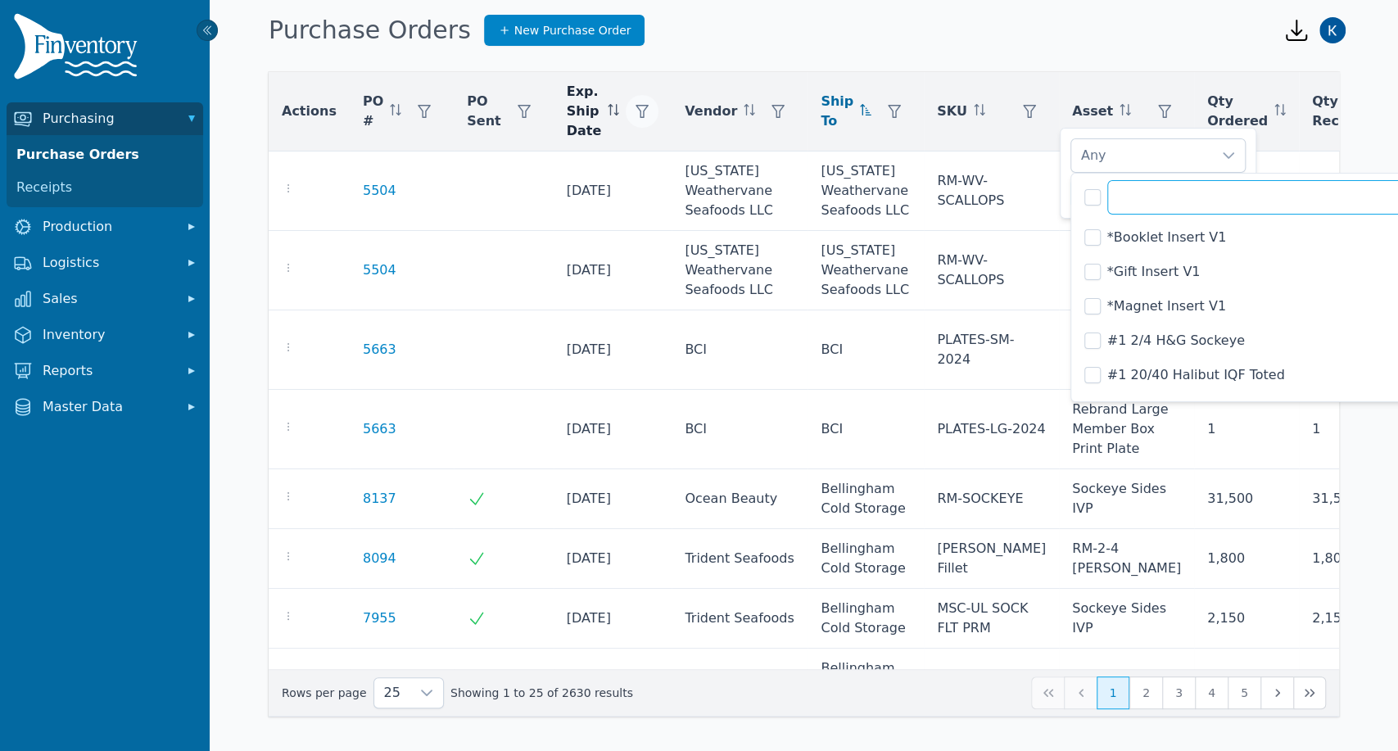
click at [1139, 199] on input "text" at bounding box center [1288, 197] width 363 height 34
type input "*******"
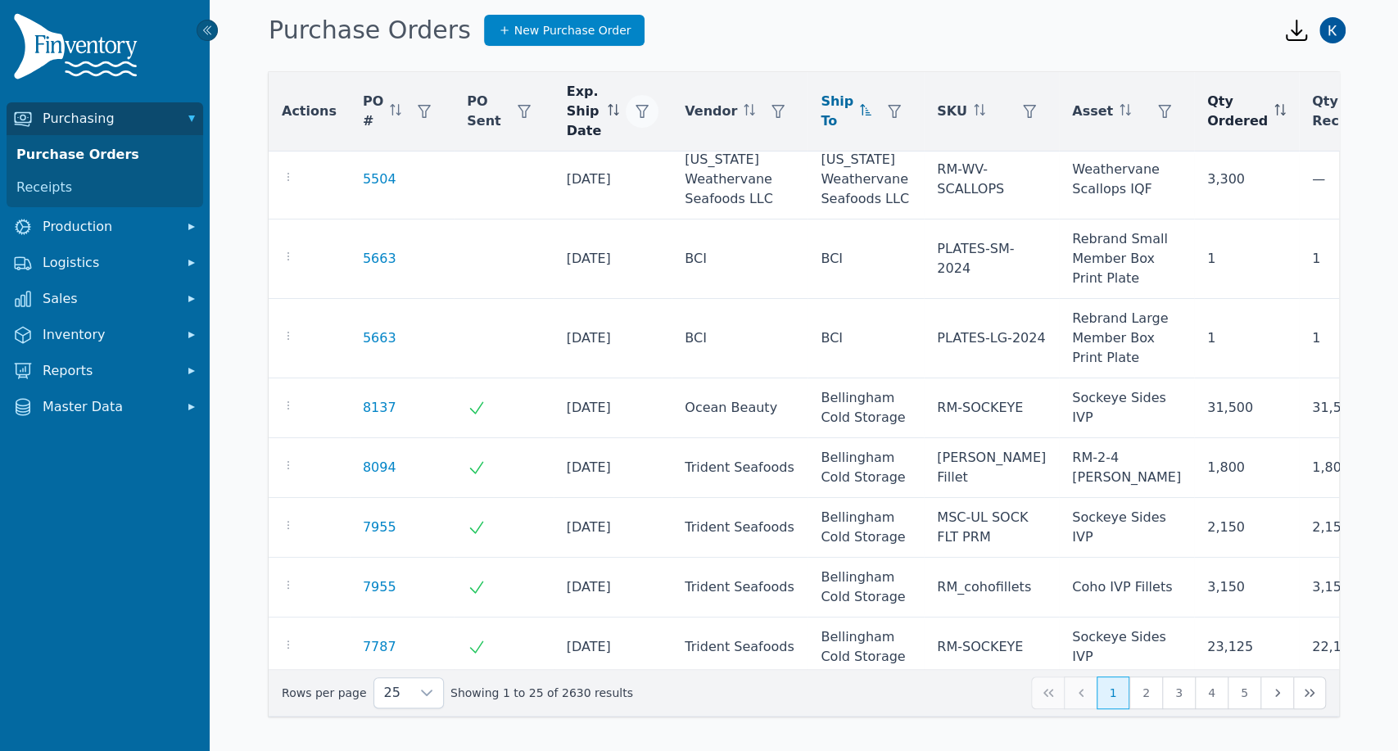
scroll to position [0, 0]
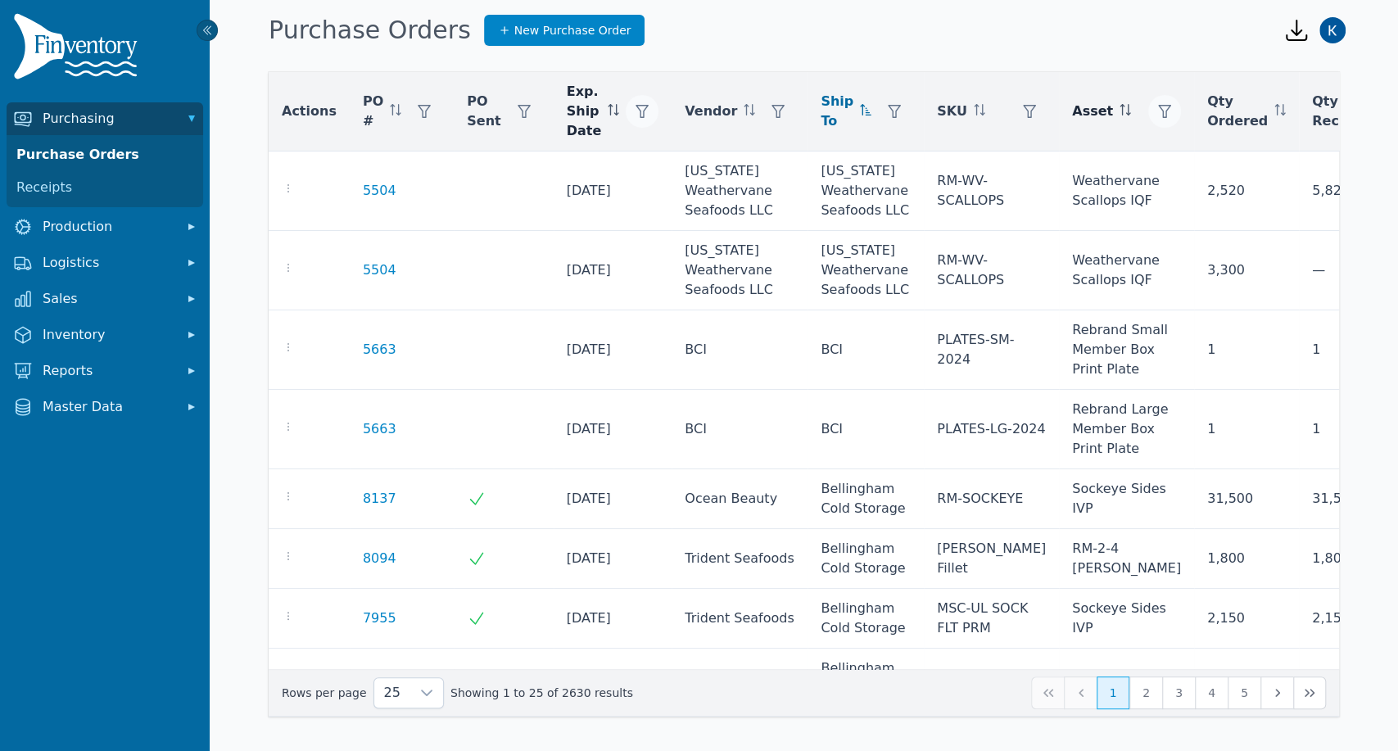
click at [1148, 115] on button "button" at bounding box center [1164, 111] width 33 height 33
click at [1096, 154] on div "Any" at bounding box center [1141, 155] width 141 height 33
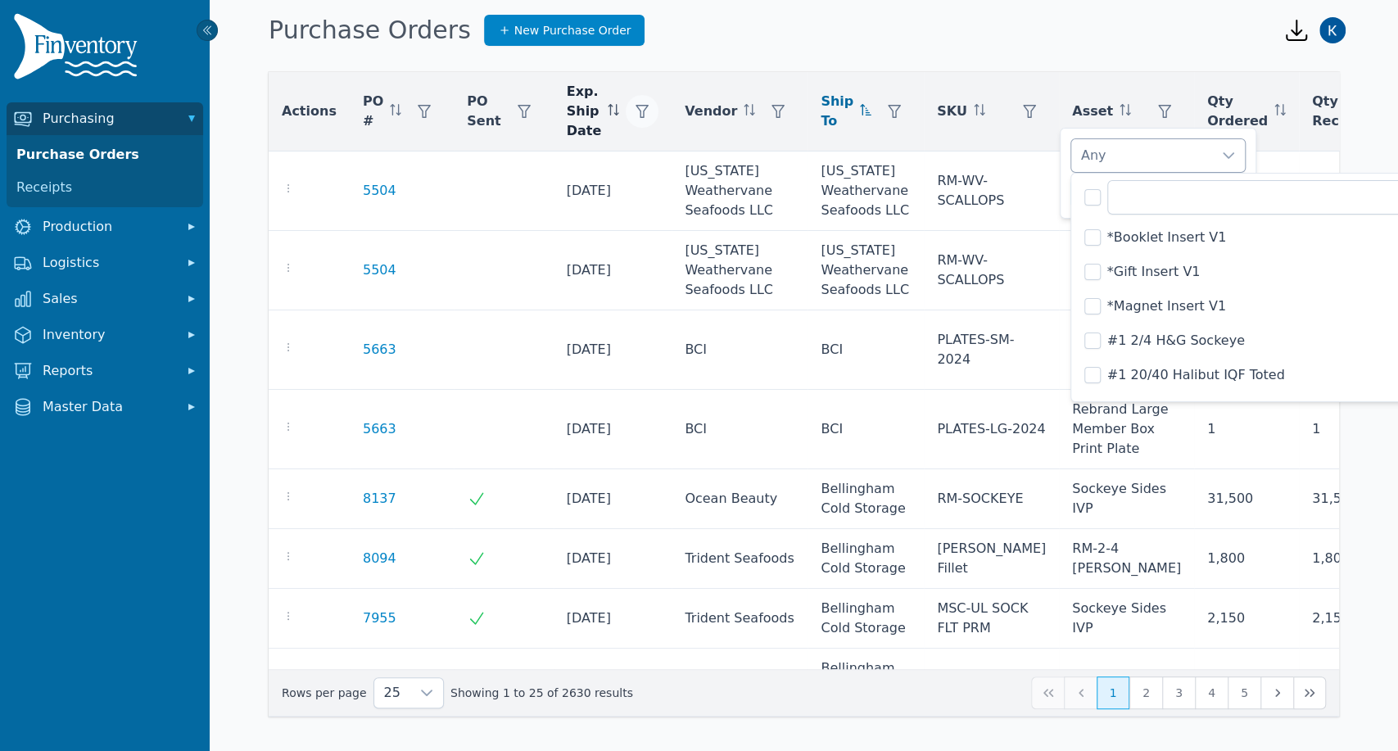
click at [1096, 148] on div "Any" at bounding box center [1141, 155] width 141 height 33
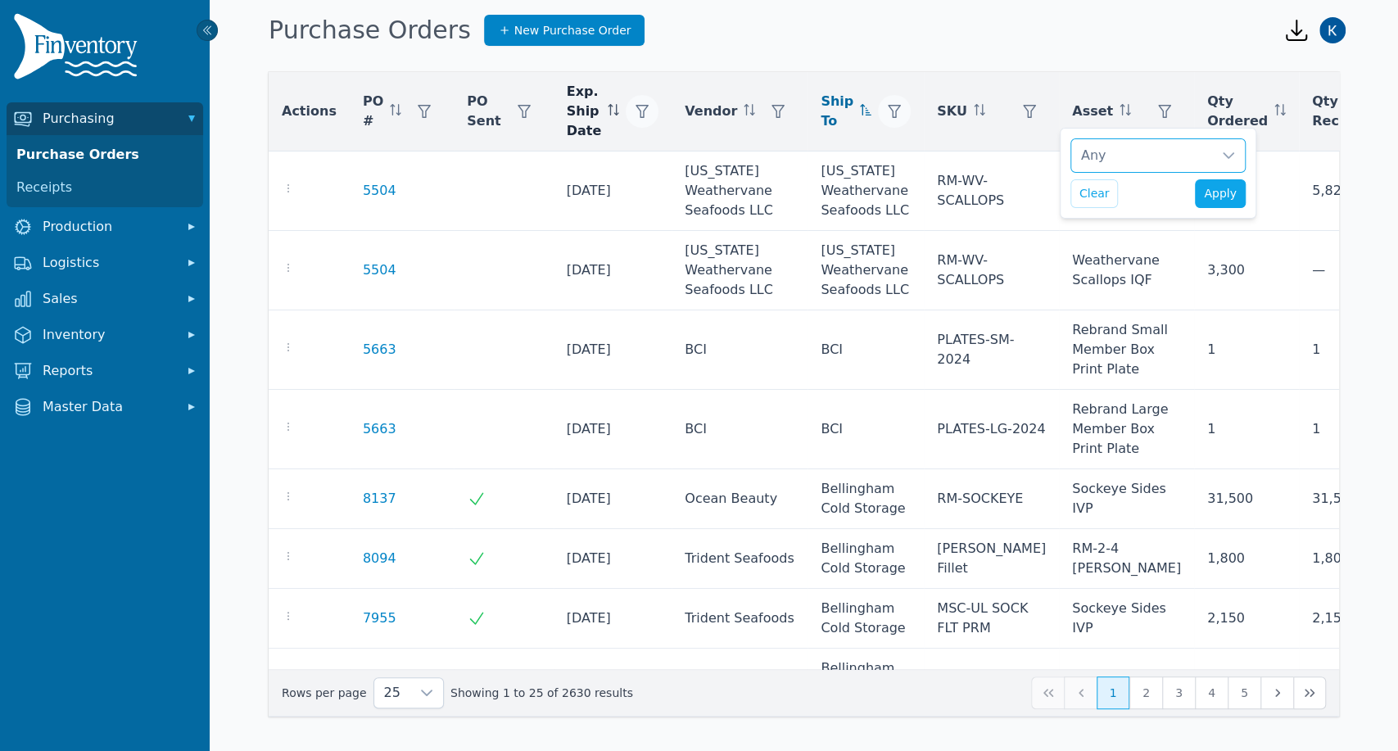
click at [888, 106] on icon "button" at bounding box center [894, 111] width 13 height 13
click at [761, 114] on button "button" at bounding box center [777, 111] width 33 height 33
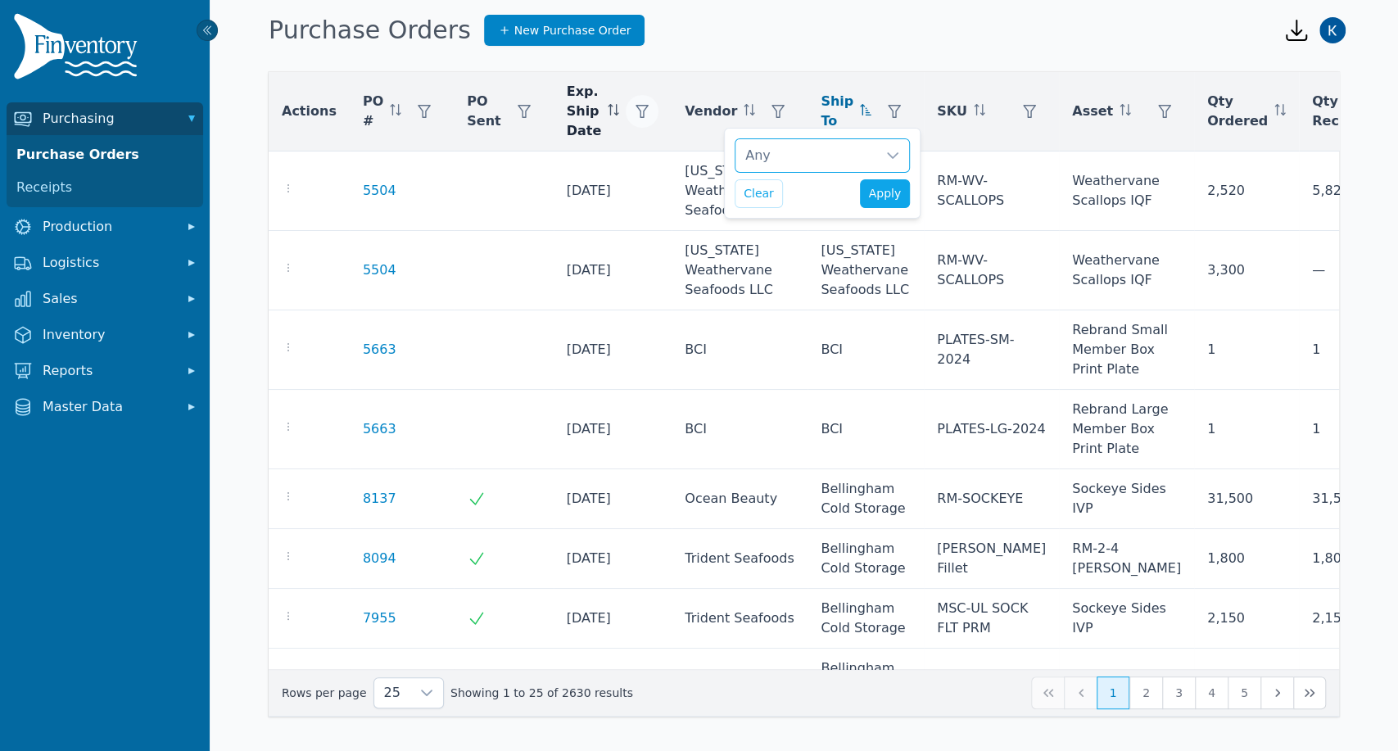
click at [798, 160] on div "Any" at bounding box center [805, 155] width 141 height 33
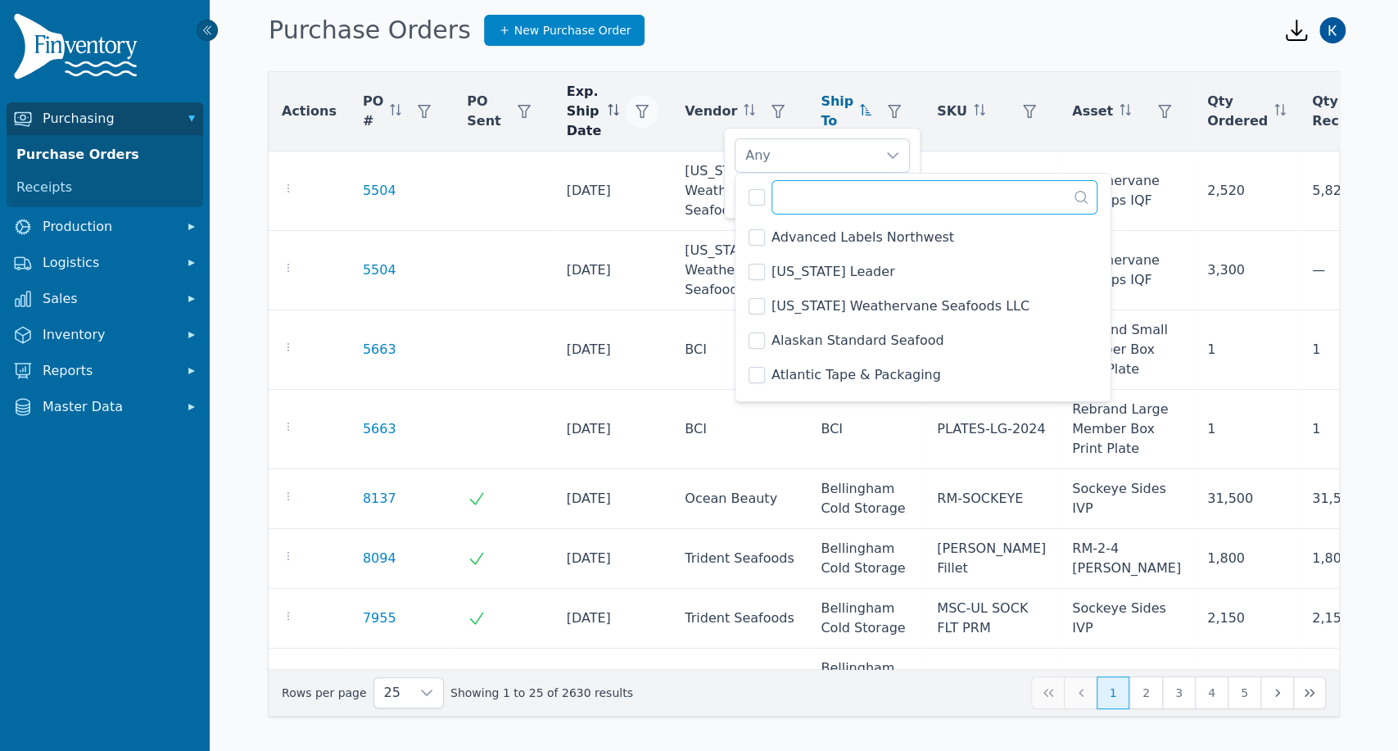
click at [812, 192] on input "text" at bounding box center [934, 197] width 326 height 34
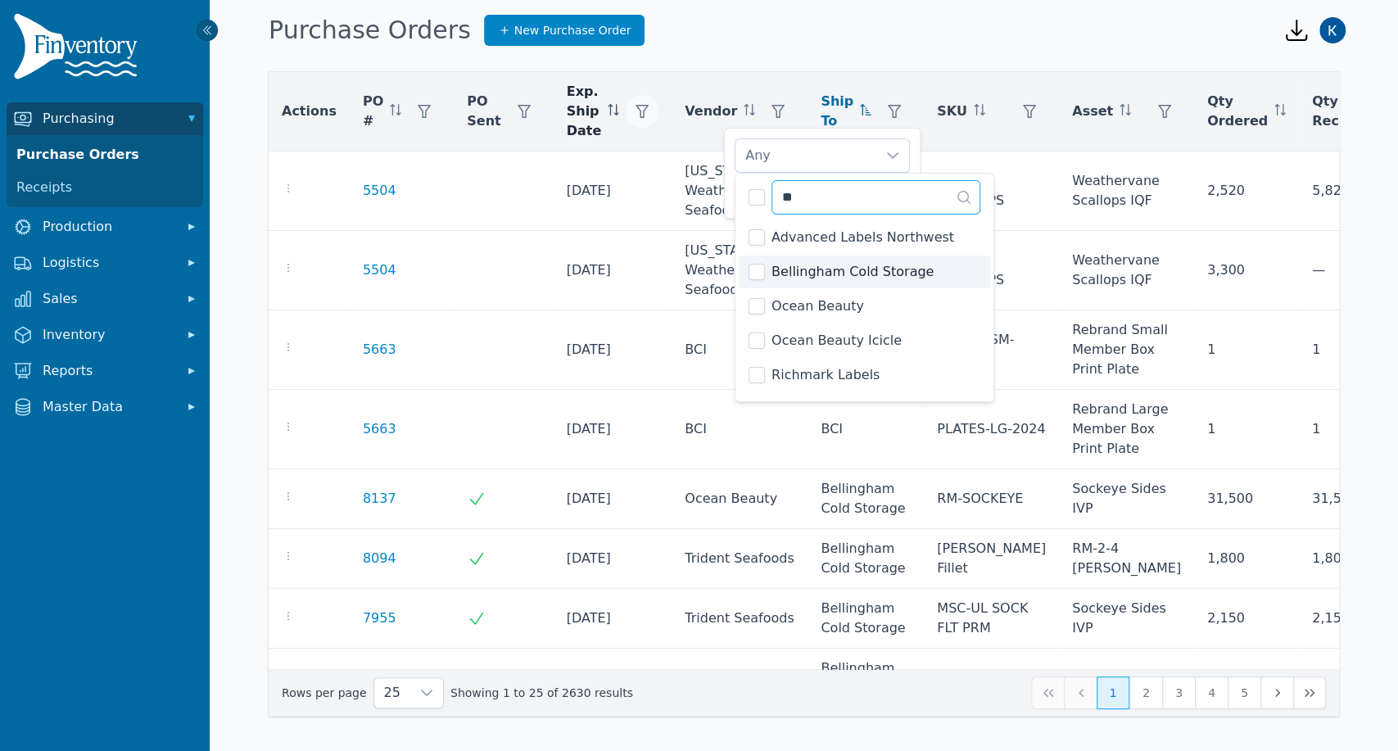
type input "**"
click at [773, 284] on li "Bellingham Cold Storage" at bounding box center [864, 271] width 251 height 33
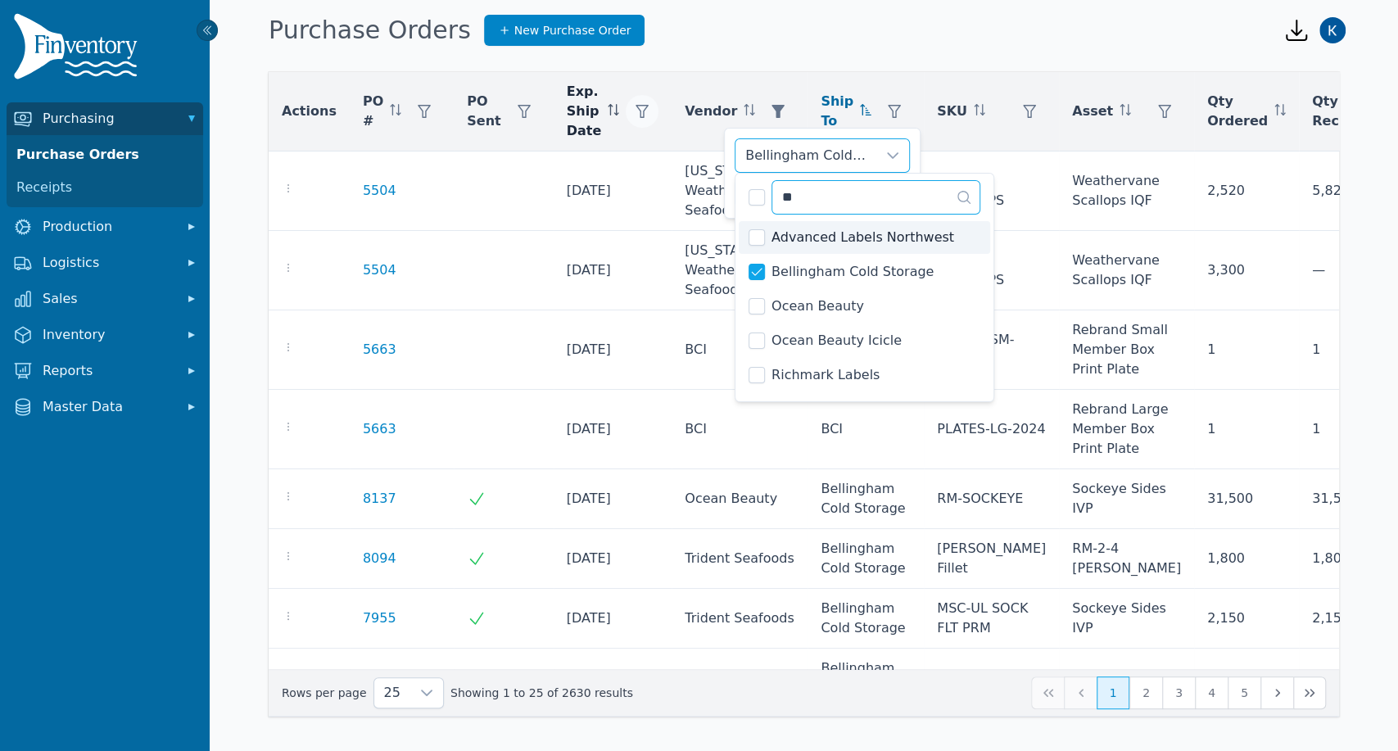
click at [843, 207] on input "**" at bounding box center [875, 197] width 209 height 34
click at [832, 163] on div "Bellingham Cold Storage" at bounding box center [805, 155] width 141 height 33
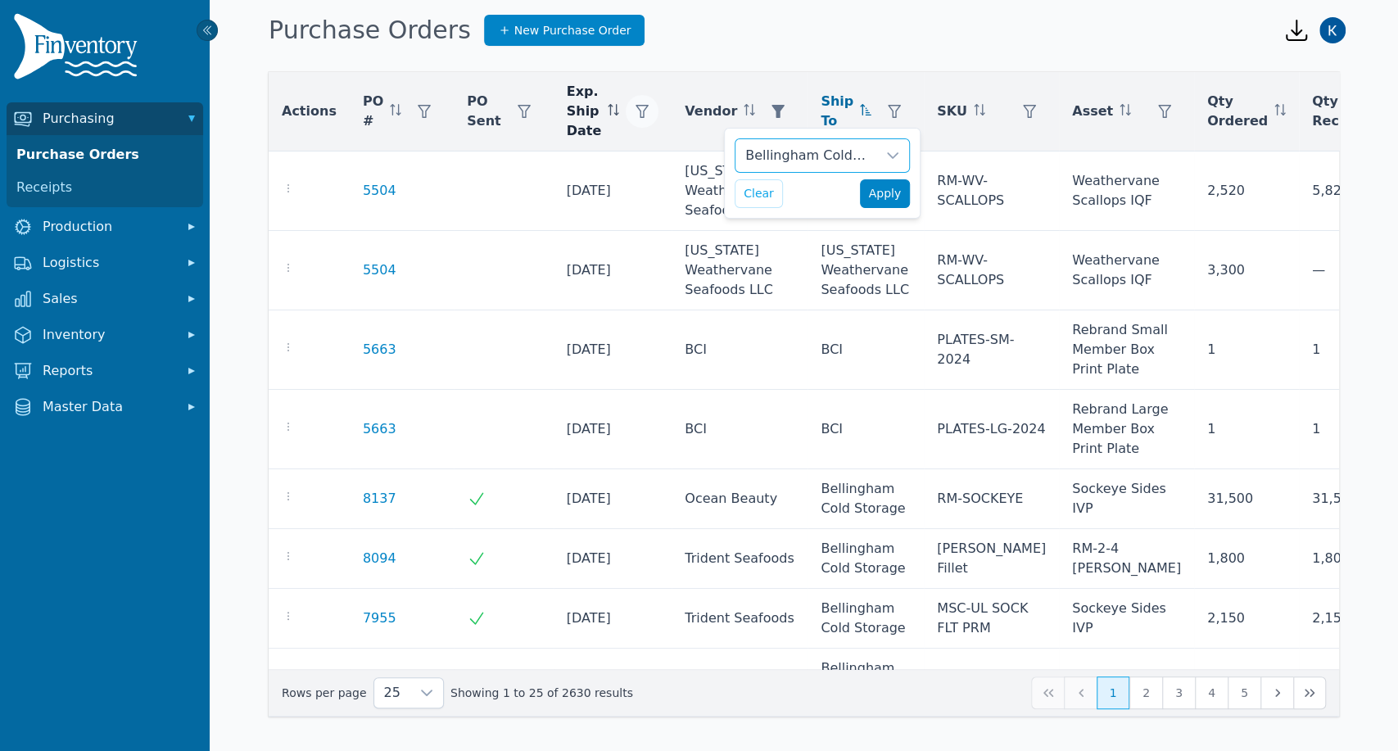
click at [877, 188] on span "Apply" at bounding box center [885, 193] width 33 height 17
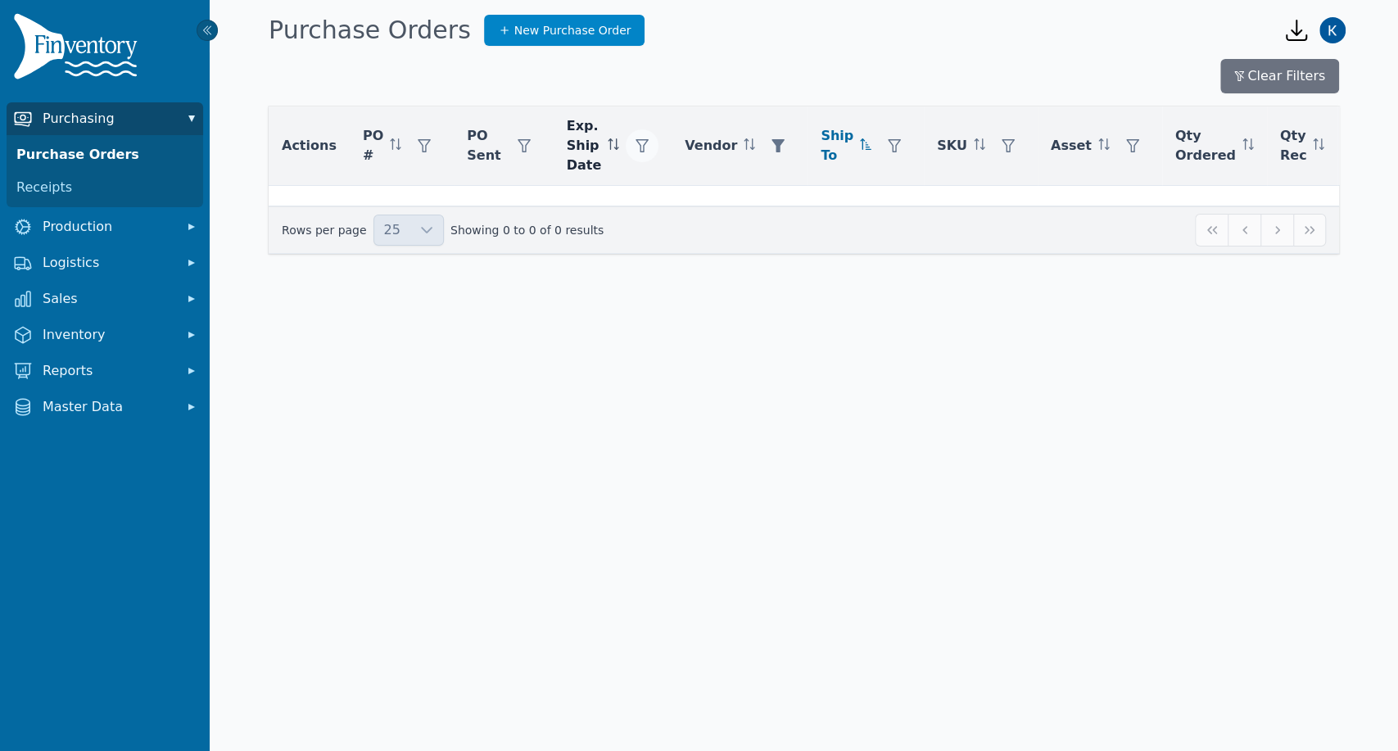
click at [90, 120] on span "Purchasing" at bounding box center [108, 119] width 131 height 20
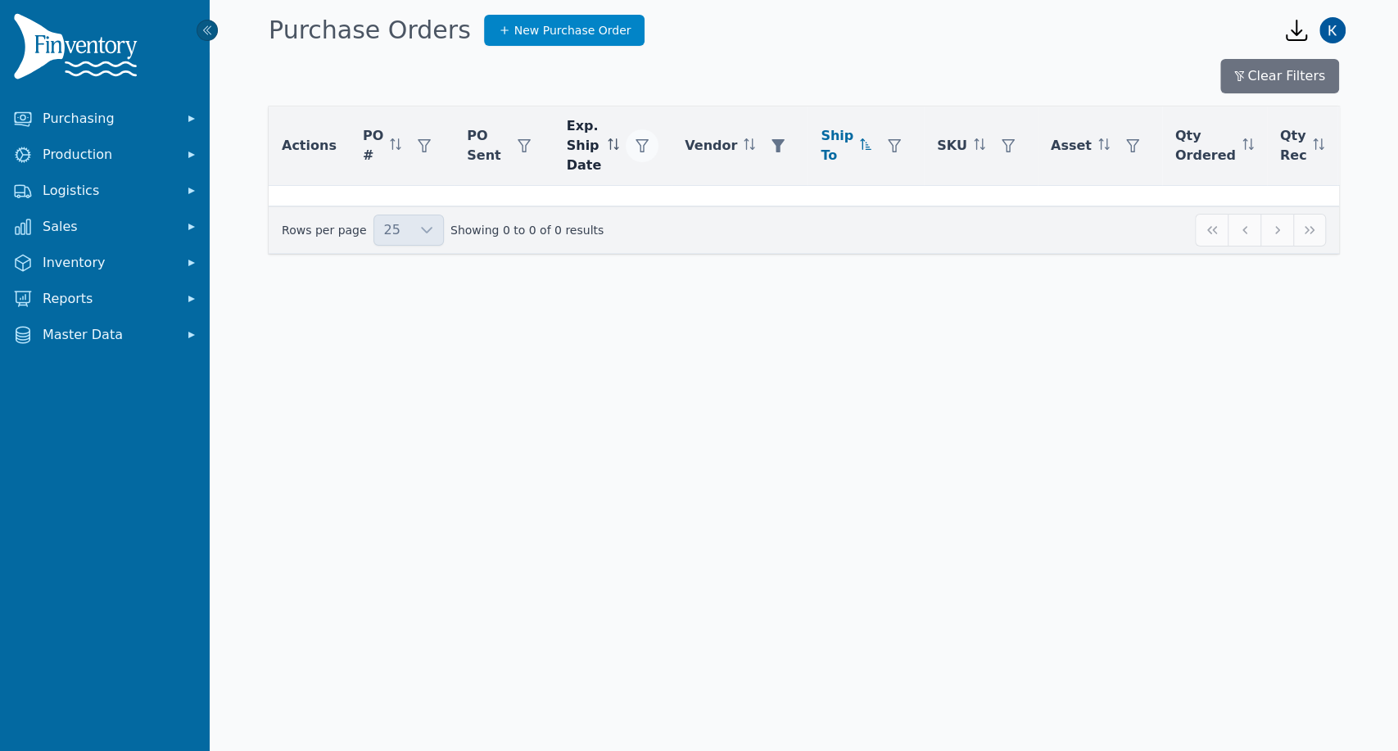
drag, startPoint x: 714, startPoint y: 466, endPoint x: 680, endPoint y: 435, distance: 46.4
click at [714, 466] on body "Purchasing Production Logistics Sales Inventory Reports Master Data Toggle navi…" at bounding box center [699, 375] width 1398 height 751
click at [1281, 81] on button "Clear Filters" at bounding box center [1279, 76] width 119 height 34
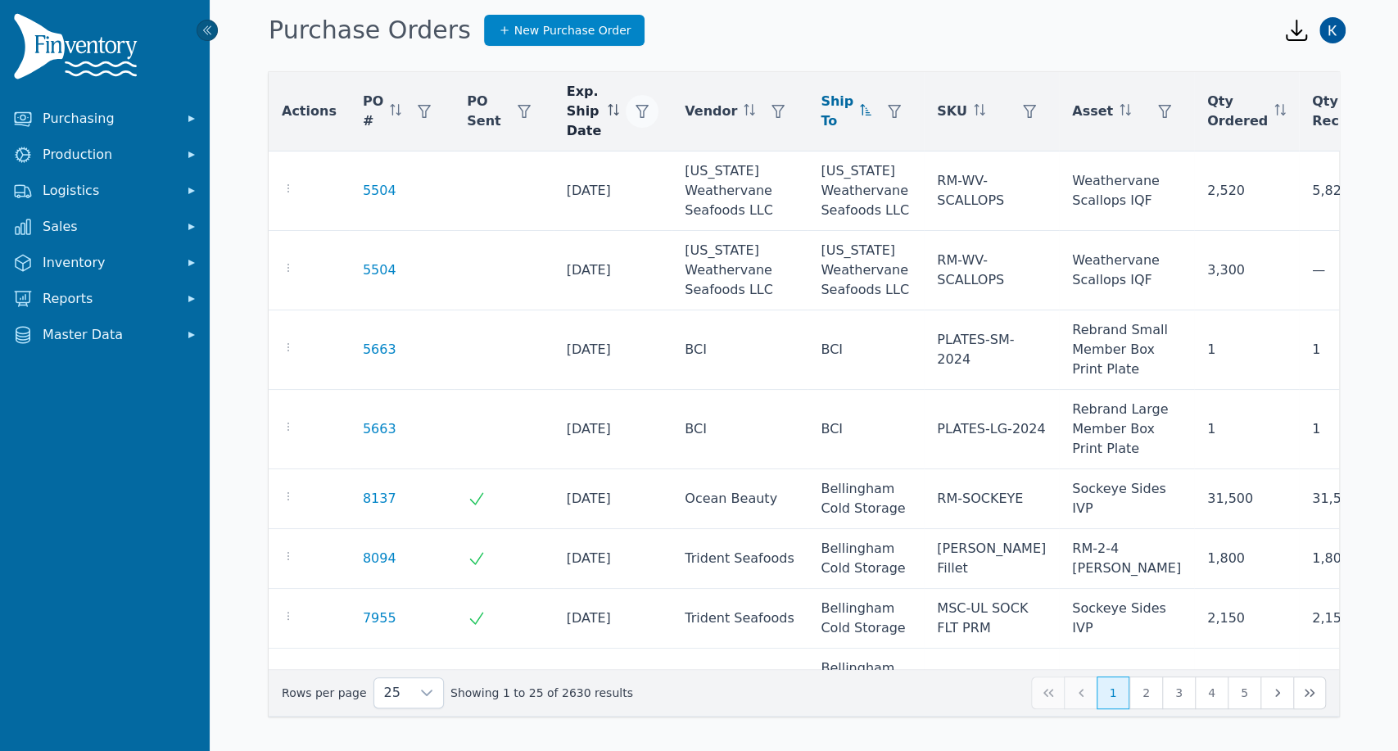
click at [635, 115] on icon "button" at bounding box center [641, 111] width 13 height 13
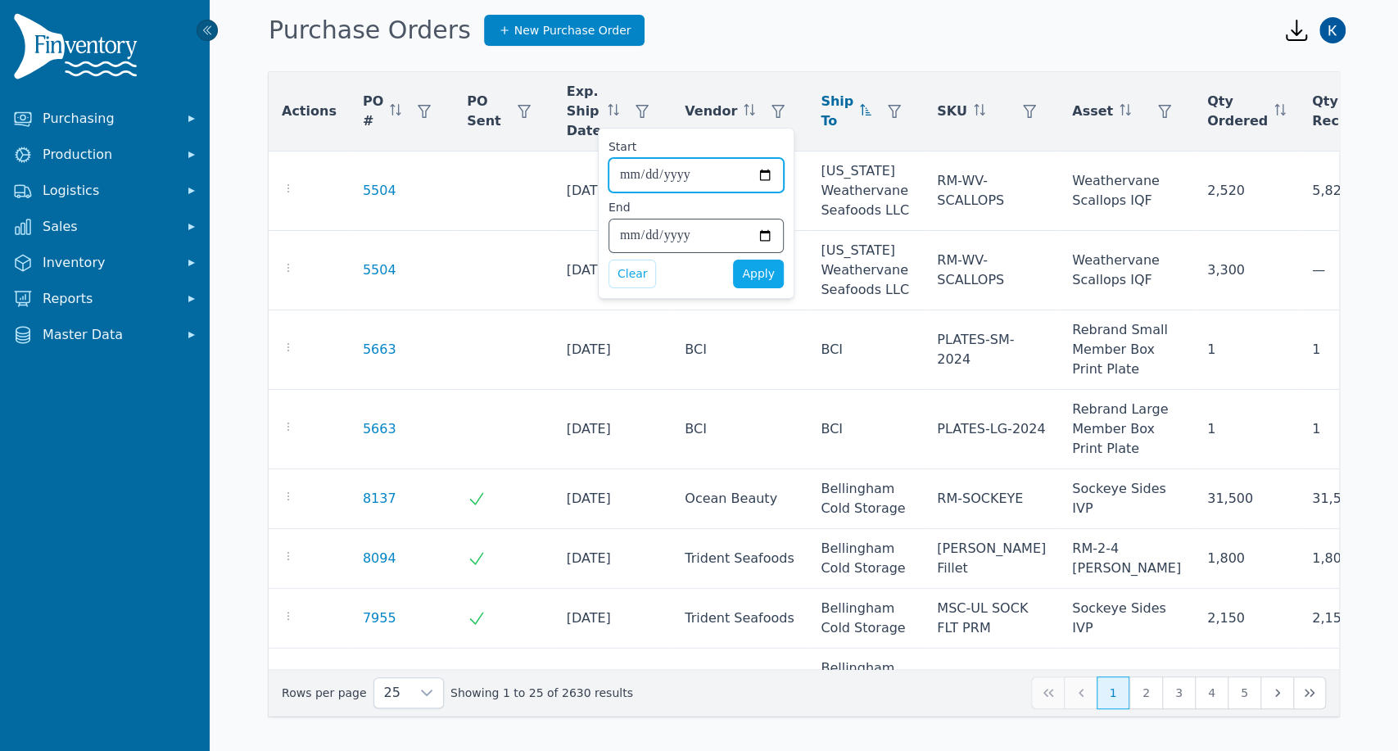
click at [671, 182] on input "Start" at bounding box center [696, 175] width 174 height 33
type input "**********"
click at [630, 227] on input "End" at bounding box center [696, 235] width 174 height 33
type input "**********"
click at [760, 278] on span "Apply" at bounding box center [758, 273] width 33 height 17
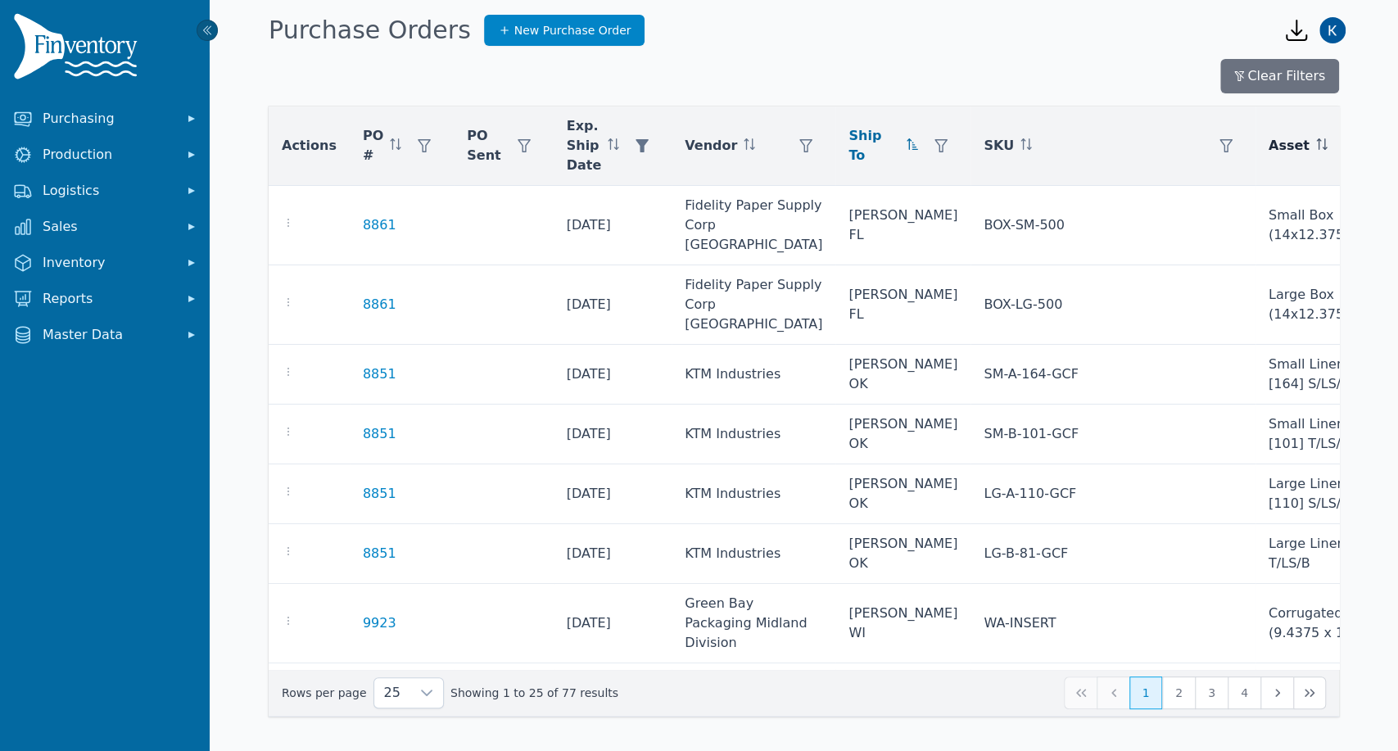
click at [1360, 145] on button "button" at bounding box center [1376, 145] width 33 height 33
click at [1161, 202] on div "Any" at bounding box center [1136, 190] width 141 height 33
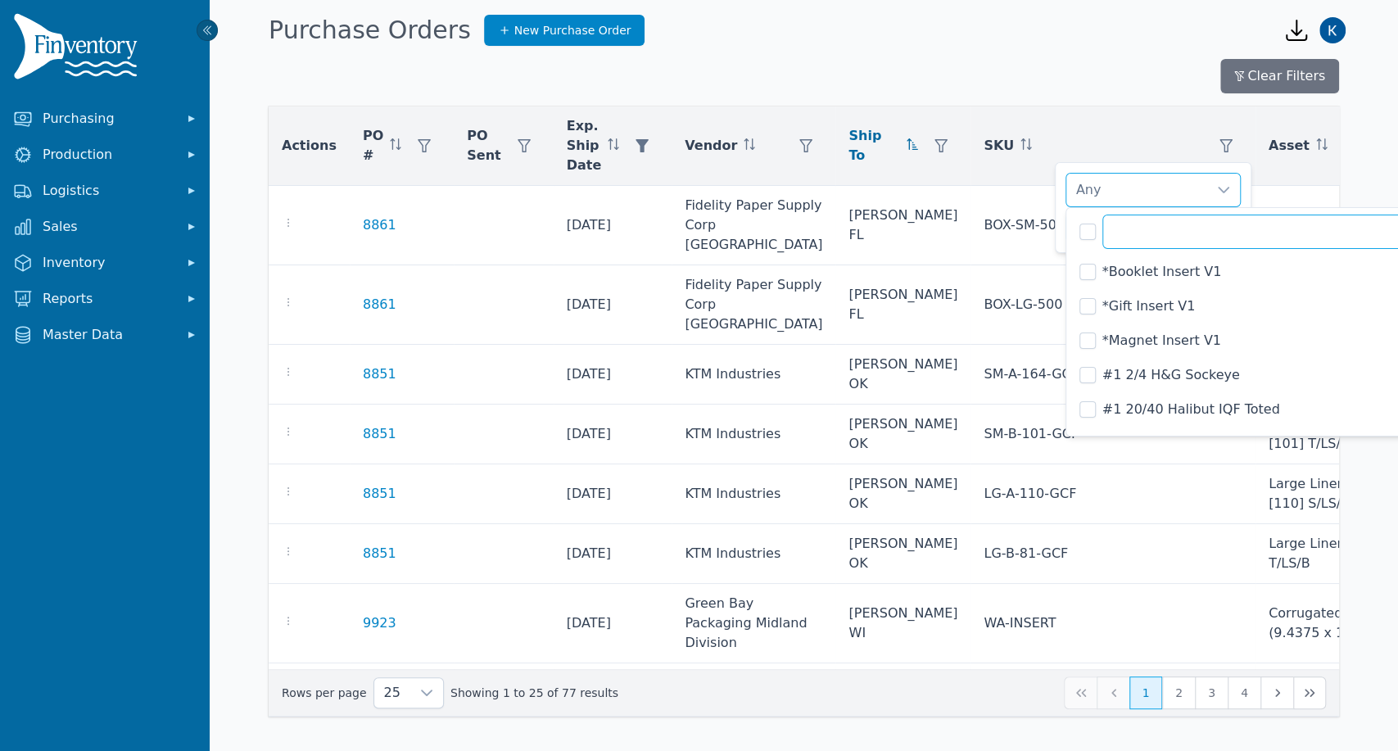
click at [1134, 242] on input "text" at bounding box center [1283, 232] width 363 height 34
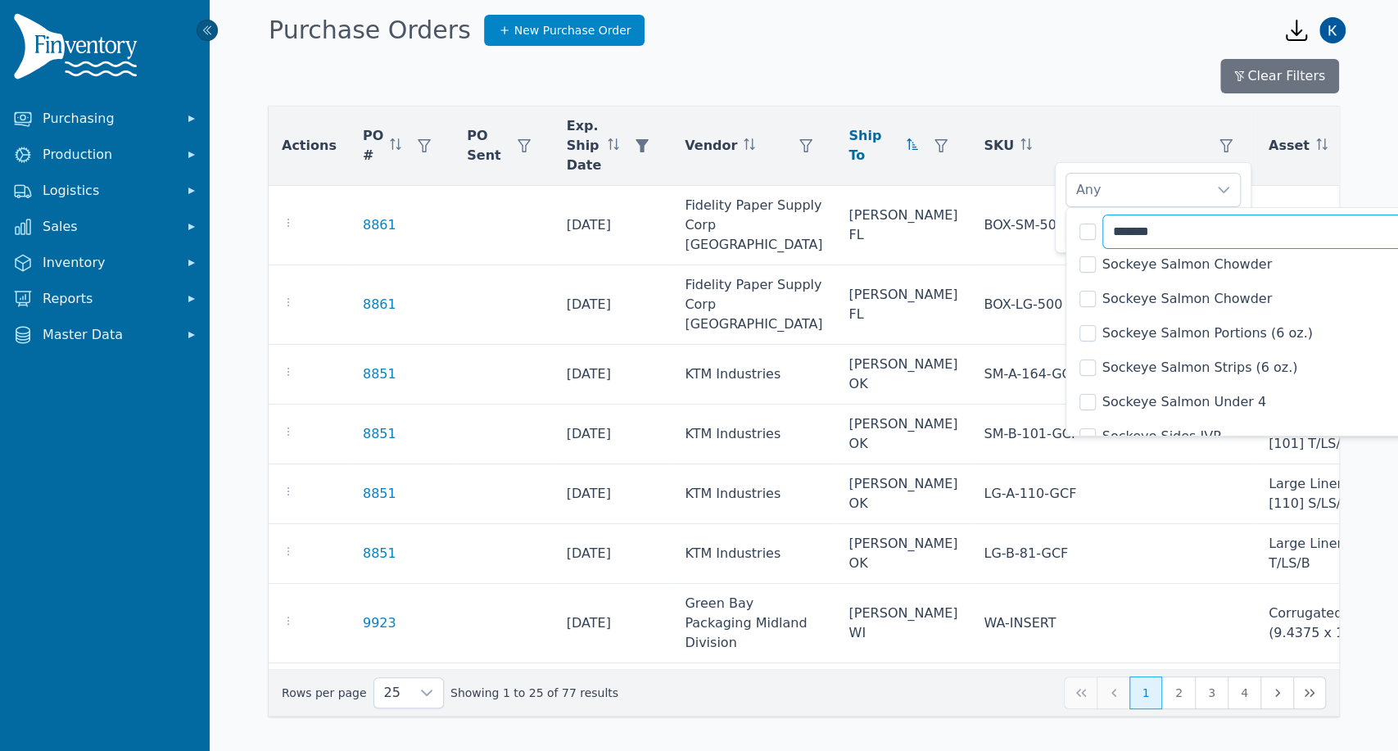
scroll to position [727, 0]
type input "*******"
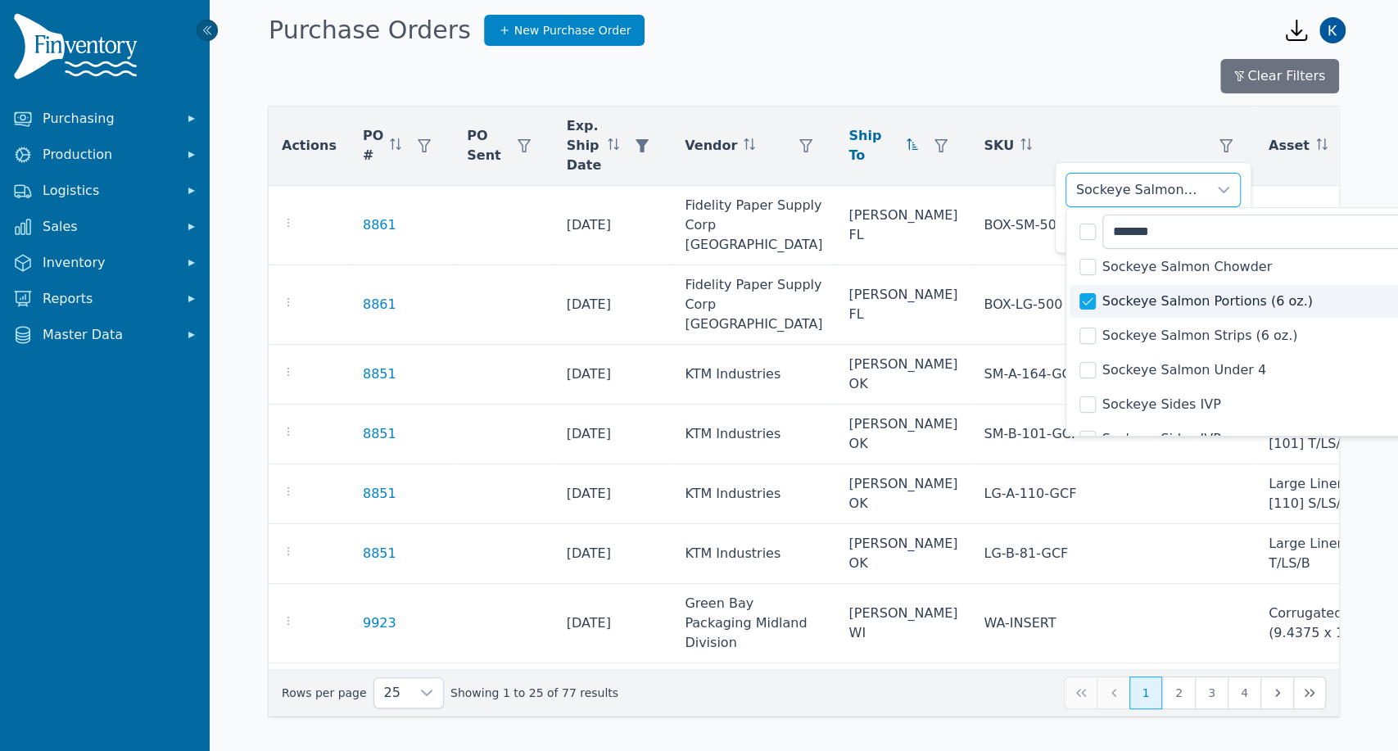
scroll to position [725, 0]
click at [1159, 188] on div "Sockeye Salmon Portions (6 oz.)" at bounding box center [1136, 190] width 141 height 33
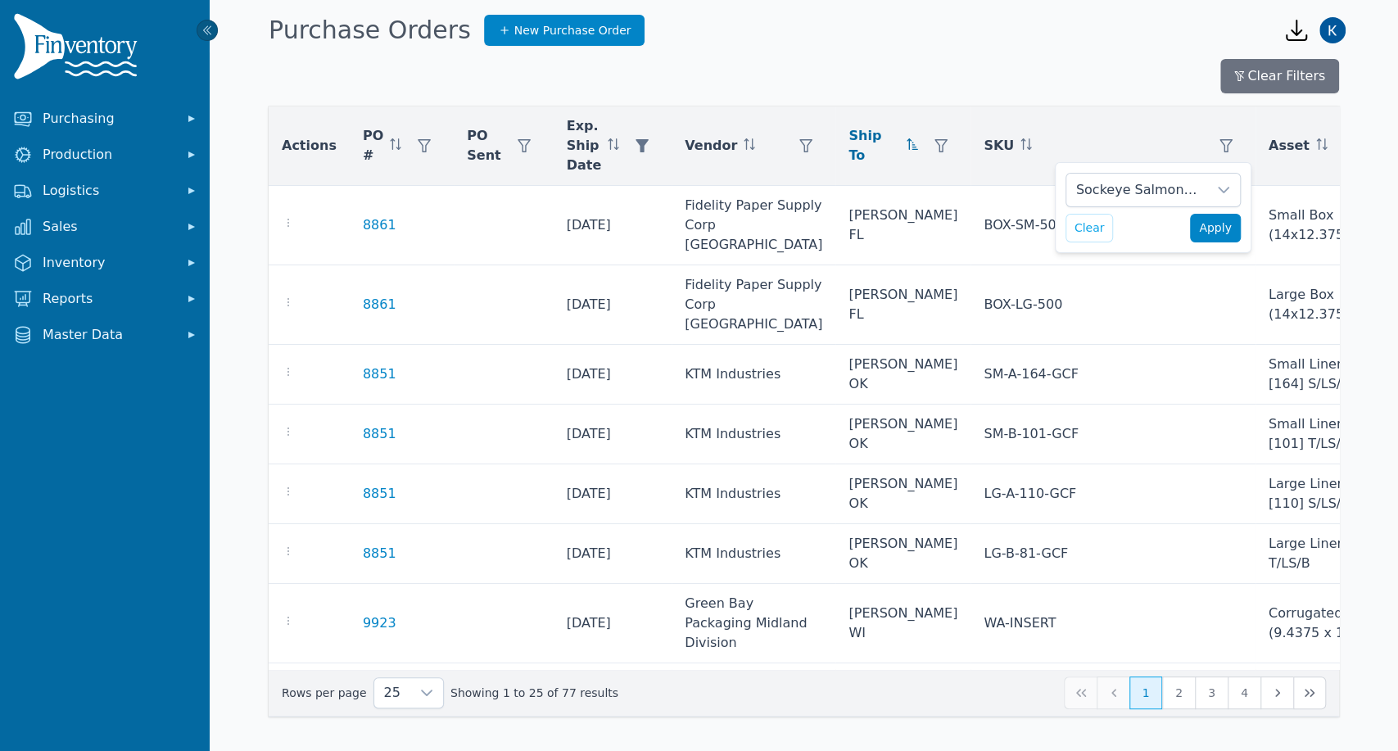
click at [1210, 214] on button "Apply" at bounding box center [1215, 228] width 51 height 29
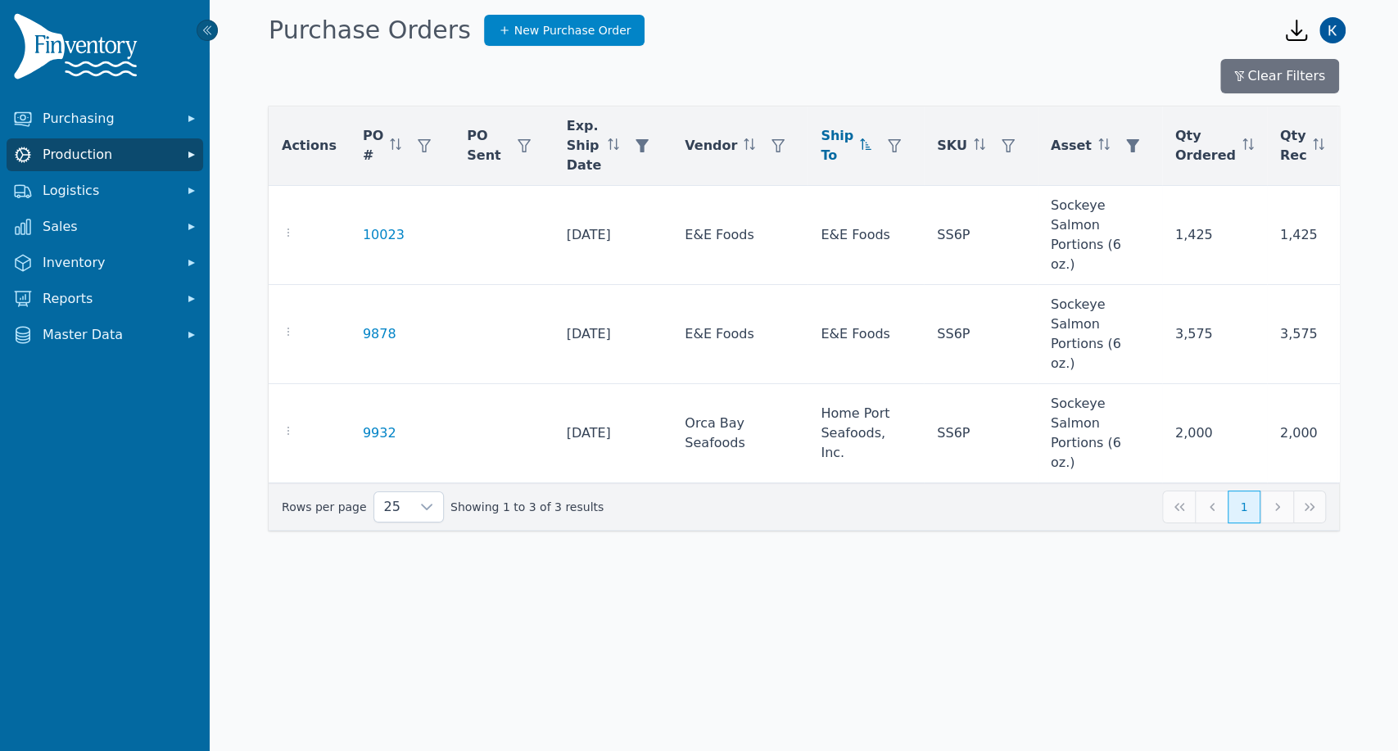
click at [105, 156] on span "Production" at bounding box center [108, 155] width 131 height 20
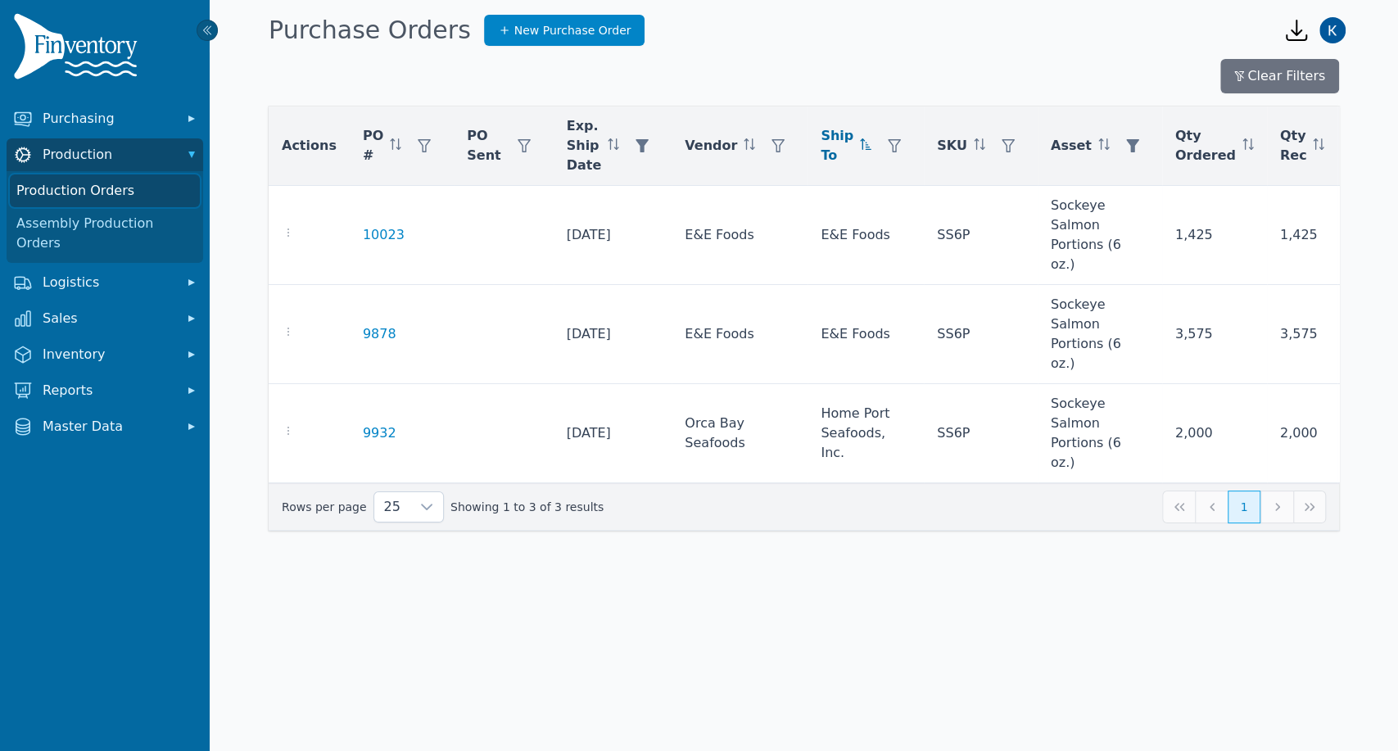
click at [104, 184] on link "Production Orders" at bounding box center [105, 190] width 190 height 33
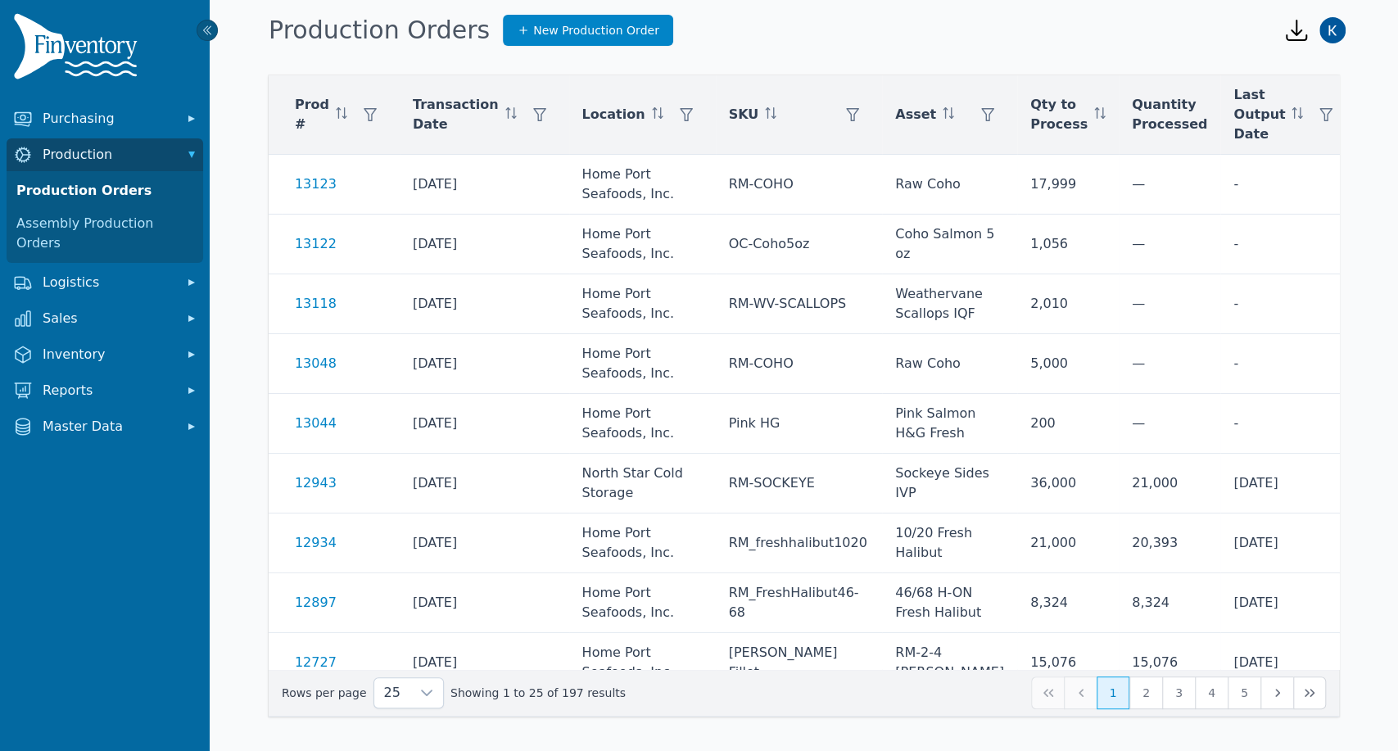
scroll to position [0, 98]
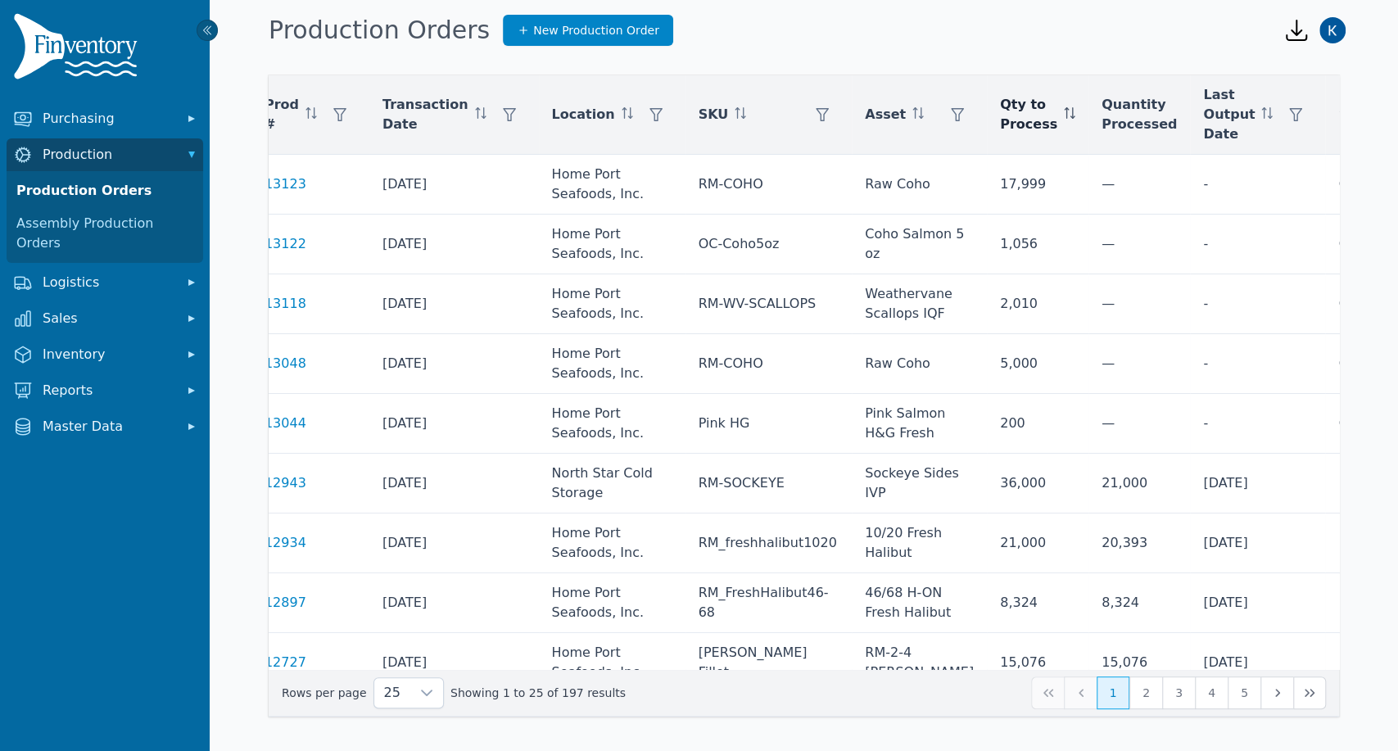
drag, startPoint x: 978, startPoint y: 112, endPoint x: 969, endPoint y: 106, distance: 11.1
click at [1064, 106] on span at bounding box center [1069, 115] width 11 height 20
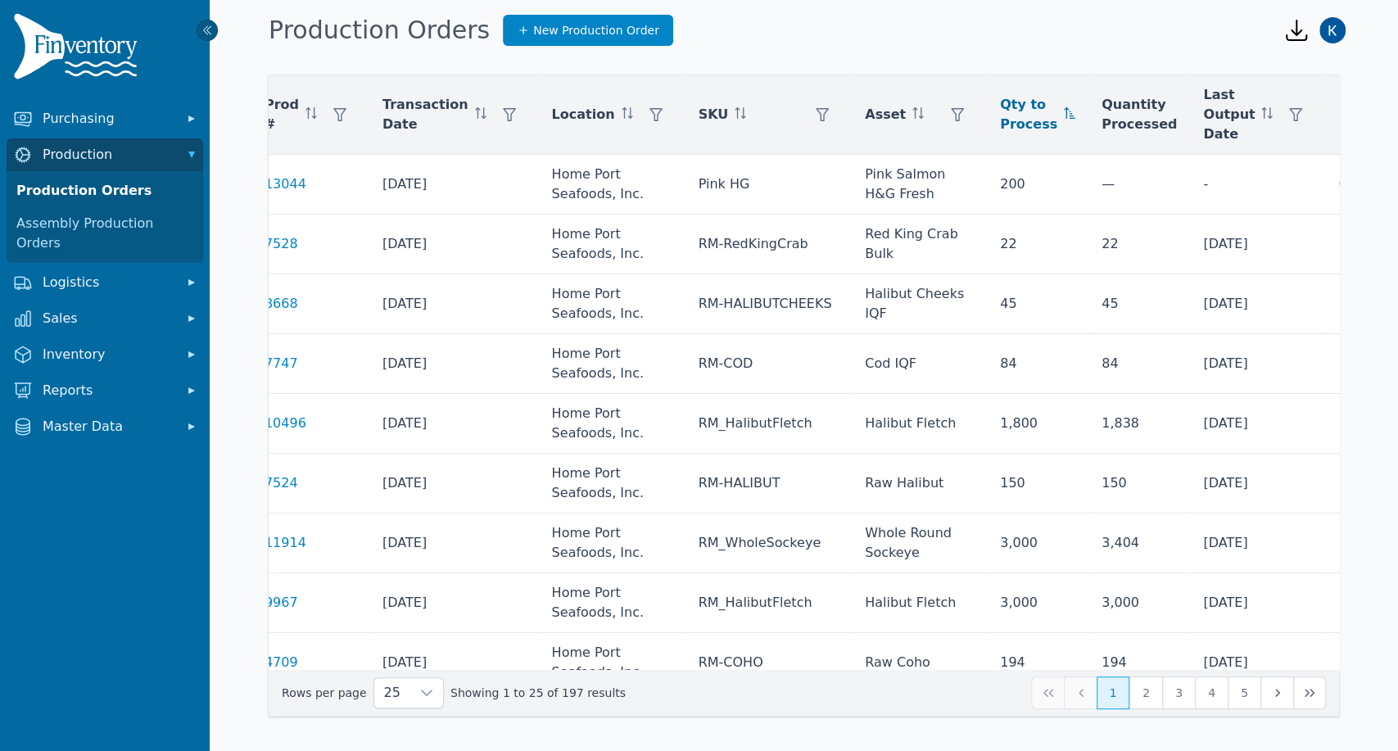
click at [1005, 56] on div "Actions Prod # Transaction Date Location SKU Asset Qty to Process Quantity Proc…" at bounding box center [804, 397] width 1188 height 690
click at [1080, 58] on div "Actions Prod # Transaction Date Location SKU Asset Qty to Process Quantity Proc…" at bounding box center [804, 397] width 1188 height 690
click at [964, 56] on div "Actions Prod # Transaction Date Location SKU Asset Qty to Process Quantity Proc…" at bounding box center [804, 397] width 1188 height 690
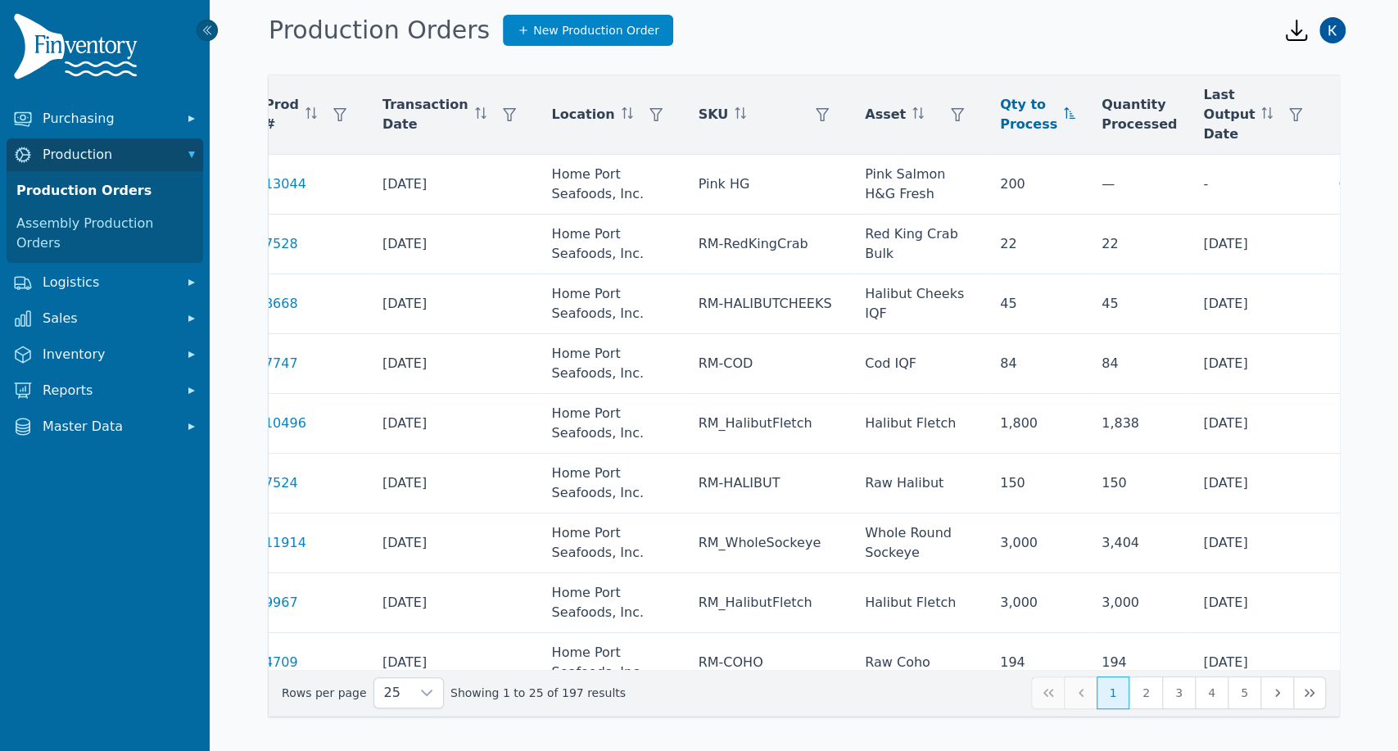
scroll to position [0, 0]
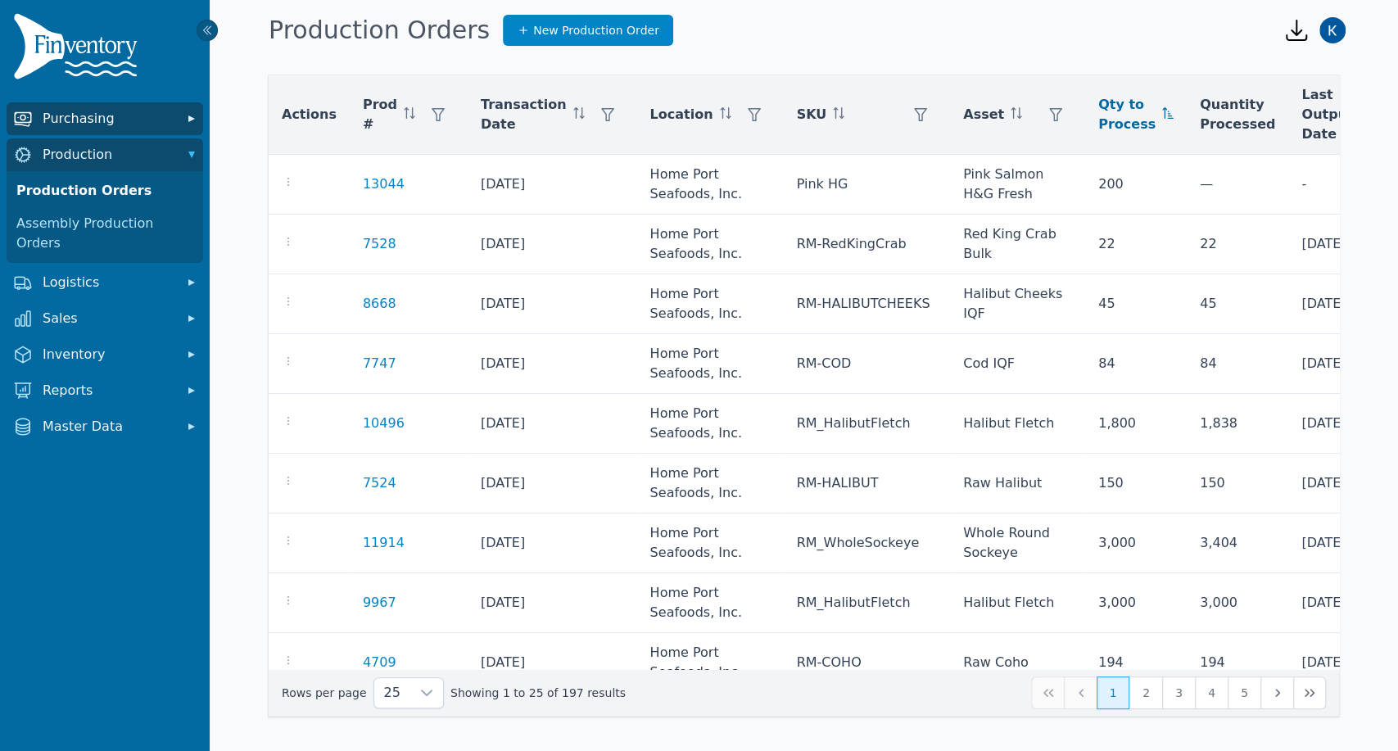
click at [85, 113] on span "Purchasing" at bounding box center [108, 119] width 131 height 20
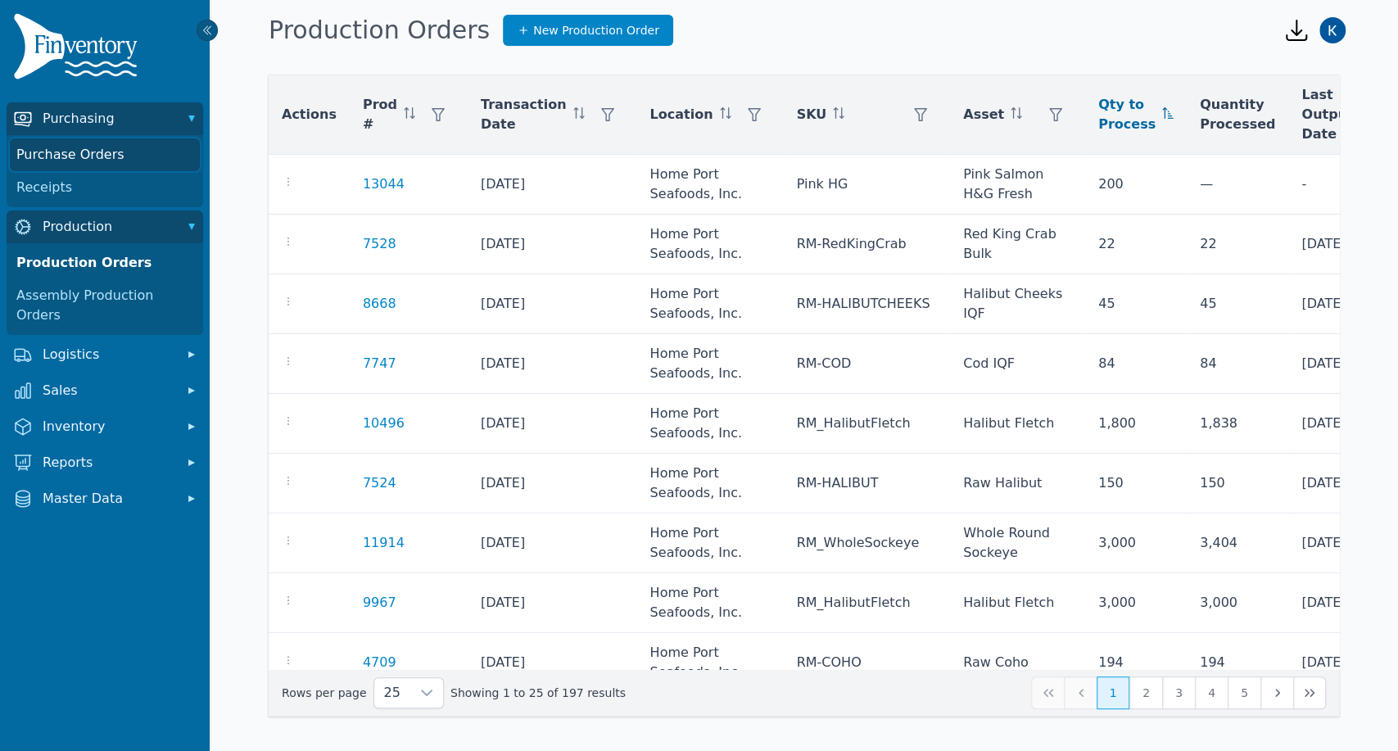
click at [77, 142] on link "Purchase Orders" at bounding box center [105, 154] width 190 height 33
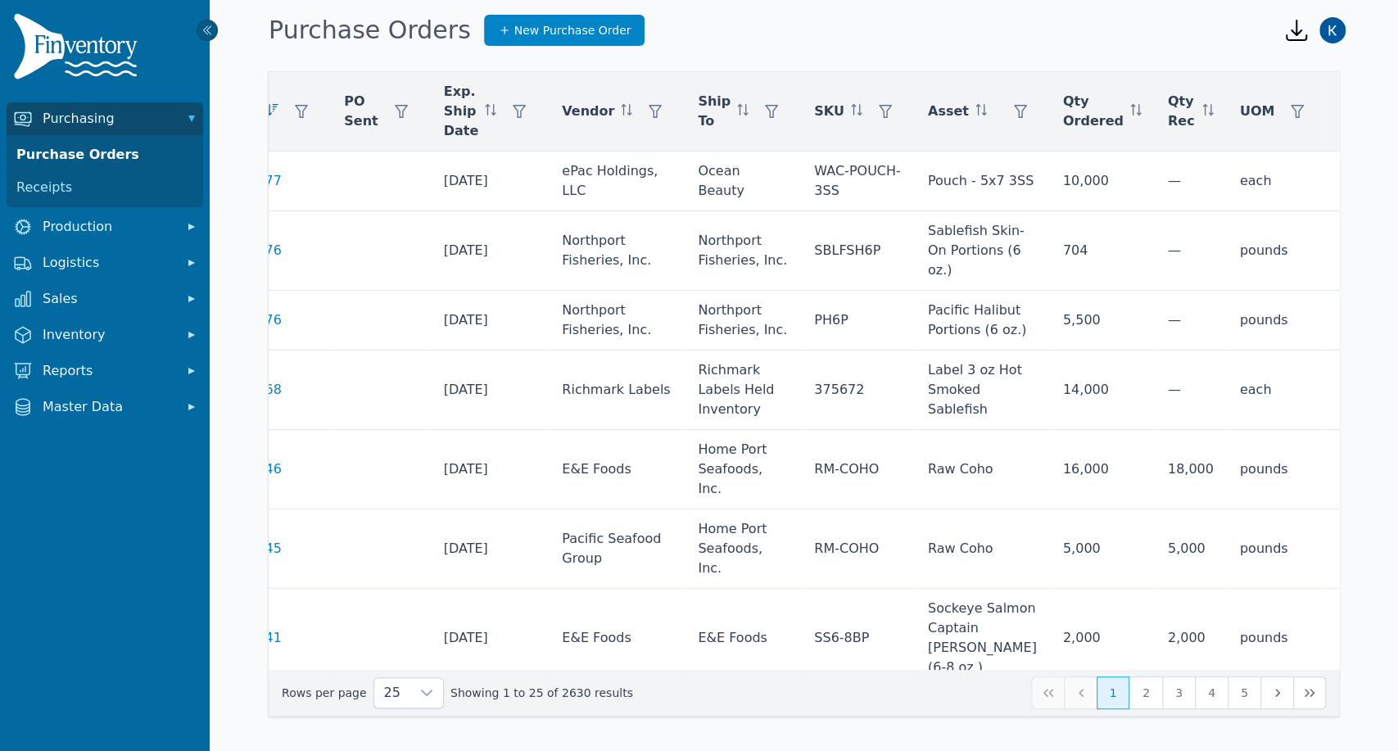
scroll to position [0, 153]
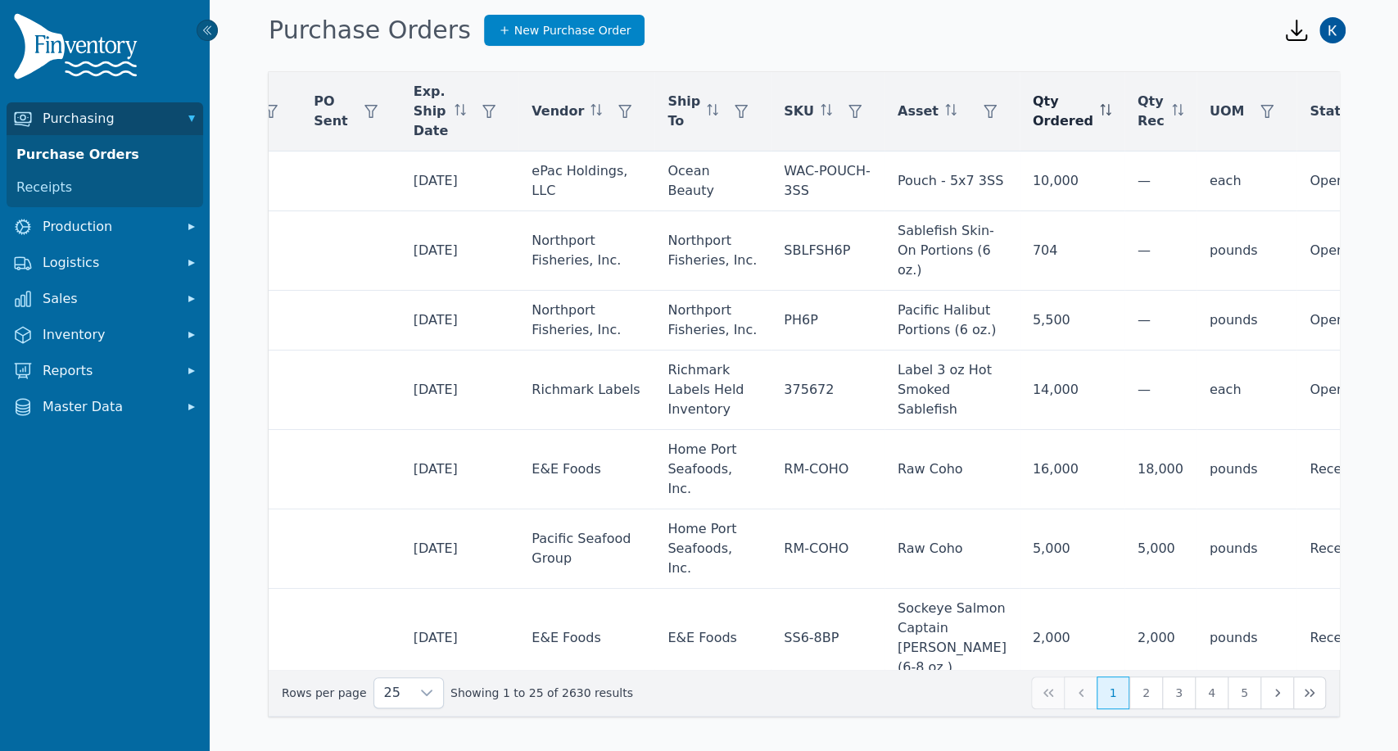
click at [1100, 111] on icon at bounding box center [1105, 109] width 11 height 11
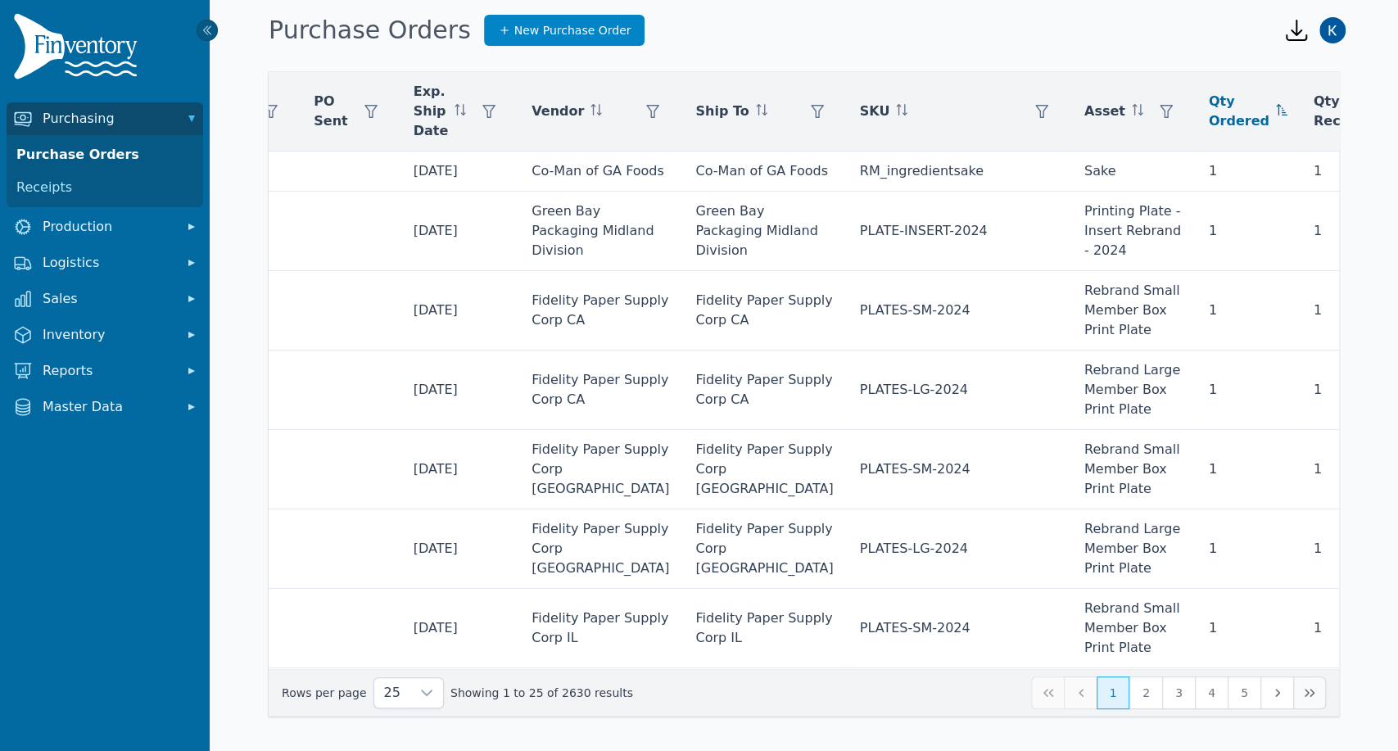
click at [1299, 689] on button "Last Page" at bounding box center [1309, 692] width 33 height 33
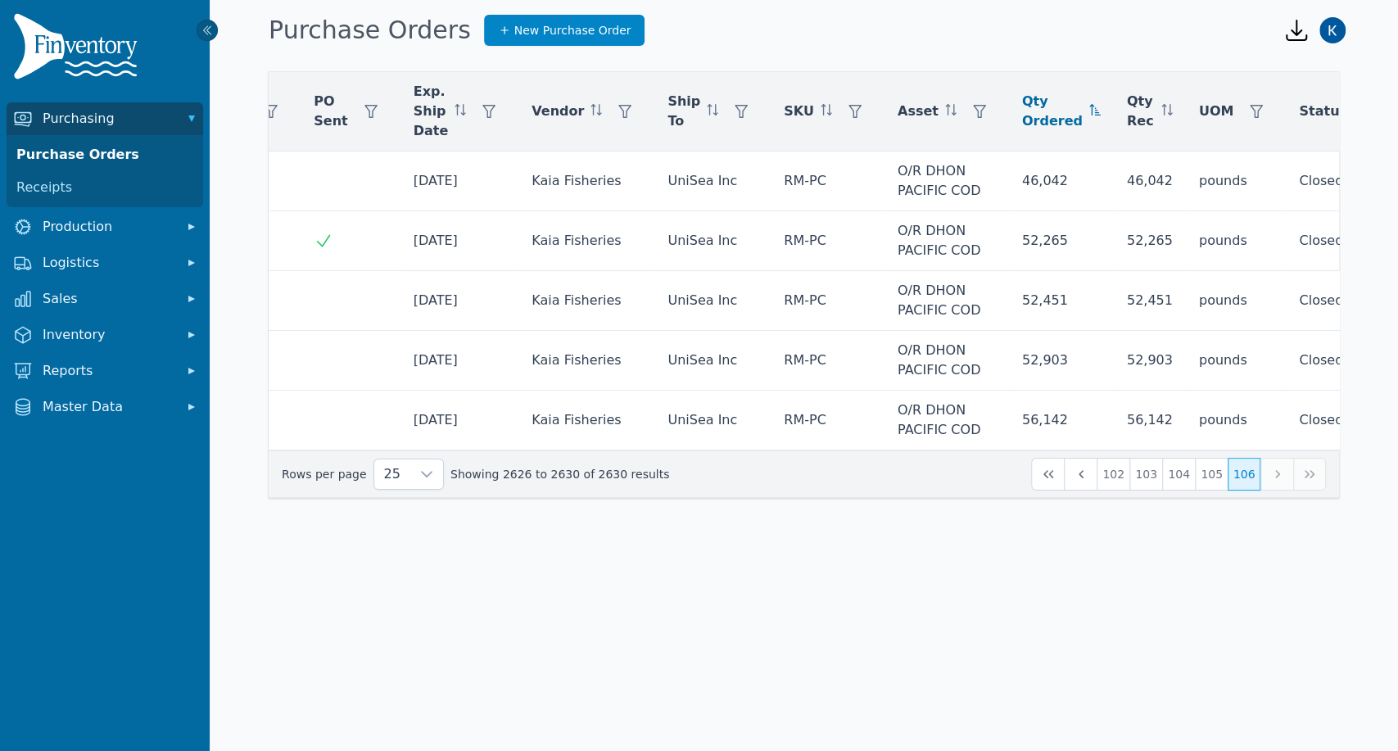
scroll to position [0, 139]
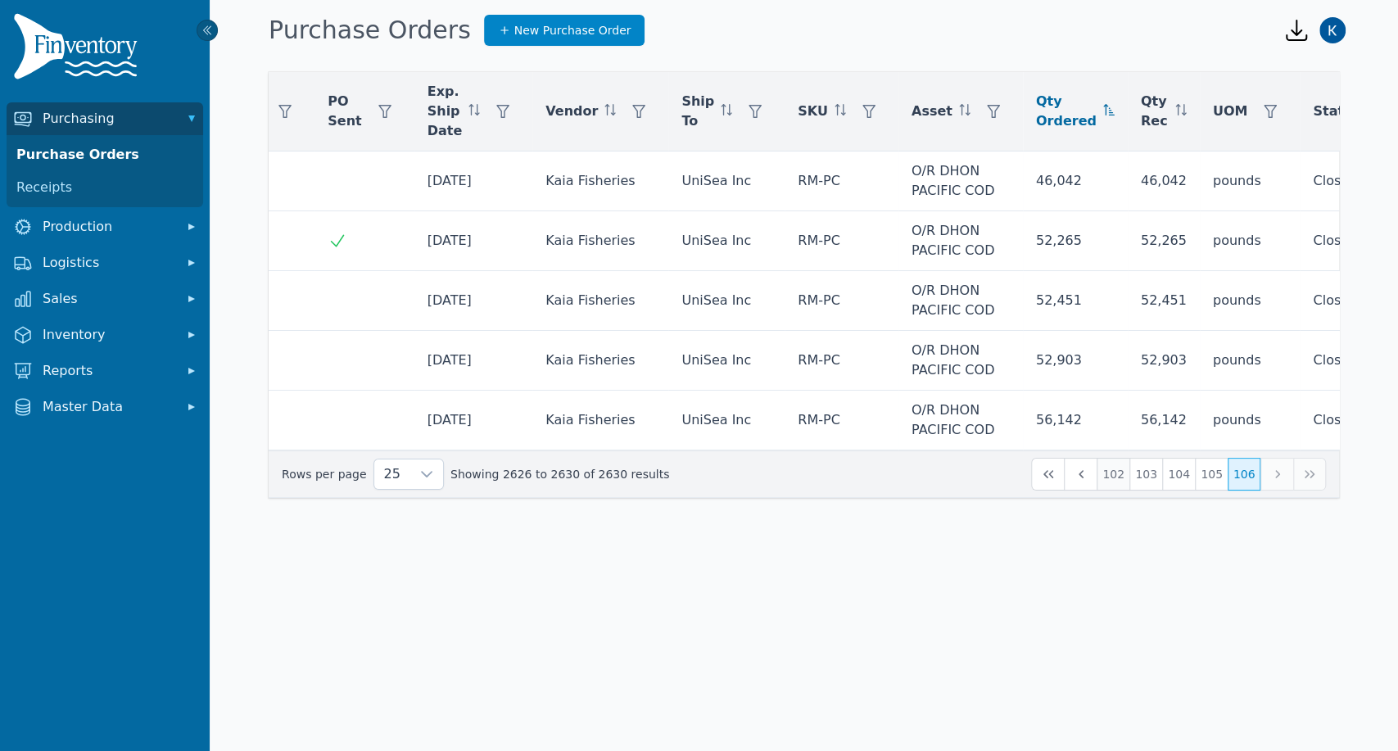
click at [1114, 487] on button "102" at bounding box center [1112, 474] width 33 height 33
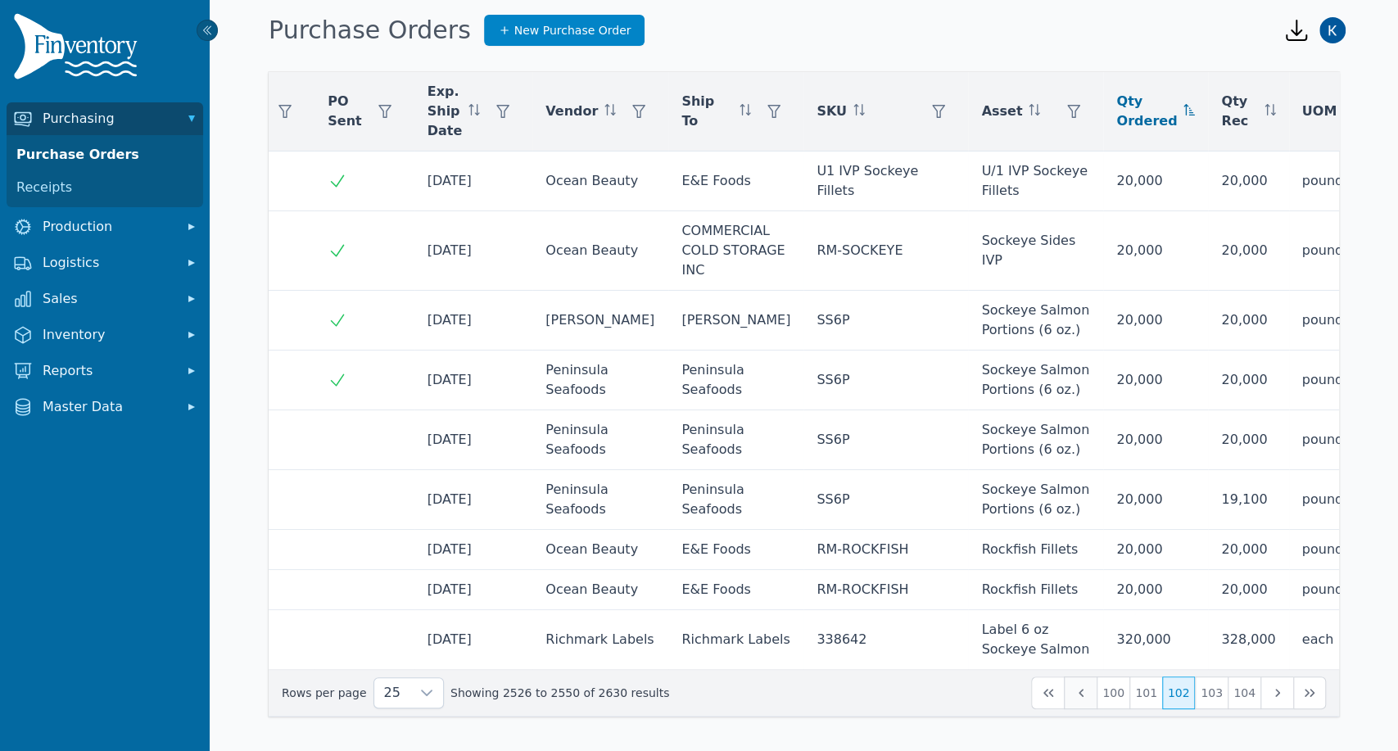
click at [1076, 692] on icon "Previous Page" at bounding box center [1080, 692] width 13 height 13
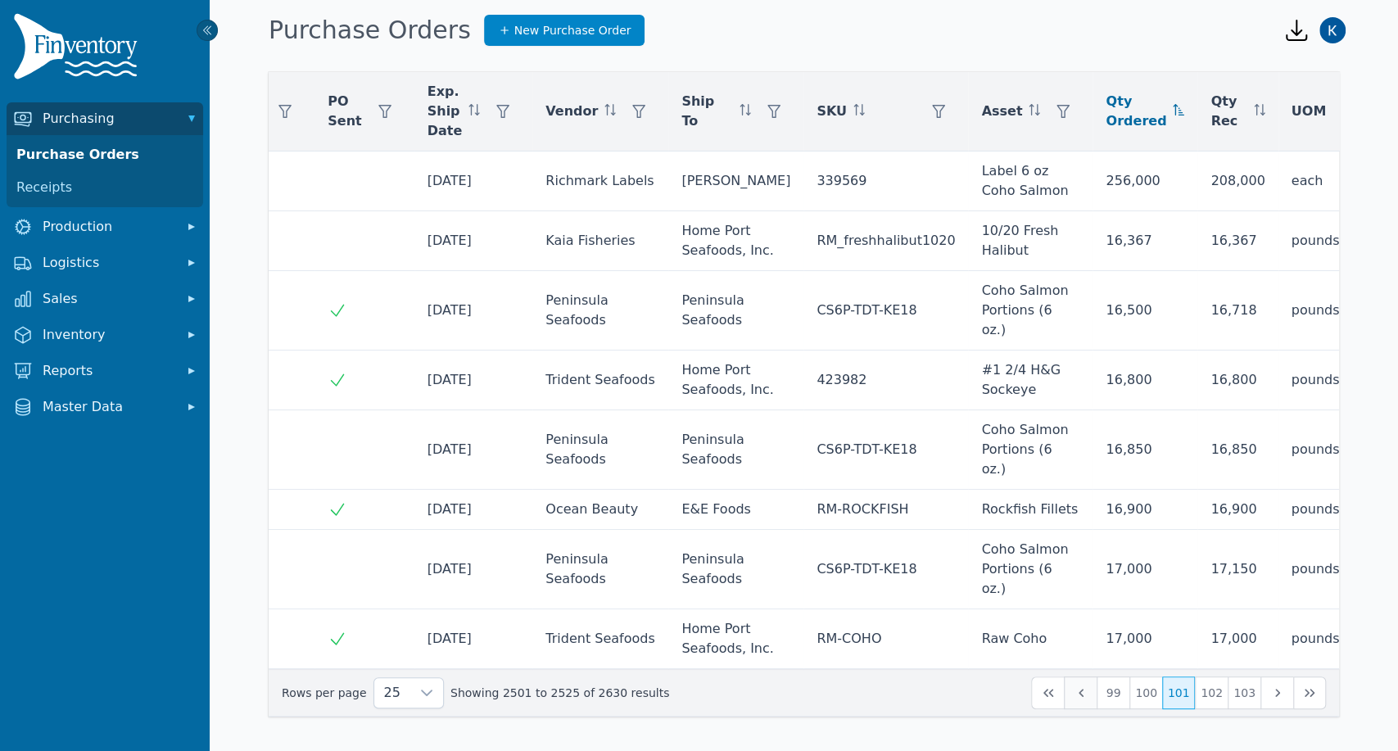
click at [1080, 694] on icon "Previous Page" at bounding box center [1080, 693] width 5 height 8
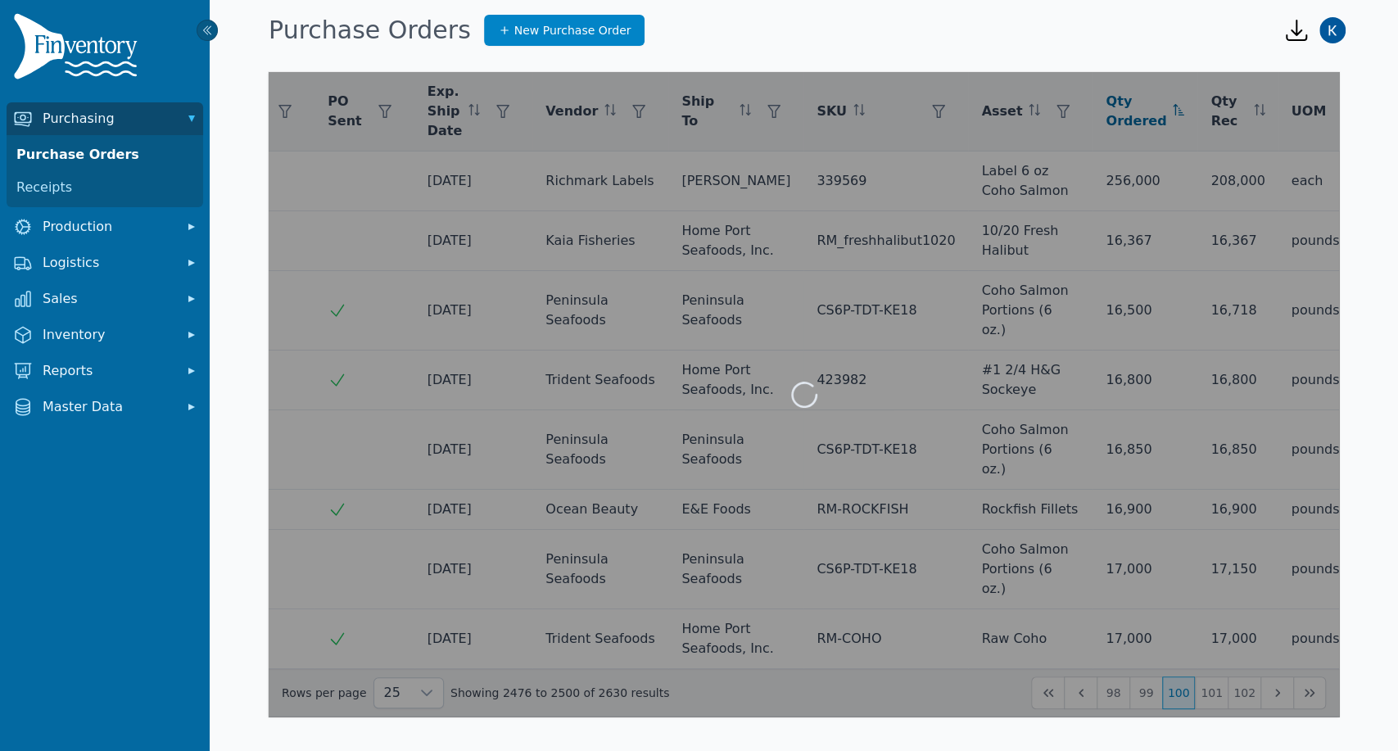
click at [1077, 689] on icon "Previous Page" at bounding box center [1080, 692] width 13 height 13
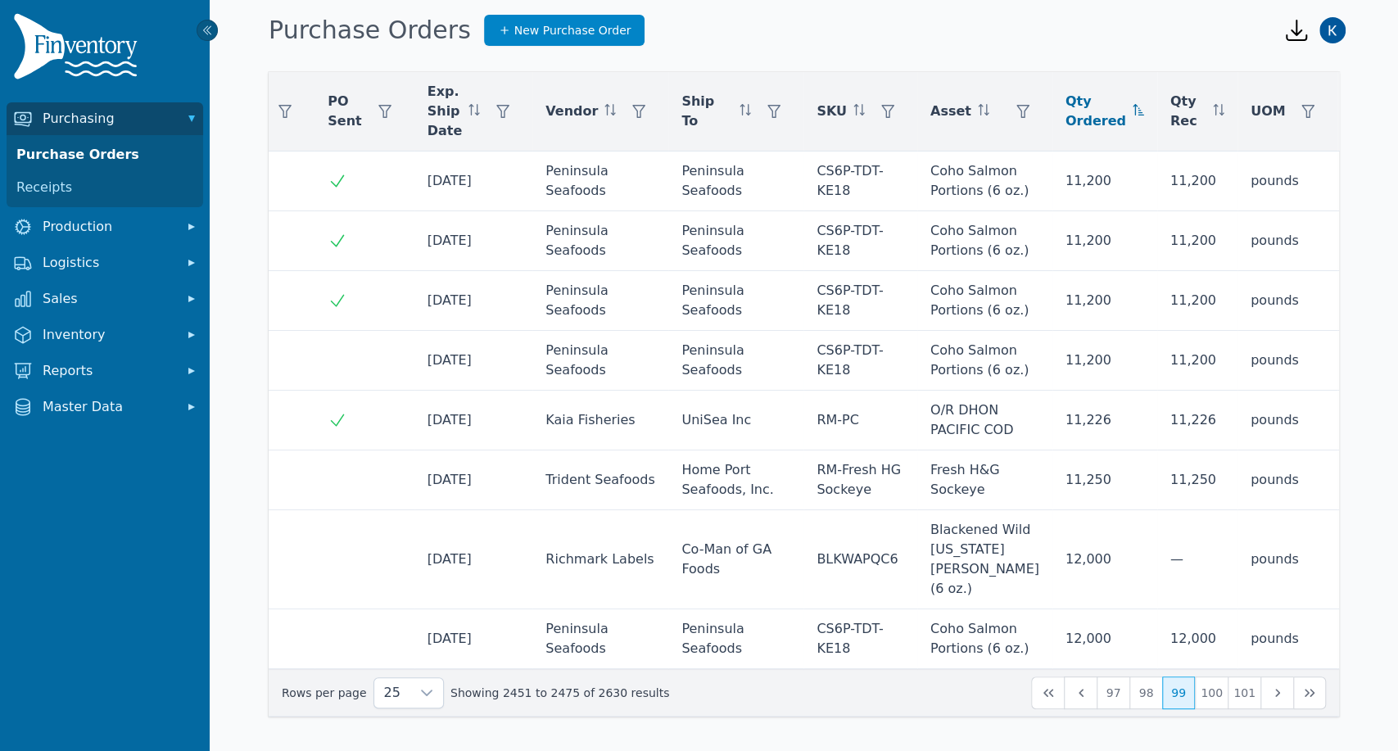
click at [1077, 689] on icon "Previous Page" at bounding box center [1080, 692] width 13 height 13
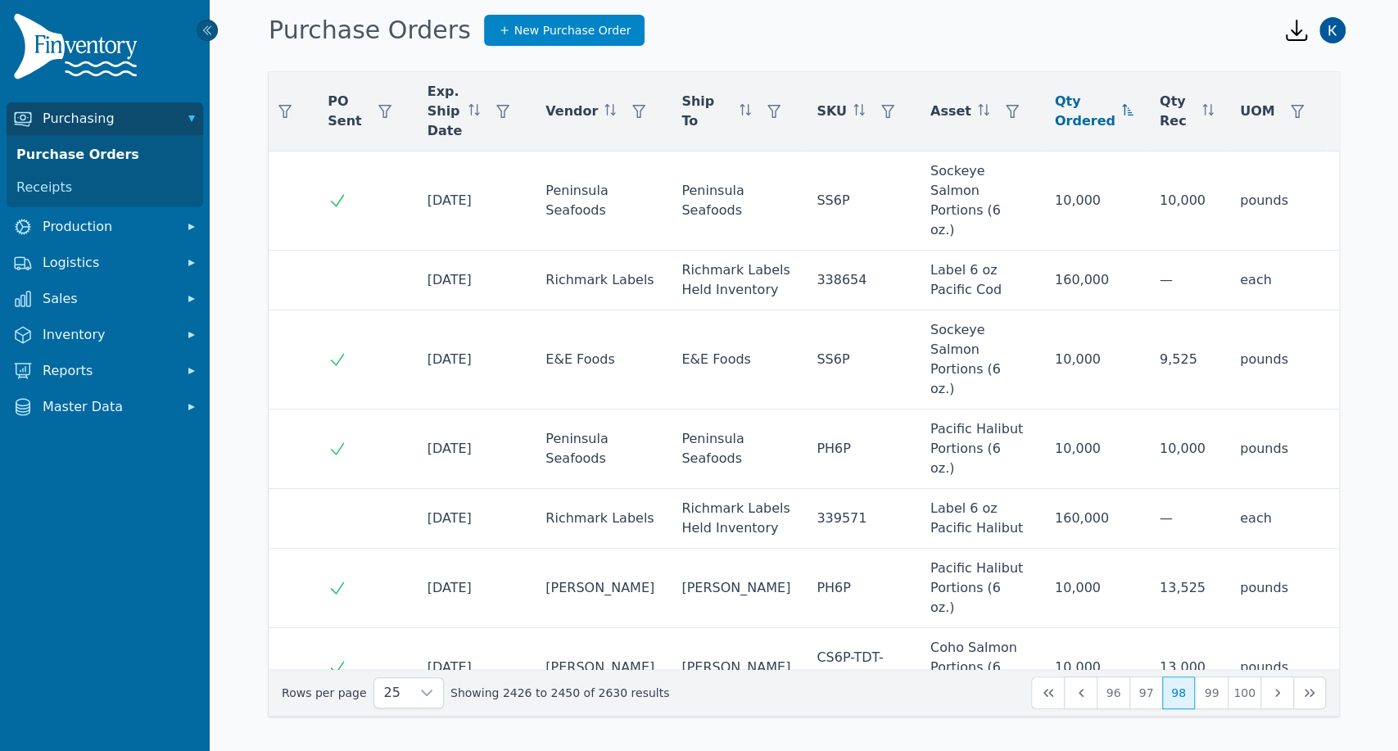
click at [1077, 689] on icon "Previous Page" at bounding box center [1080, 692] width 13 height 13
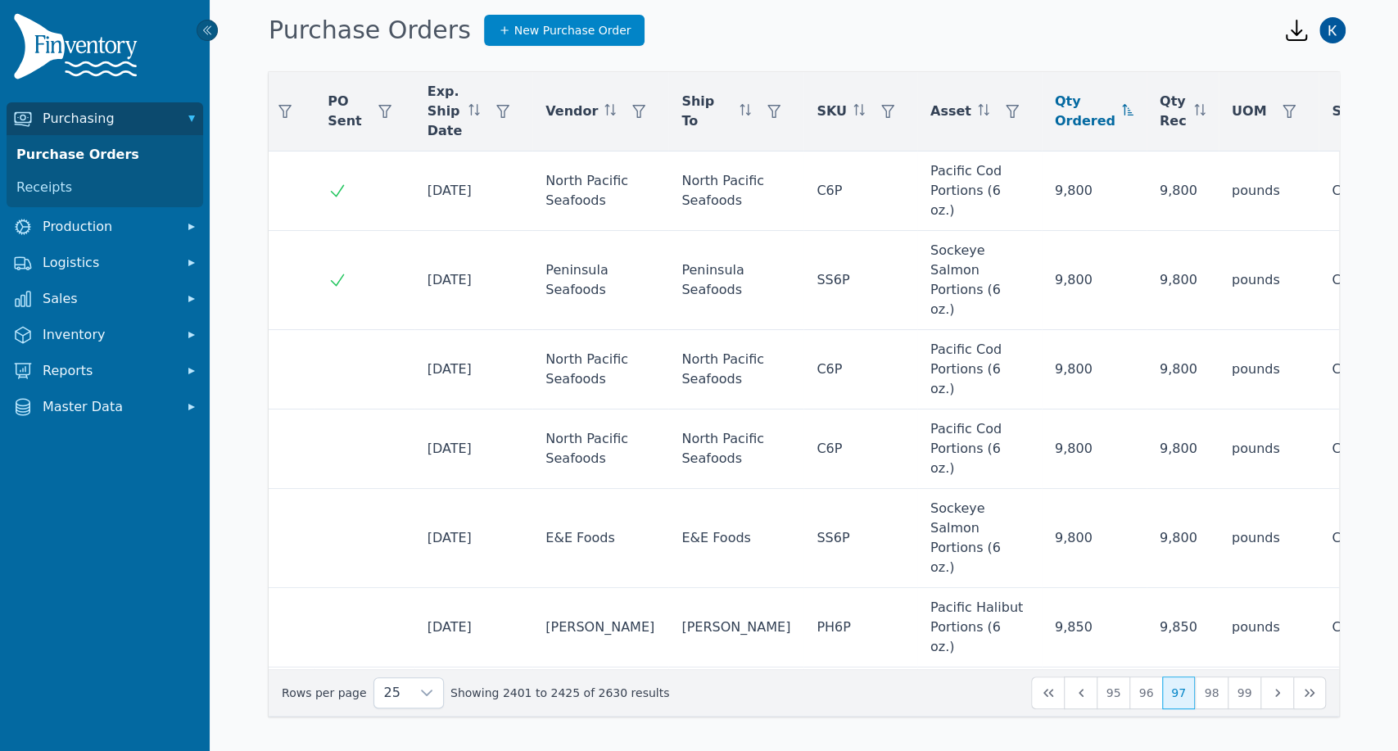
click at [1077, 689] on icon "Previous Page" at bounding box center [1080, 692] width 13 height 13
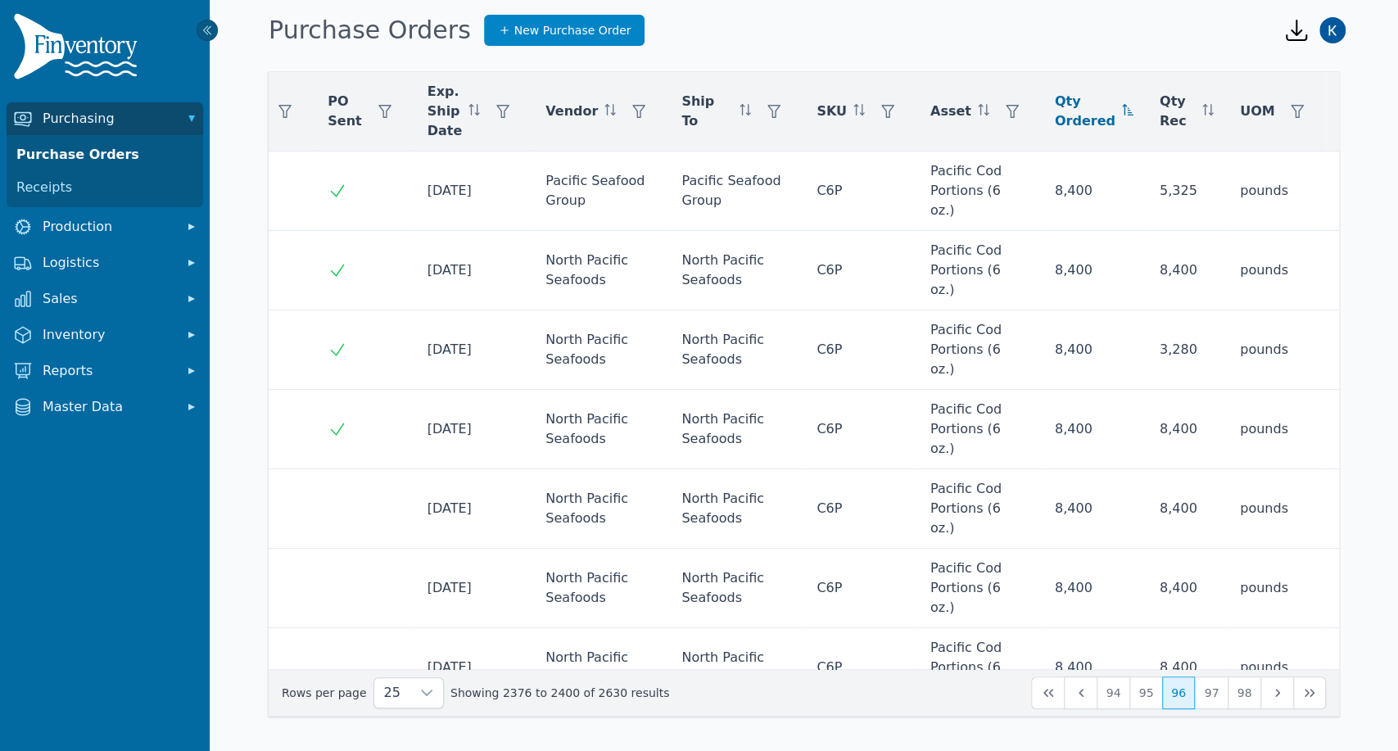
click at [1077, 689] on icon "Previous Page" at bounding box center [1080, 692] width 13 height 13
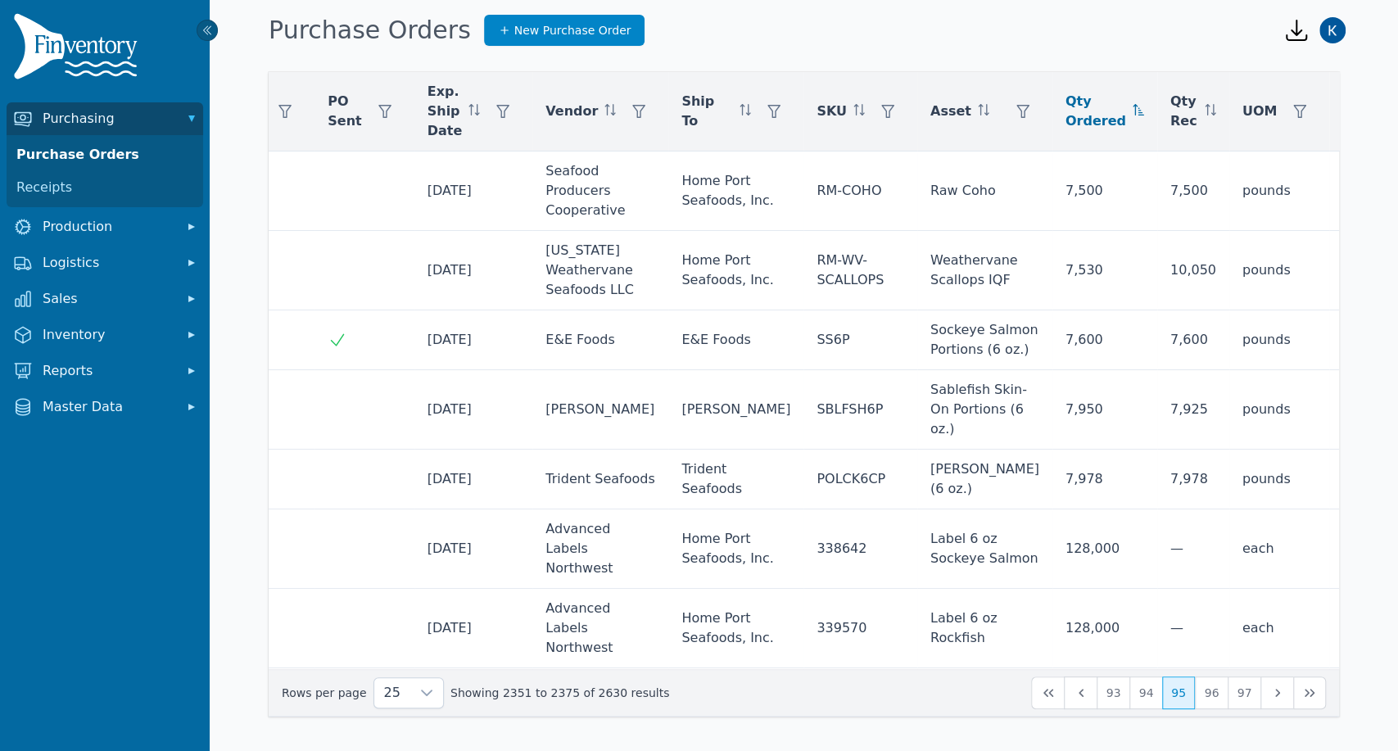
click at [1077, 689] on icon "Previous Page" at bounding box center [1080, 692] width 13 height 13
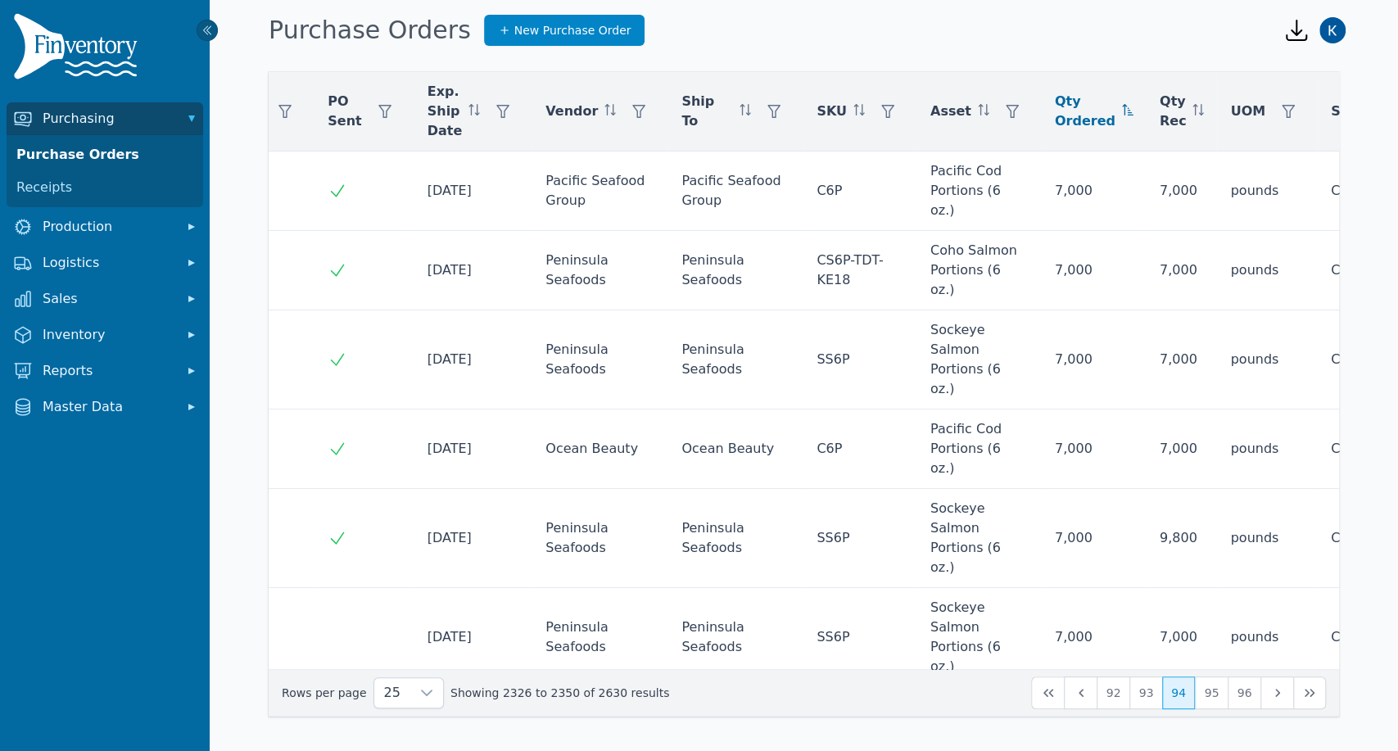
click at [1077, 689] on icon "Previous Page" at bounding box center [1080, 692] width 13 height 13
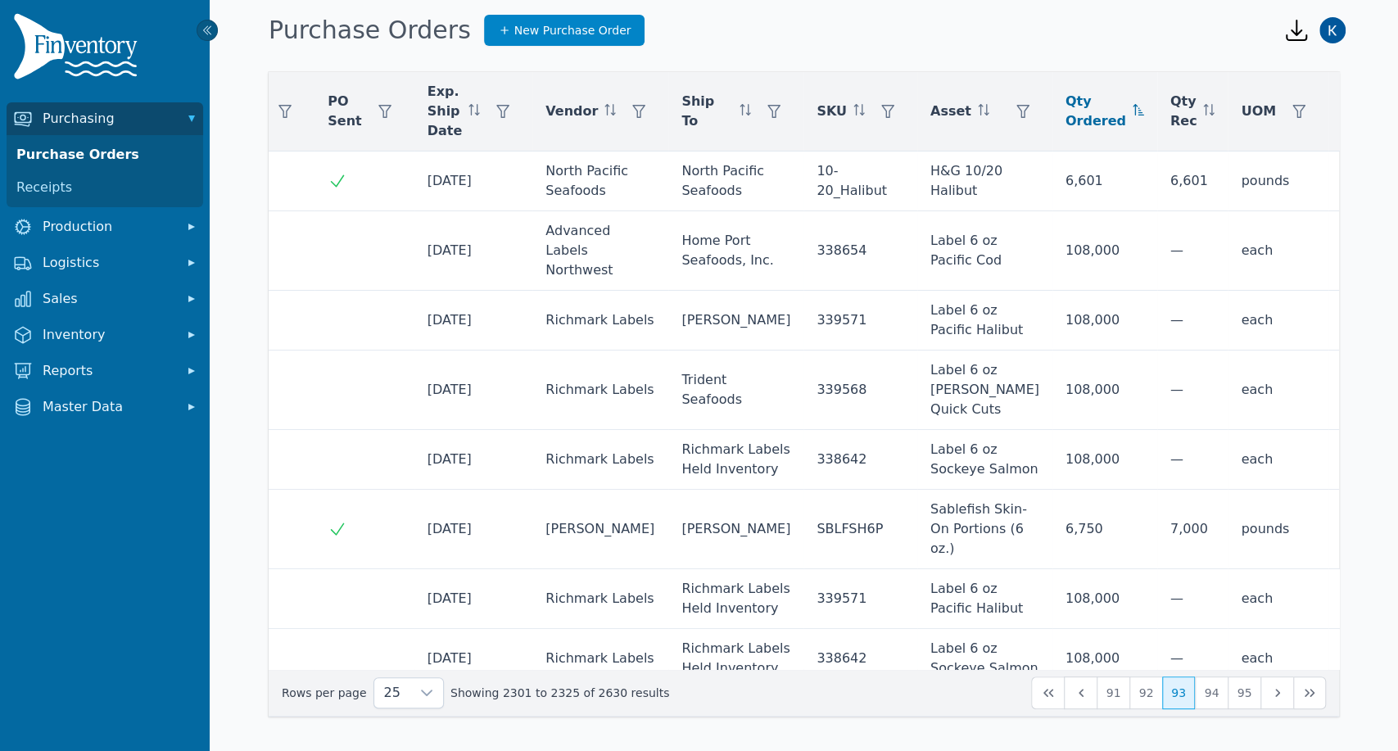
click at [1077, 689] on icon "Previous Page" at bounding box center [1080, 692] width 13 height 13
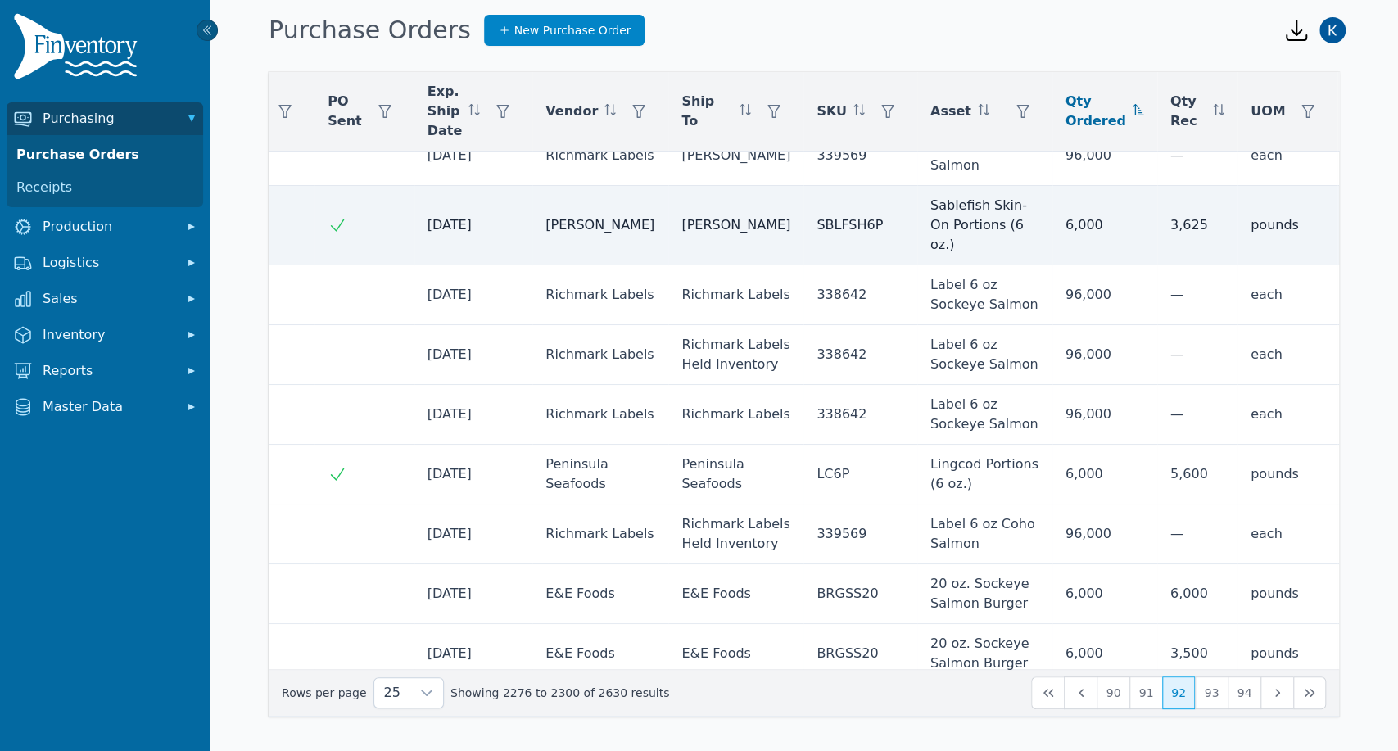
scroll to position [0, 139]
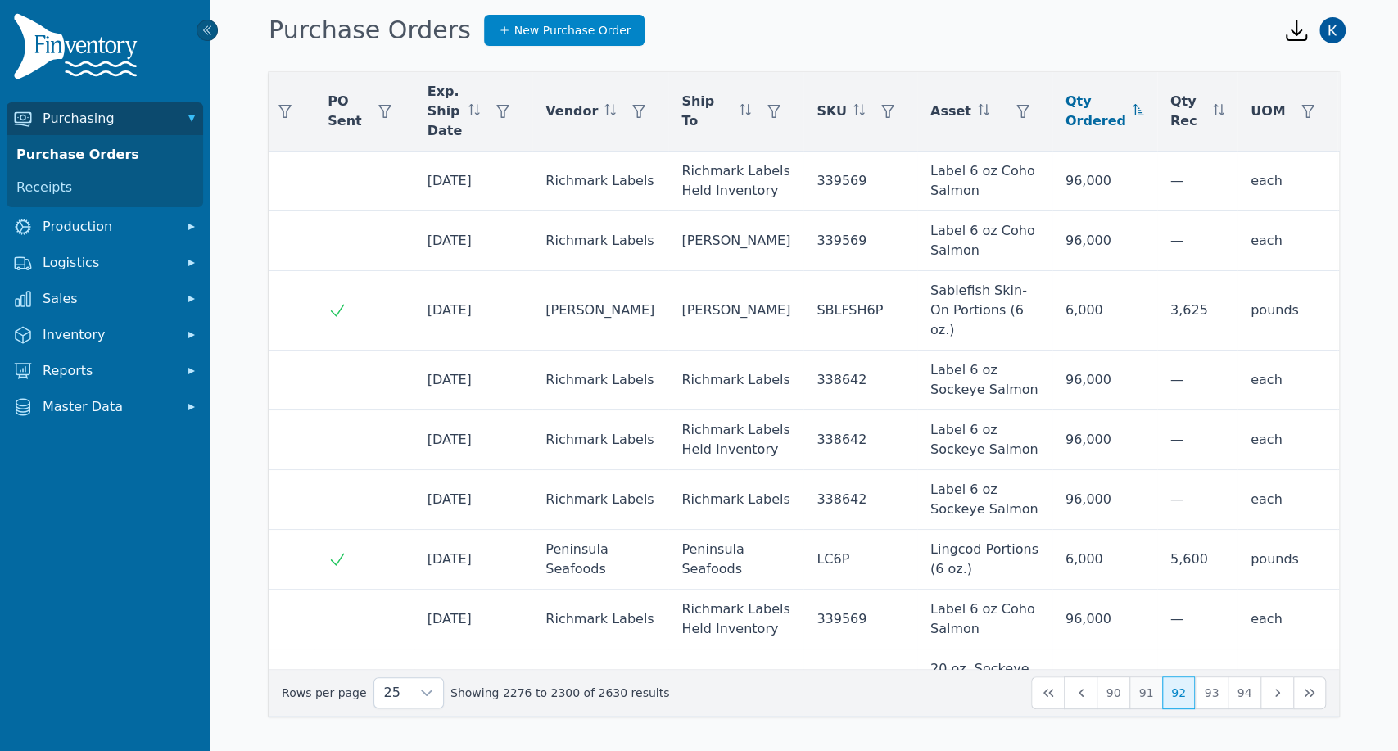
click at [1137, 701] on button "91" at bounding box center [1145, 692] width 33 height 33
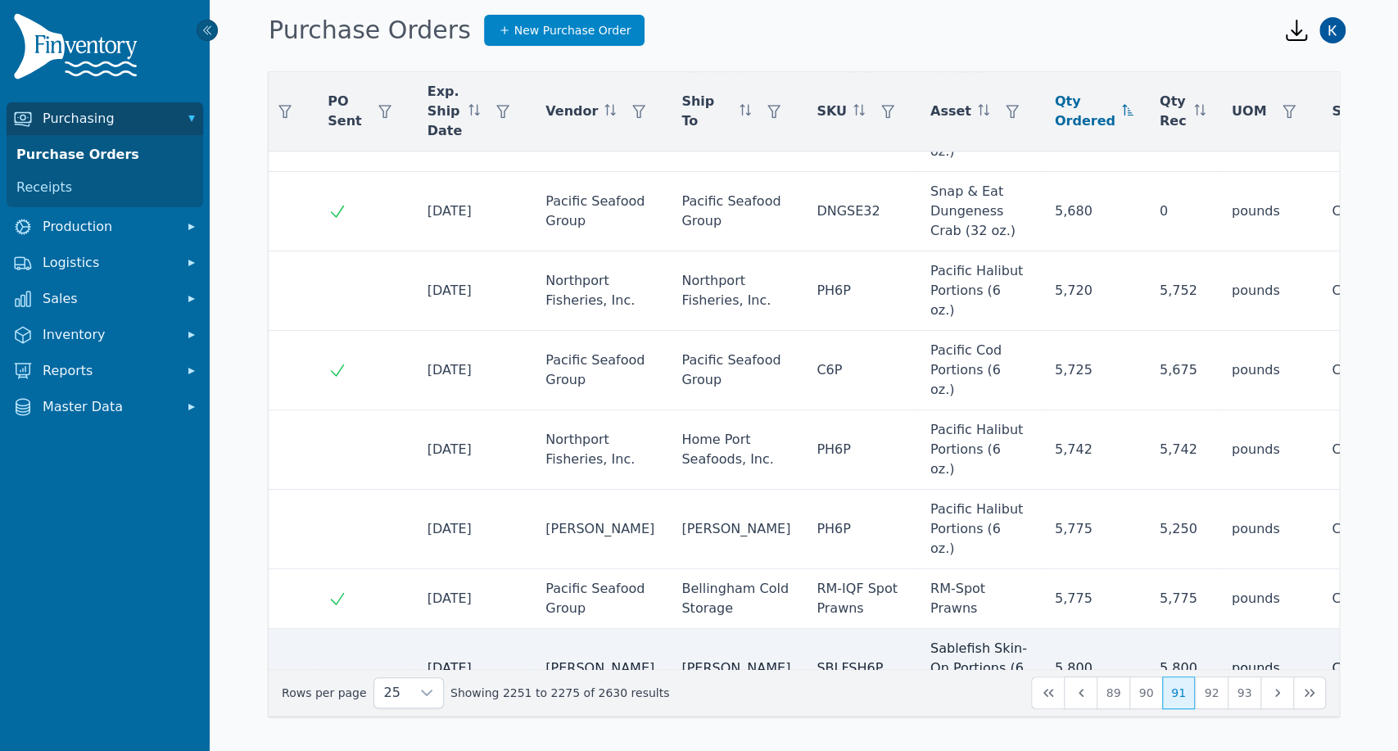
scroll to position [1145, 139]
